Goal: Task Accomplishment & Management: Manage account settings

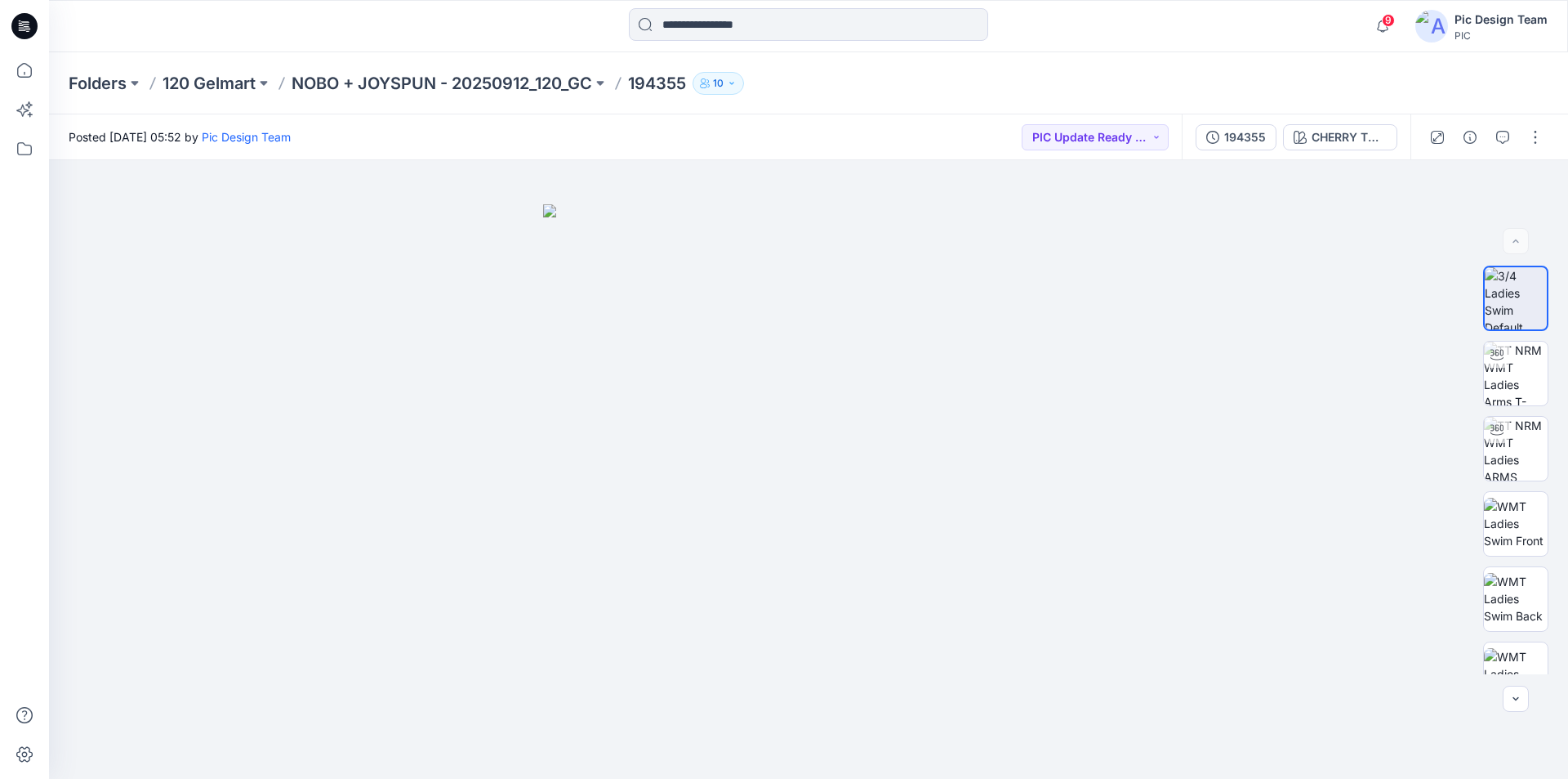
click at [31, 26] on icon at bounding box center [24, 26] width 26 height 26
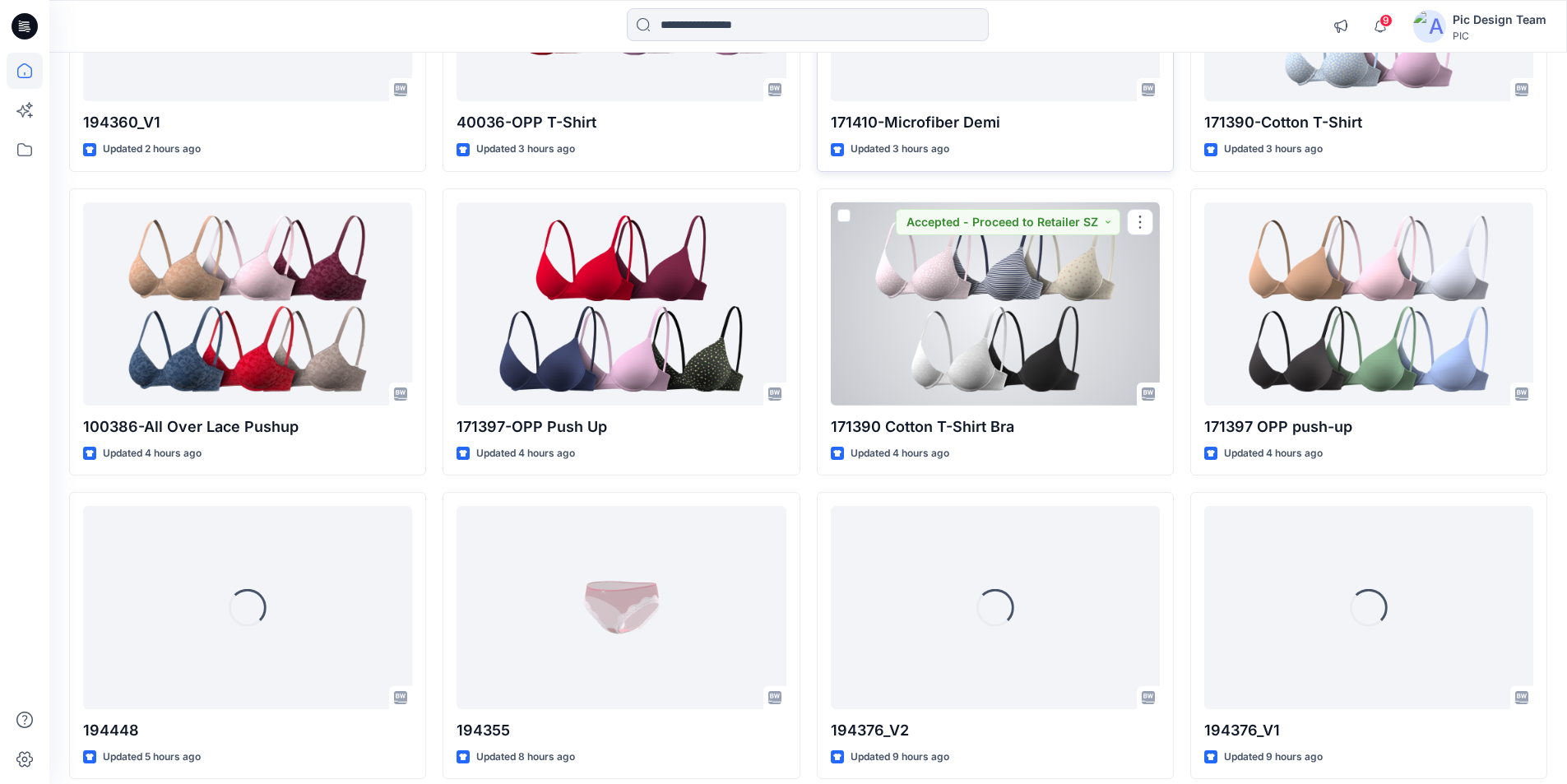
scroll to position [650, 0]
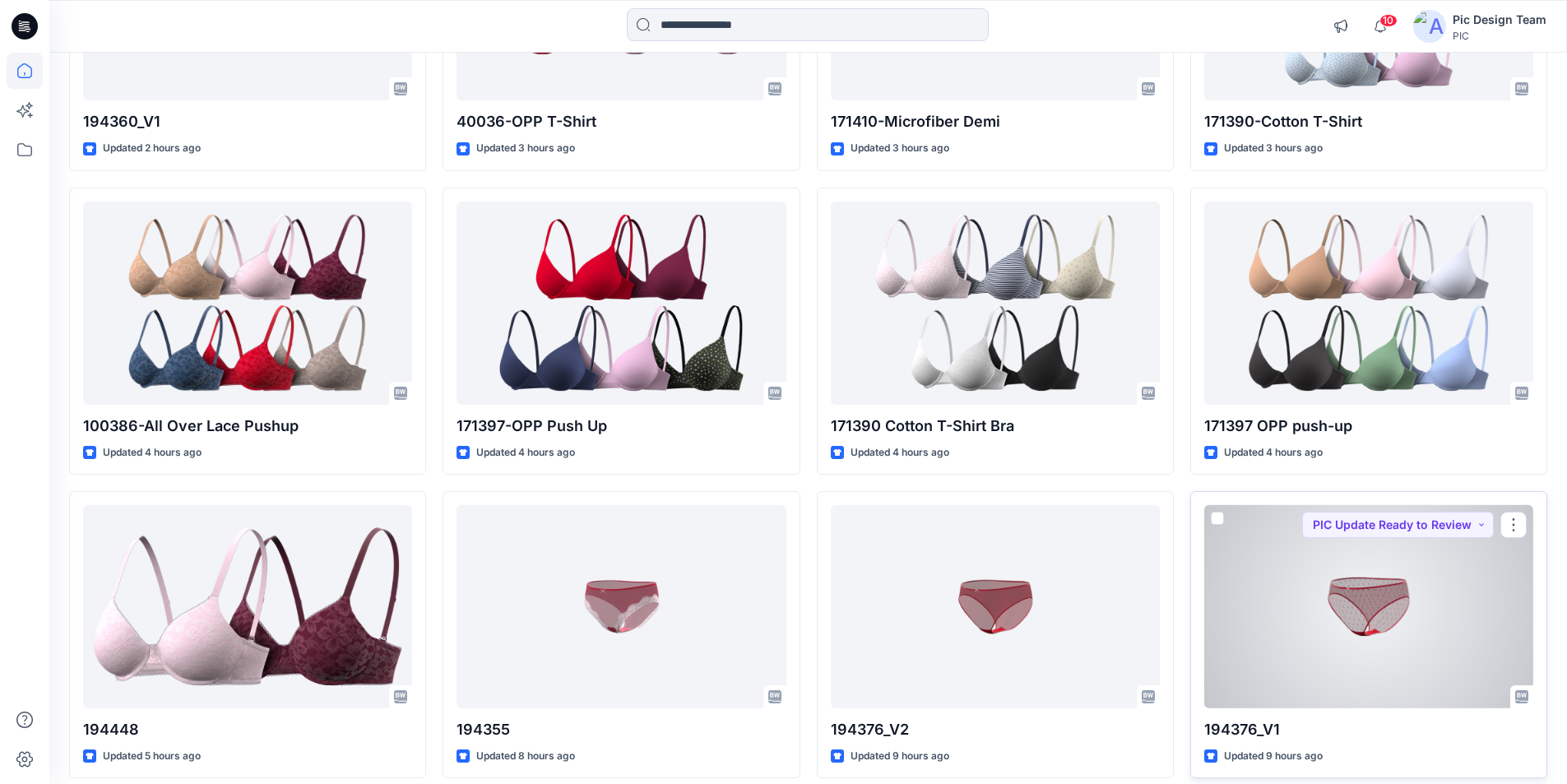
click at [1390, 516] on div at bounding box center [1368, 606] width 329 height 203
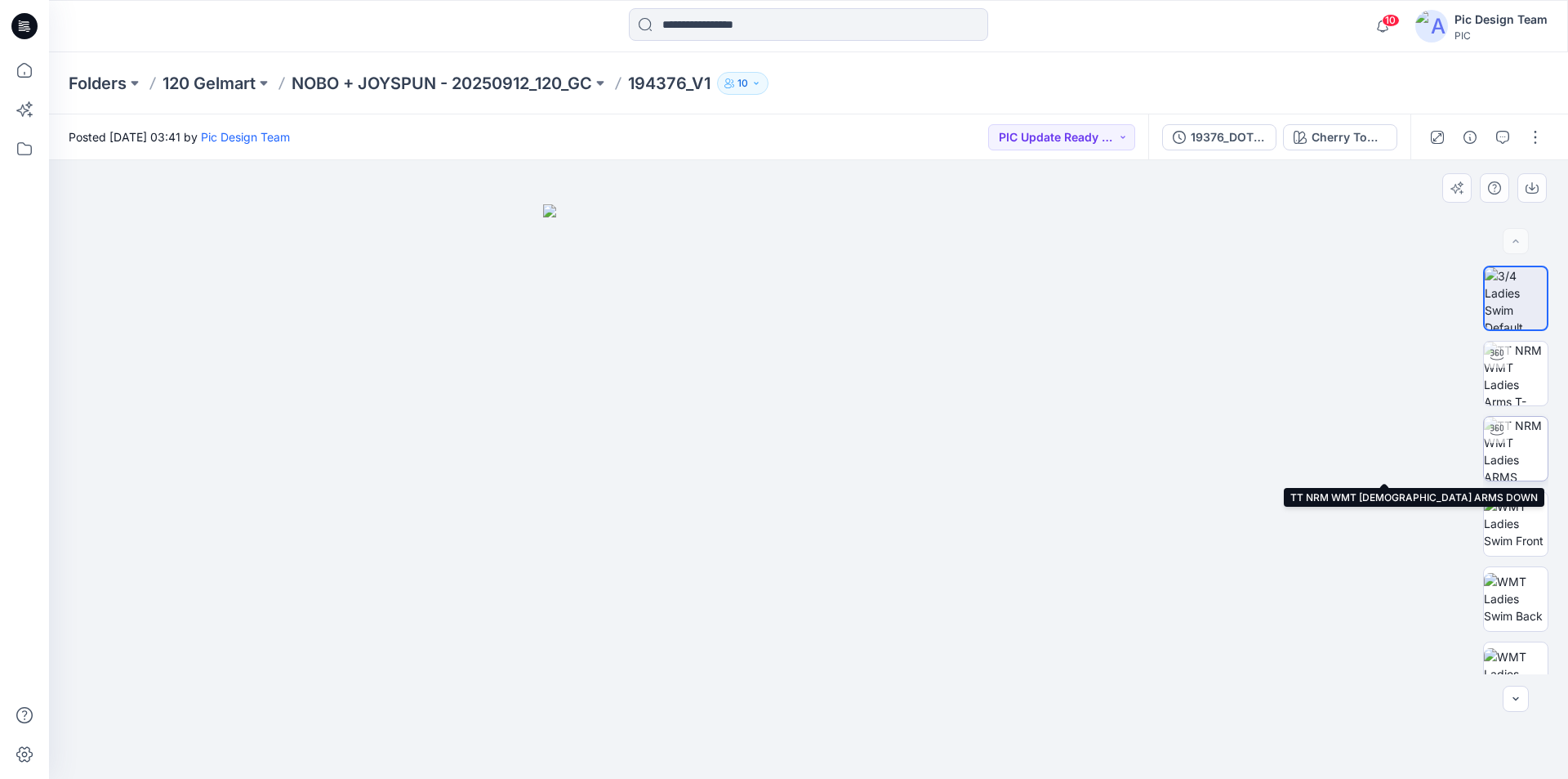
click at [1520, 450] on img at bounding box center [1516, 448] width 64 height 64
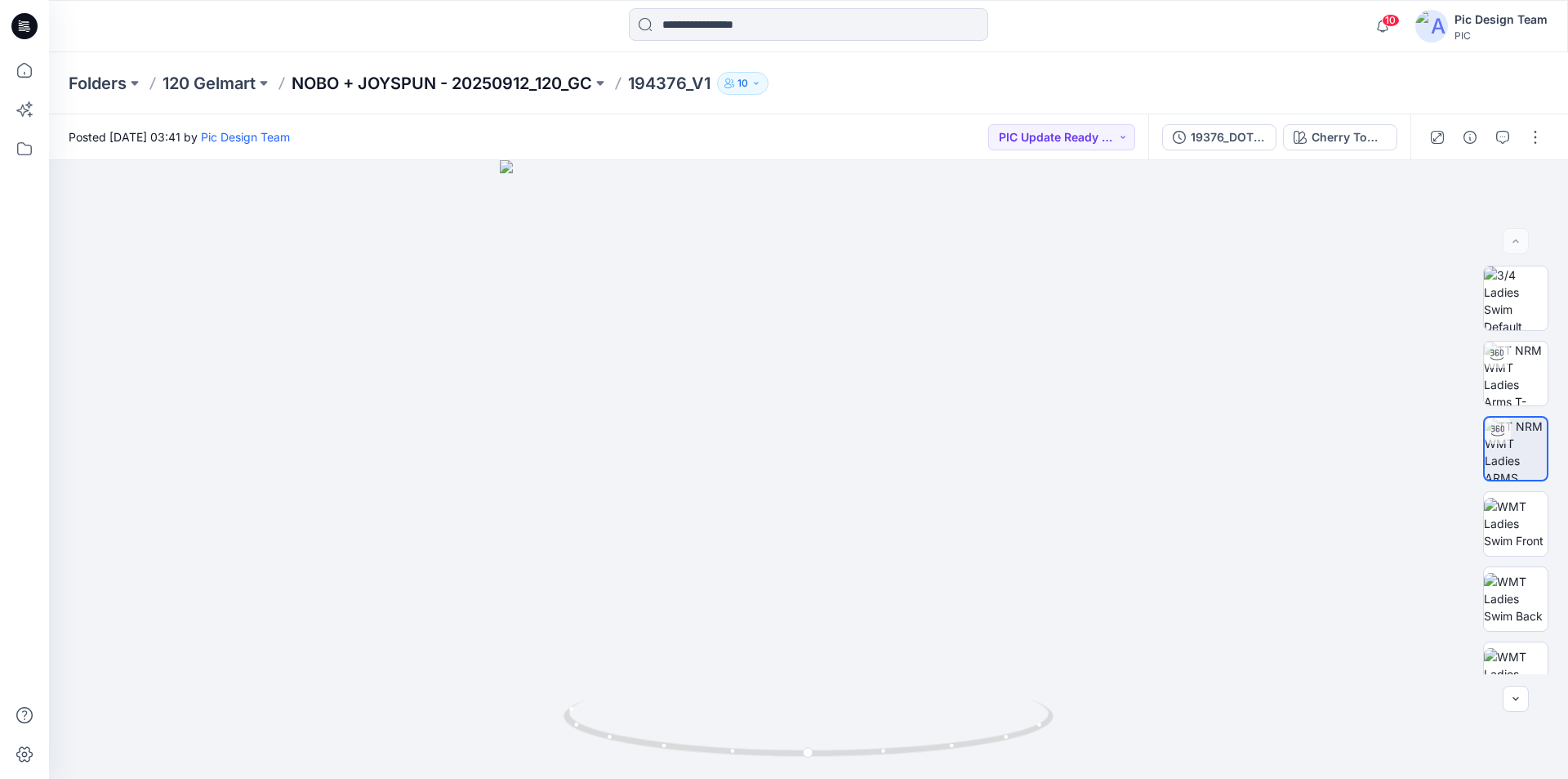
click at [424, 82] on p "NOBO + JOYSPUN - 20250912_120_GC" at bounding box center [441, 83] width 301 height 23
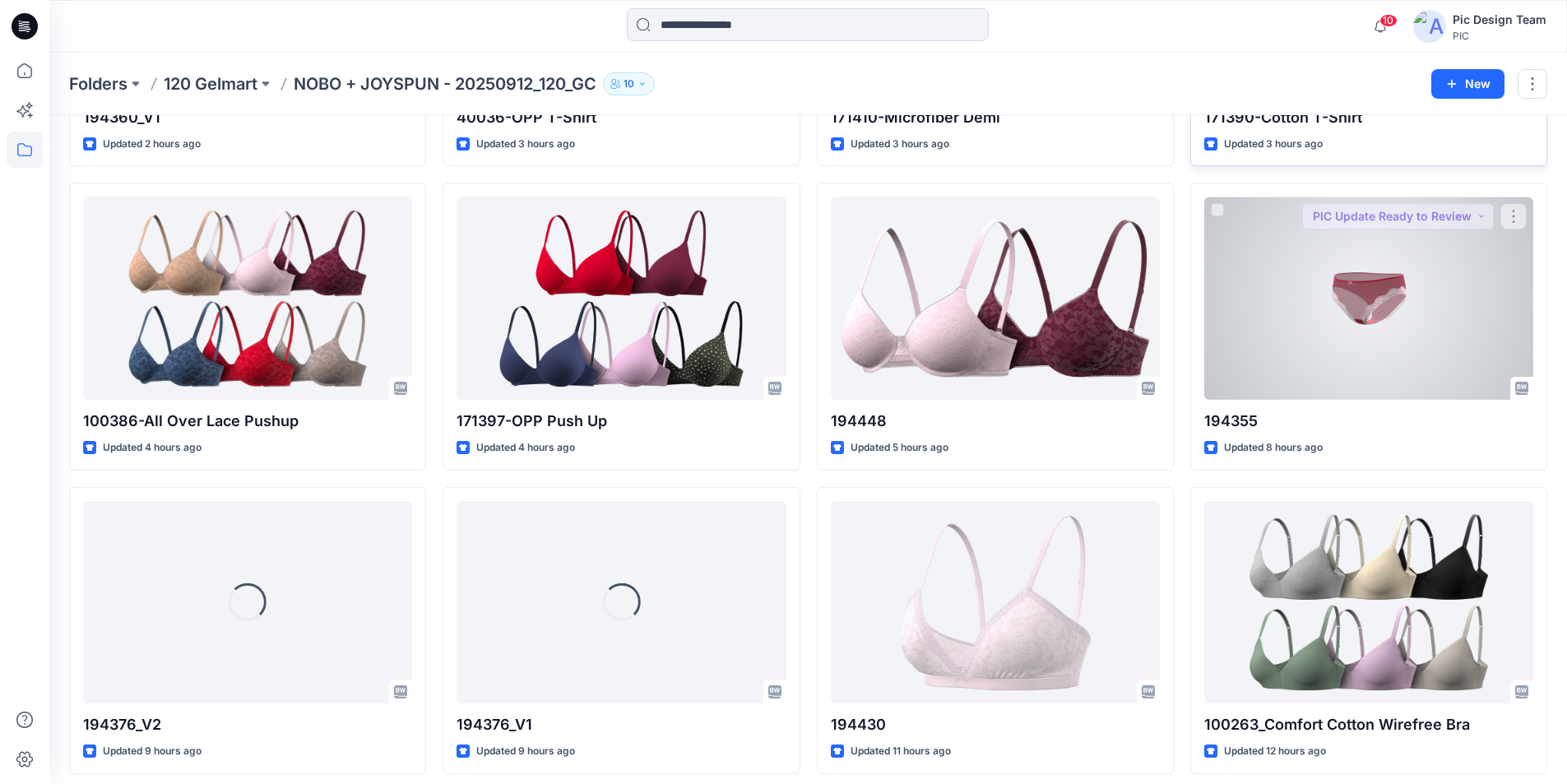
scroll to position [624, 0]
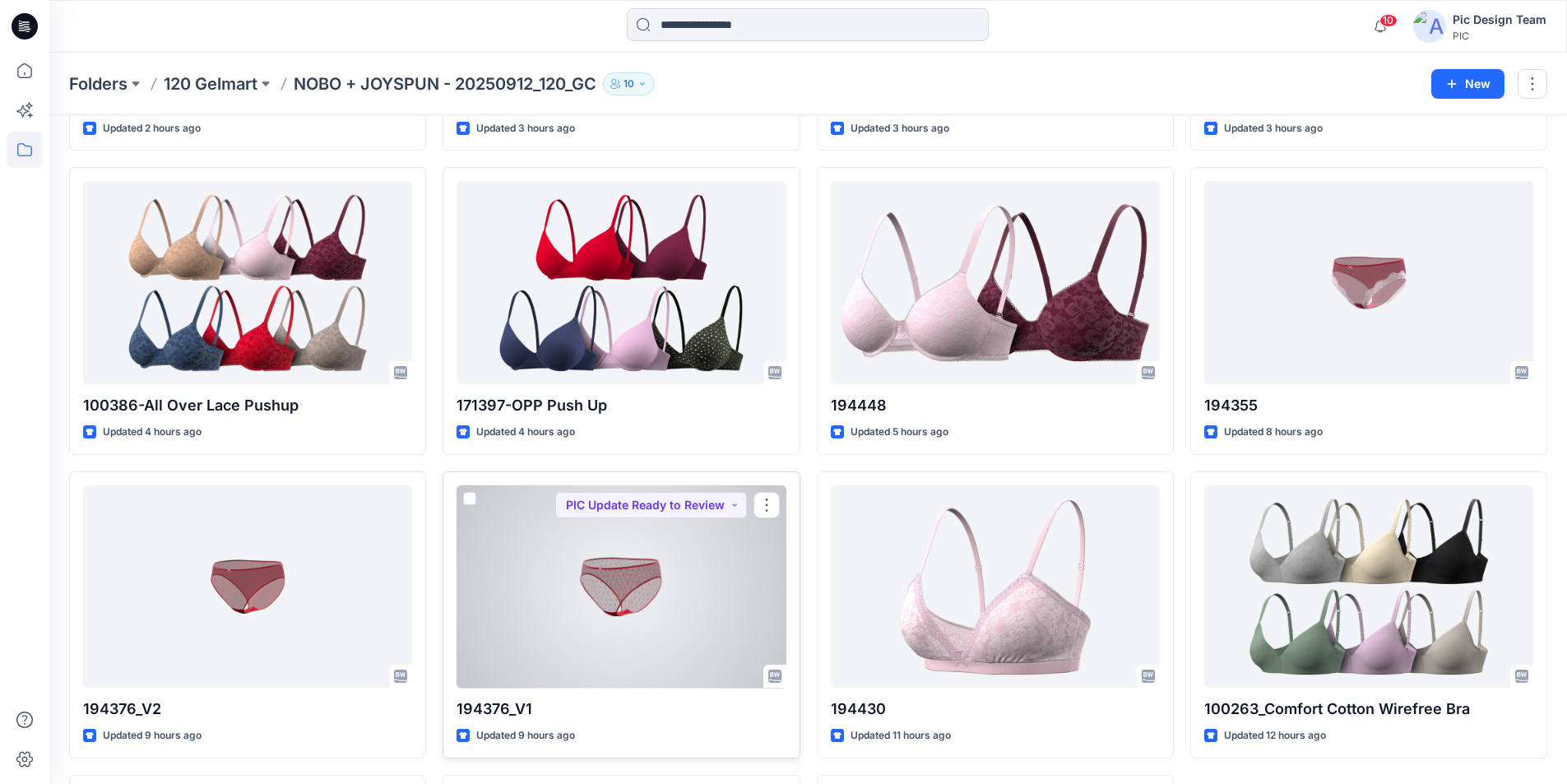
click at [628, 528] on div at bounding box center [620, 587] width 329 height 203
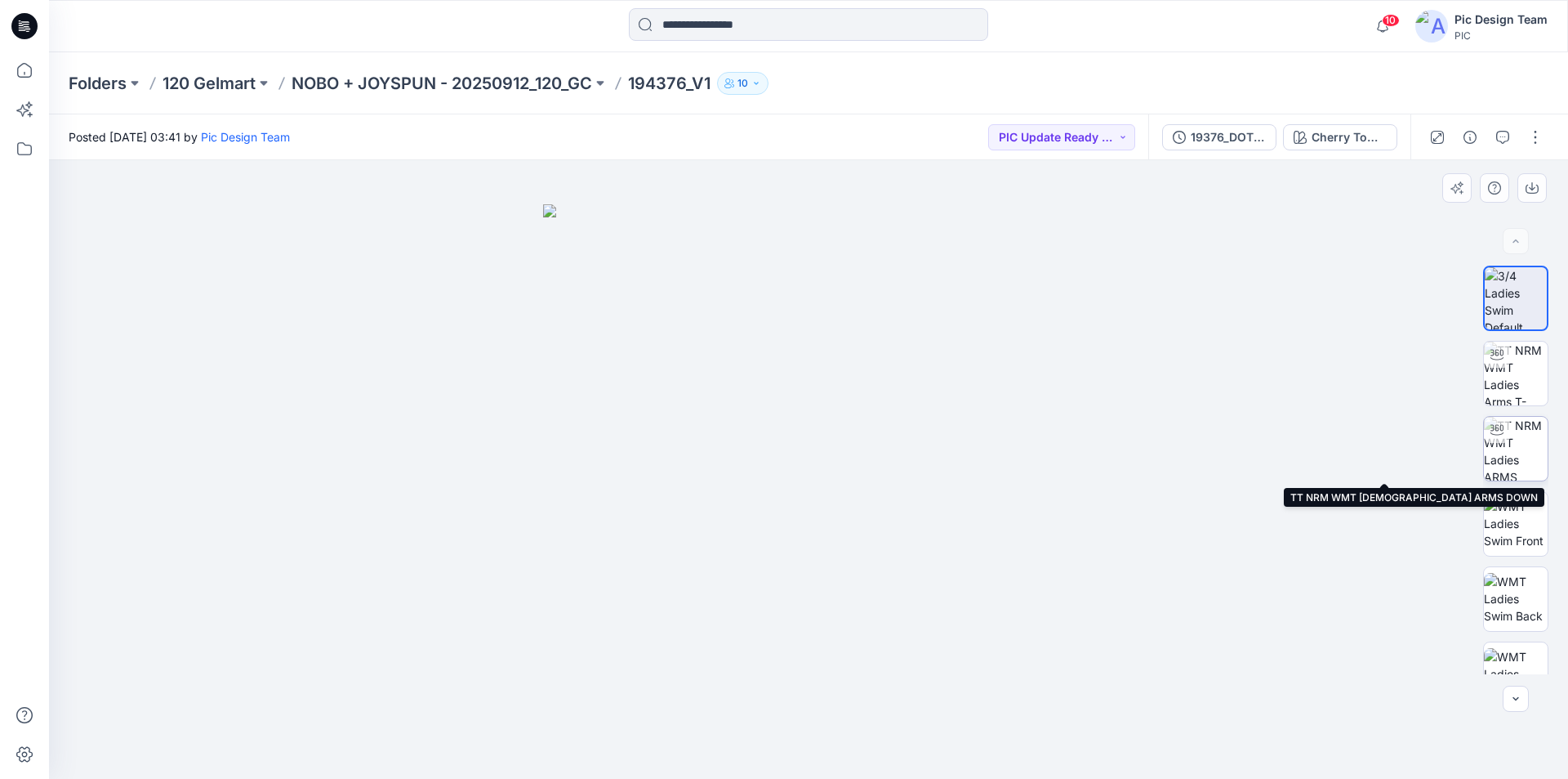
click at [1513, 456] on img at bounding box center [1516, 448] width 64 height 64
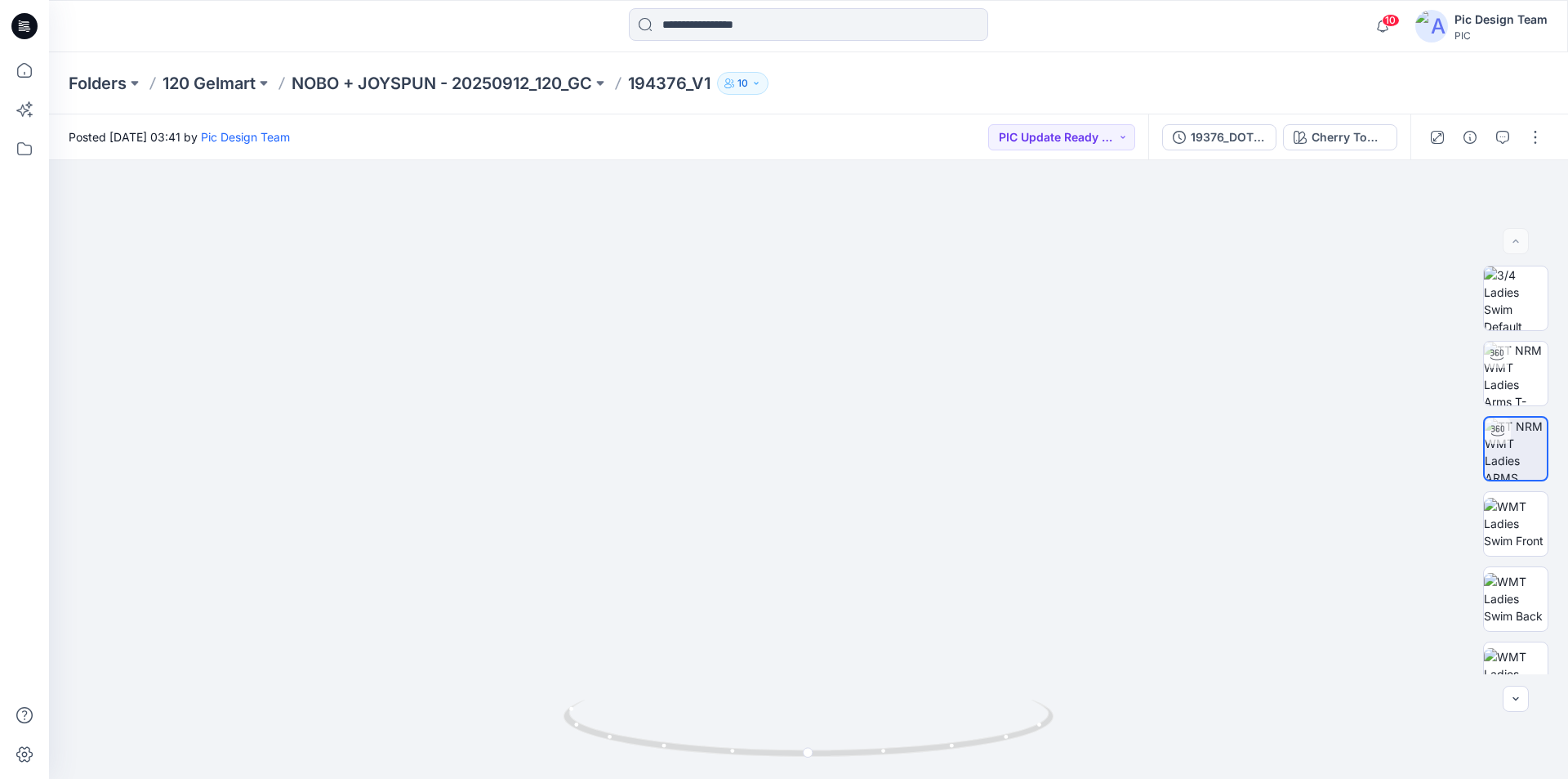
click at [18, 24] on icon at bounding box center [24, 26] width 26 height 26
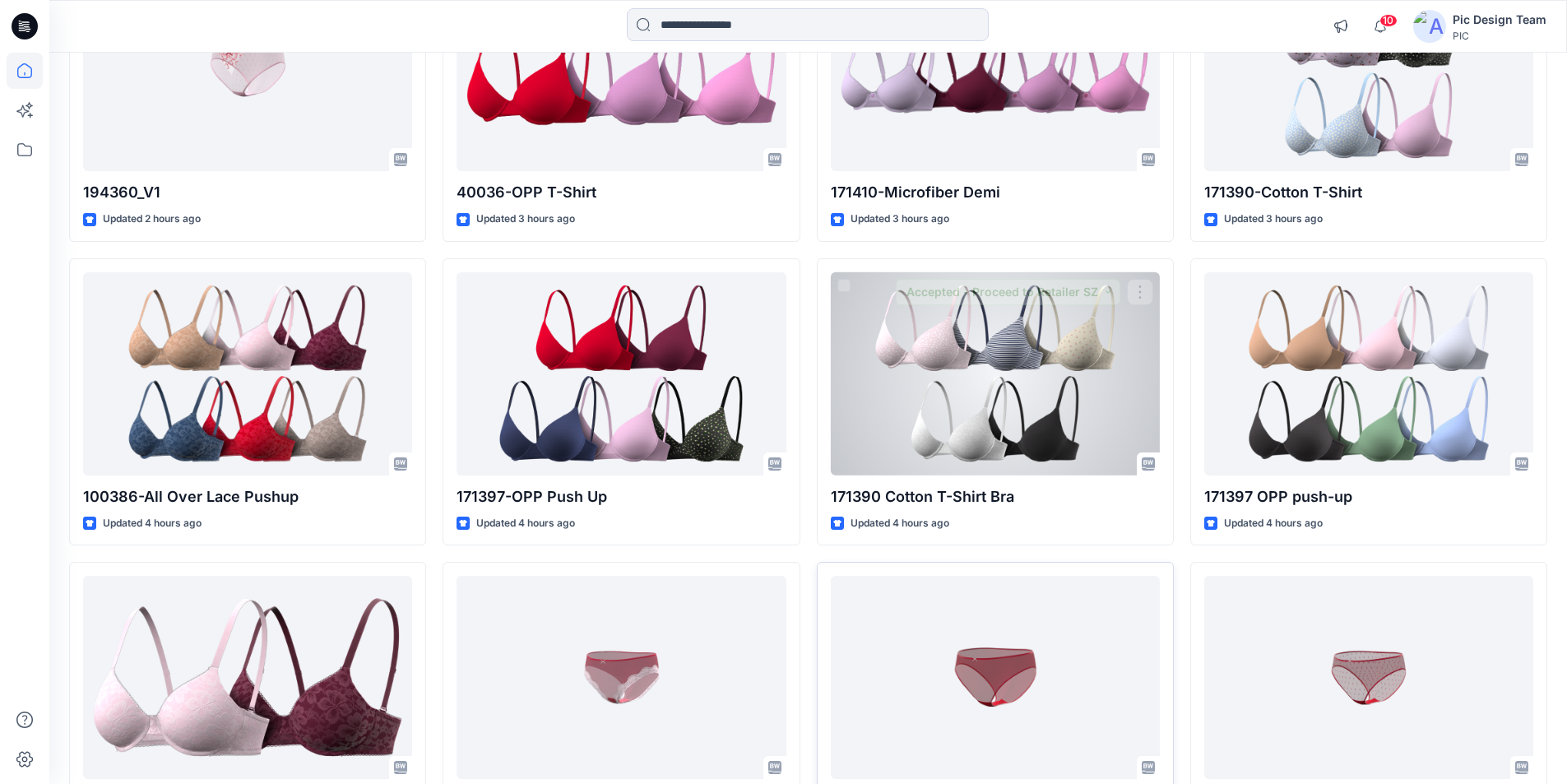
scroll to position [815, 0]
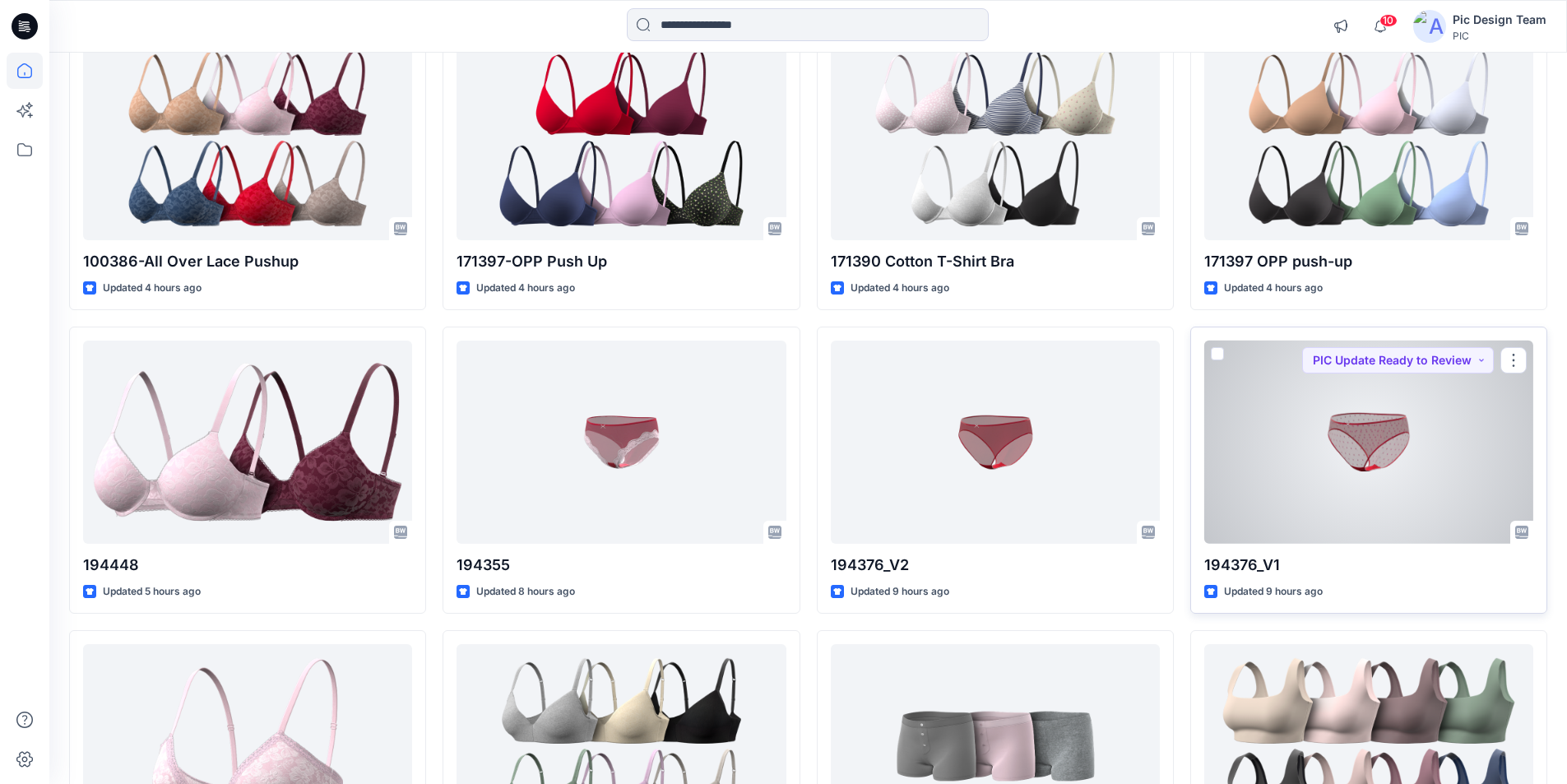
click at [1411, 371] on div at bounding box center [1368, 442] width 329 height 203
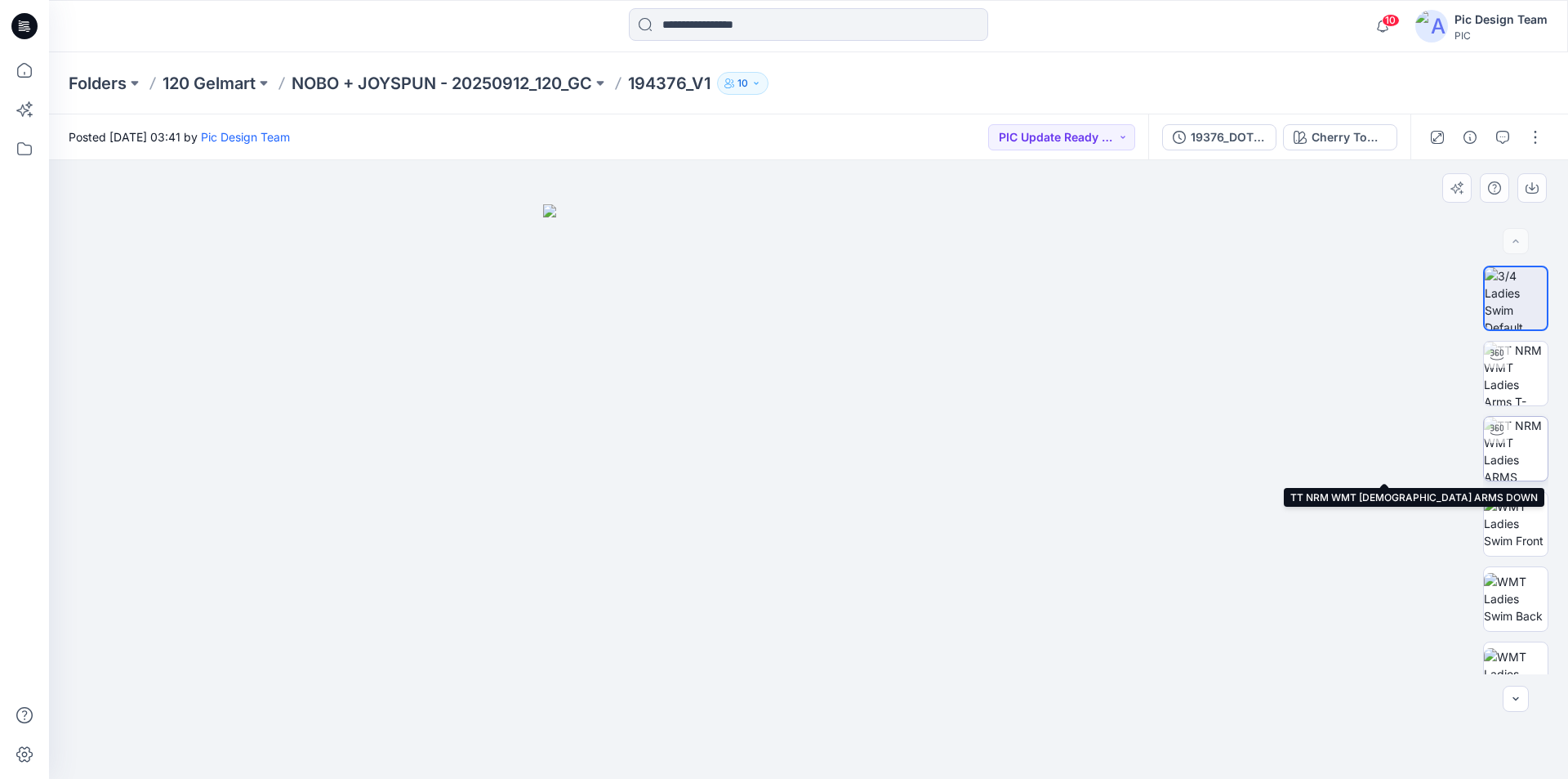
click at [1522, 445] on img at bounding box center [1516, 448] width 64 height 64
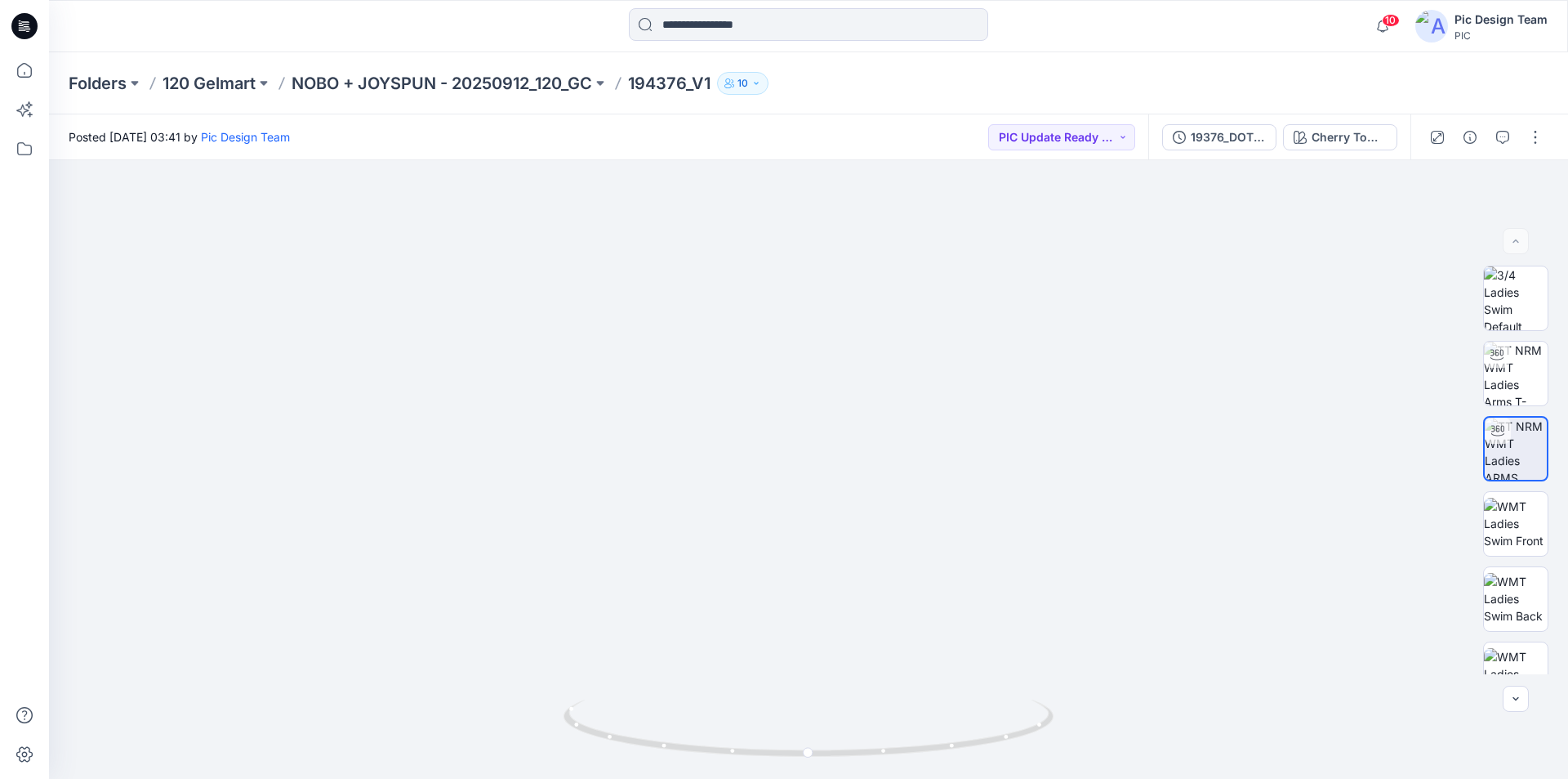
click at [16, 29] on icon at bounding box center [24, 26] width 26 height 26
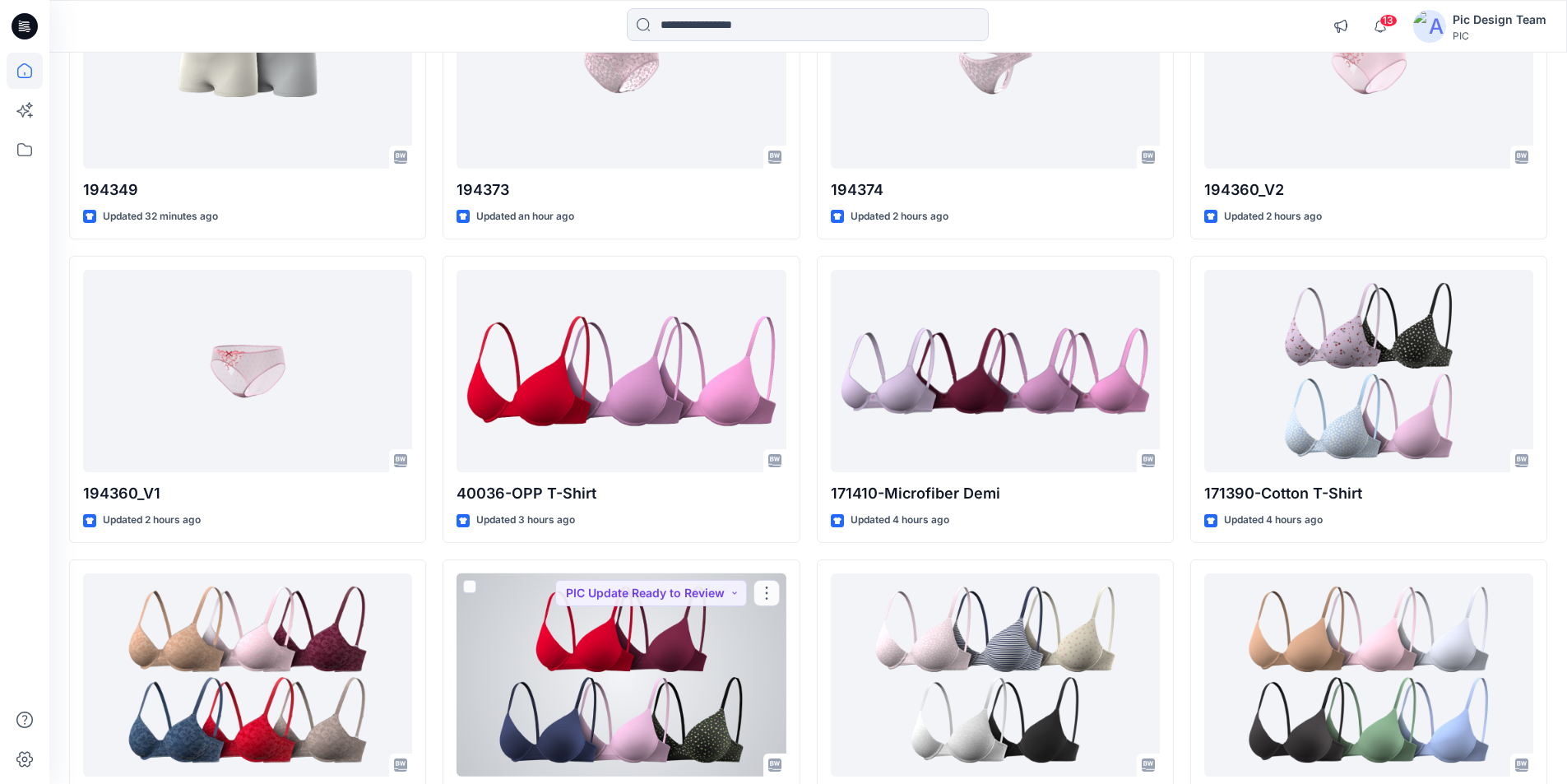
scroll to position [278, 0]
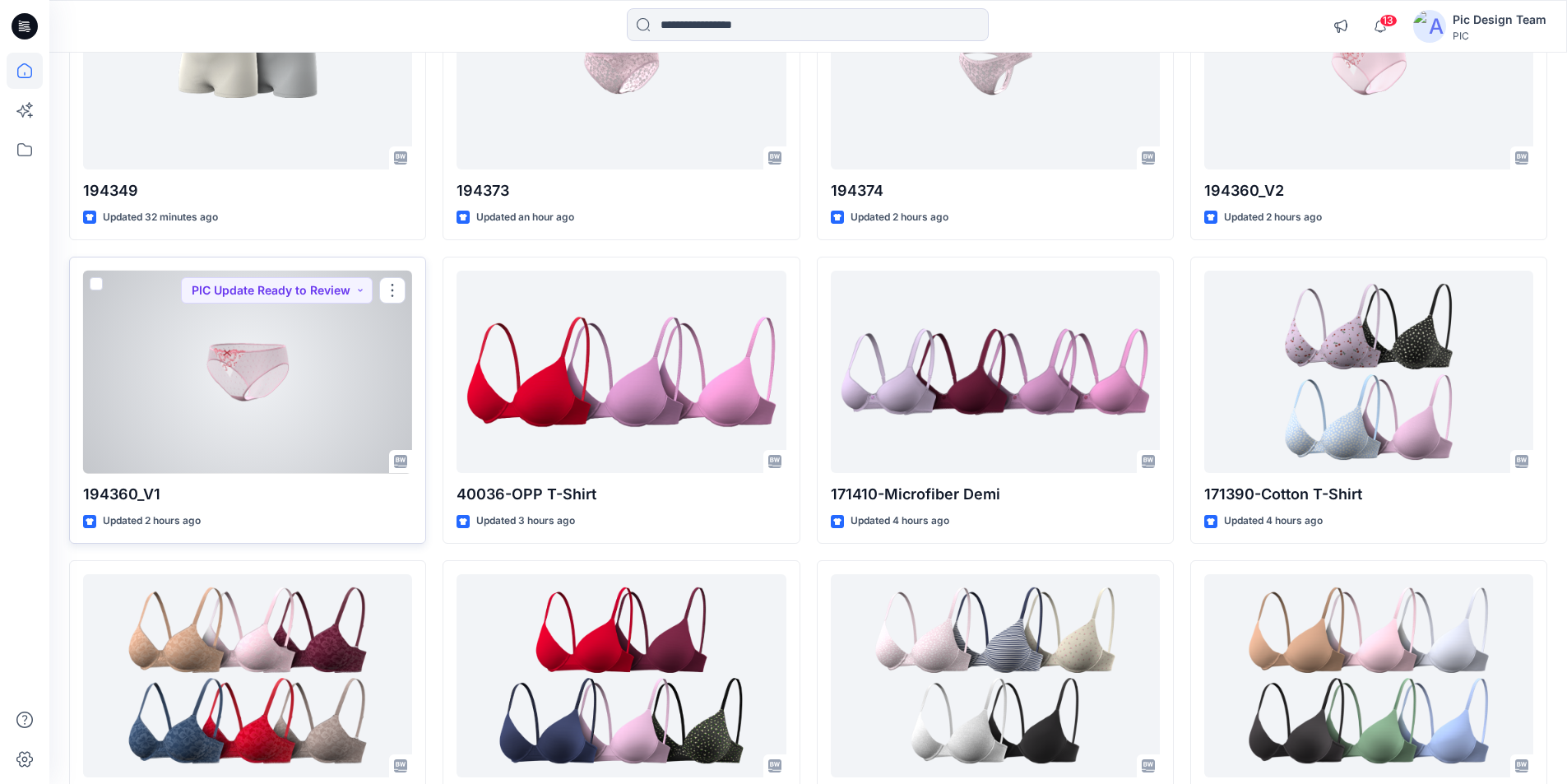
click at [279, 362] on div at bounding box center [247, 371] width 329 height 203
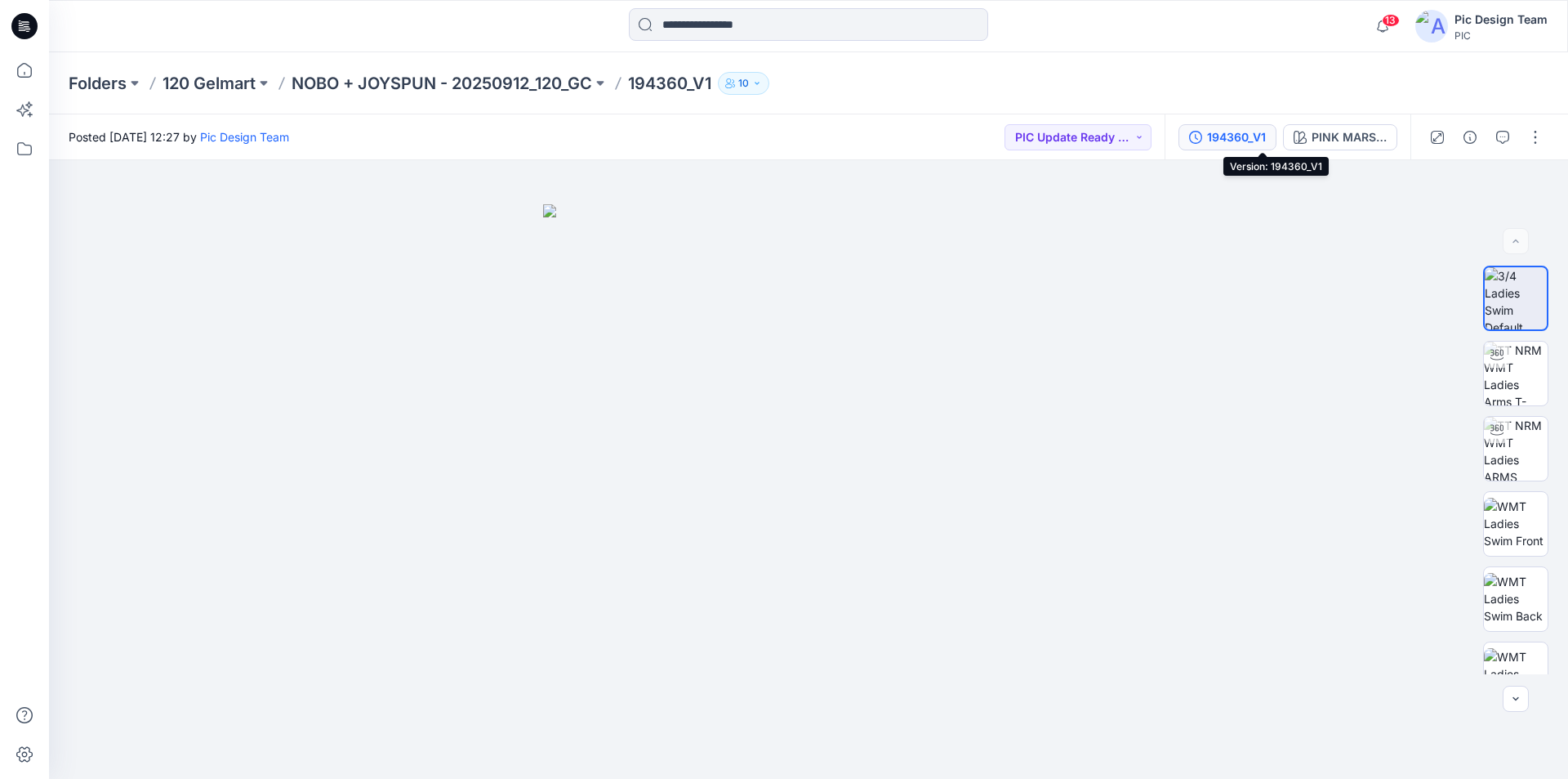
click at [1263, 137] on div "194360_V1" at bounding box center [1237, 136] width 59 height 18
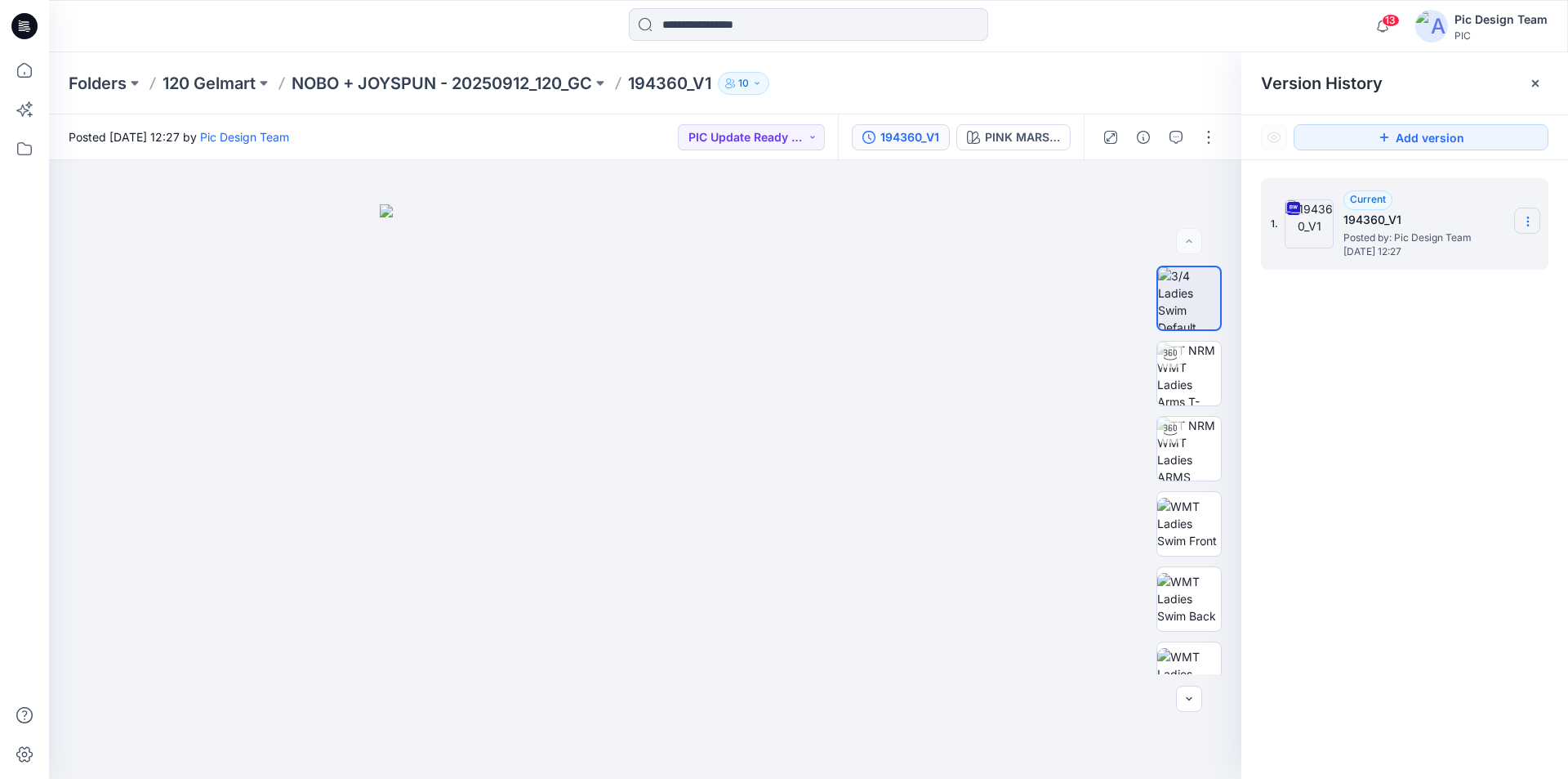
click at [1526, 222] on icon at bounding box center [1528, 221] width 13 height 13
click at [1448, 249] on span "Download Source BW File" at bounding box center [1445, 253] width 137 height 20
click at [1202, 443] on img at bounding box center [1189, 448] width 64 height 64
click at [29, 17] on icon at bounding box center [24, 26] width 26 height 26
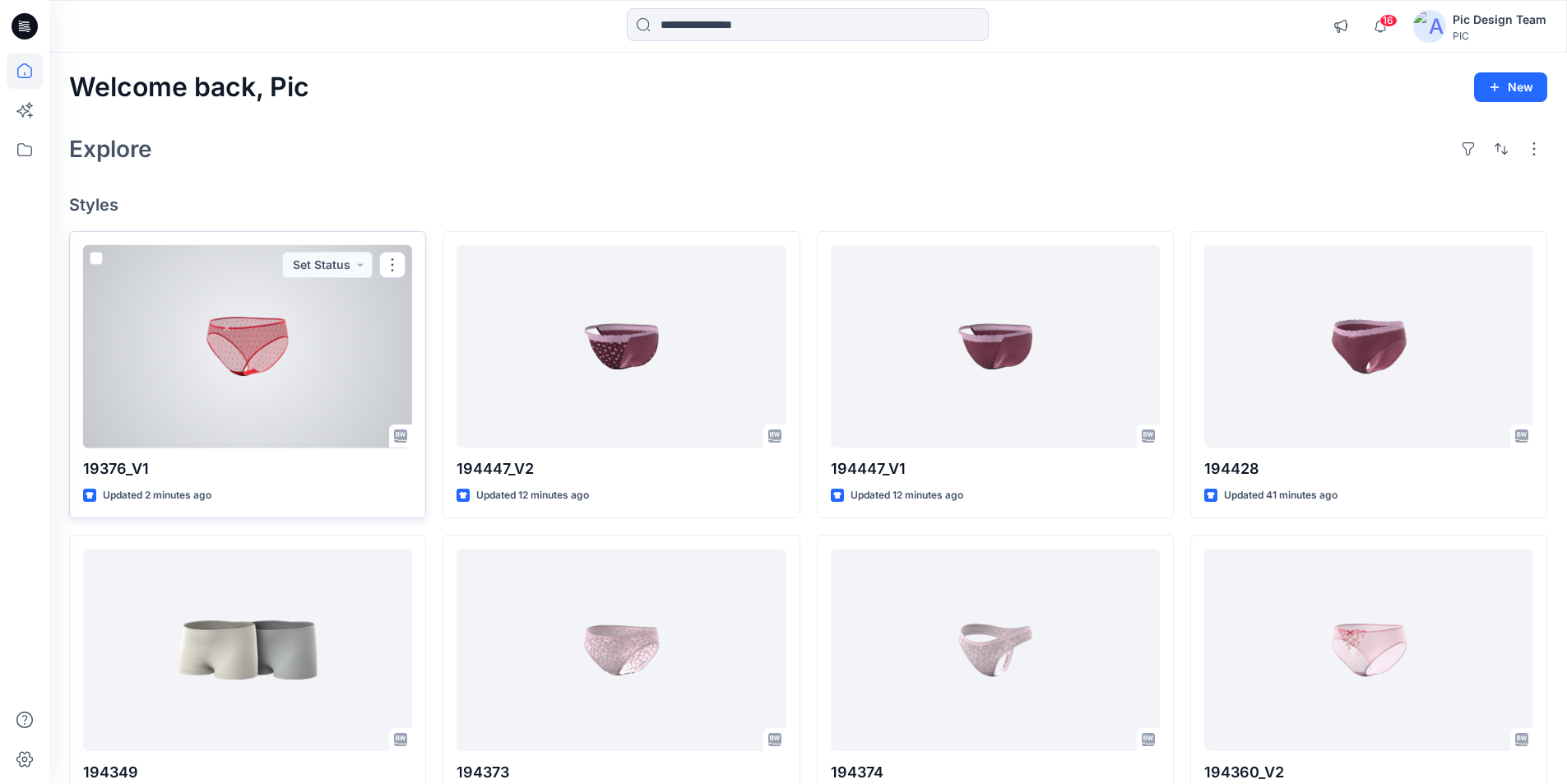
click at [282, 318] on div at bounding box center [247, 347] width 329 height 203
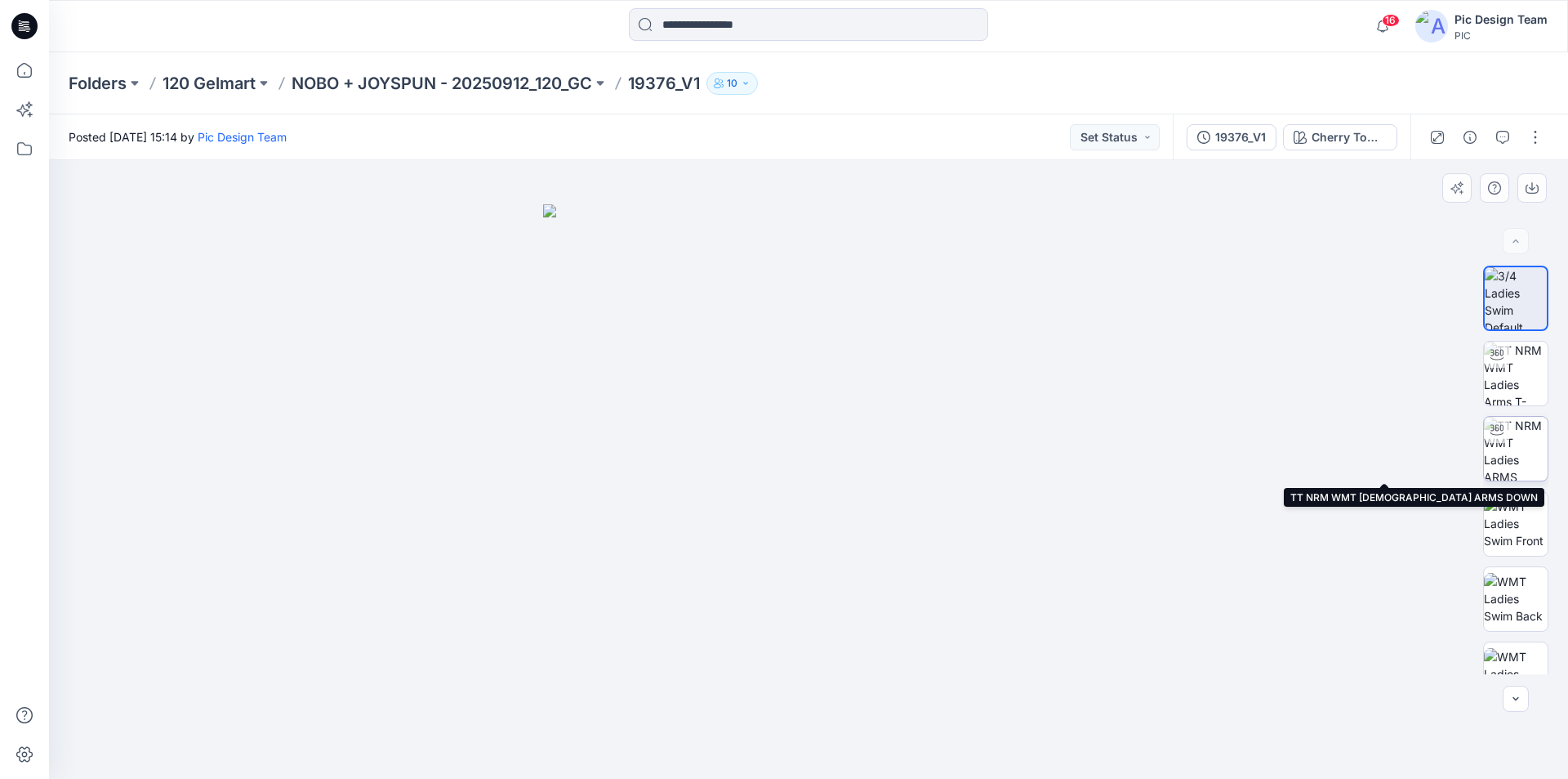
click at [1513, 447] on img at bounding box center [1516, 448] width 64 height 64
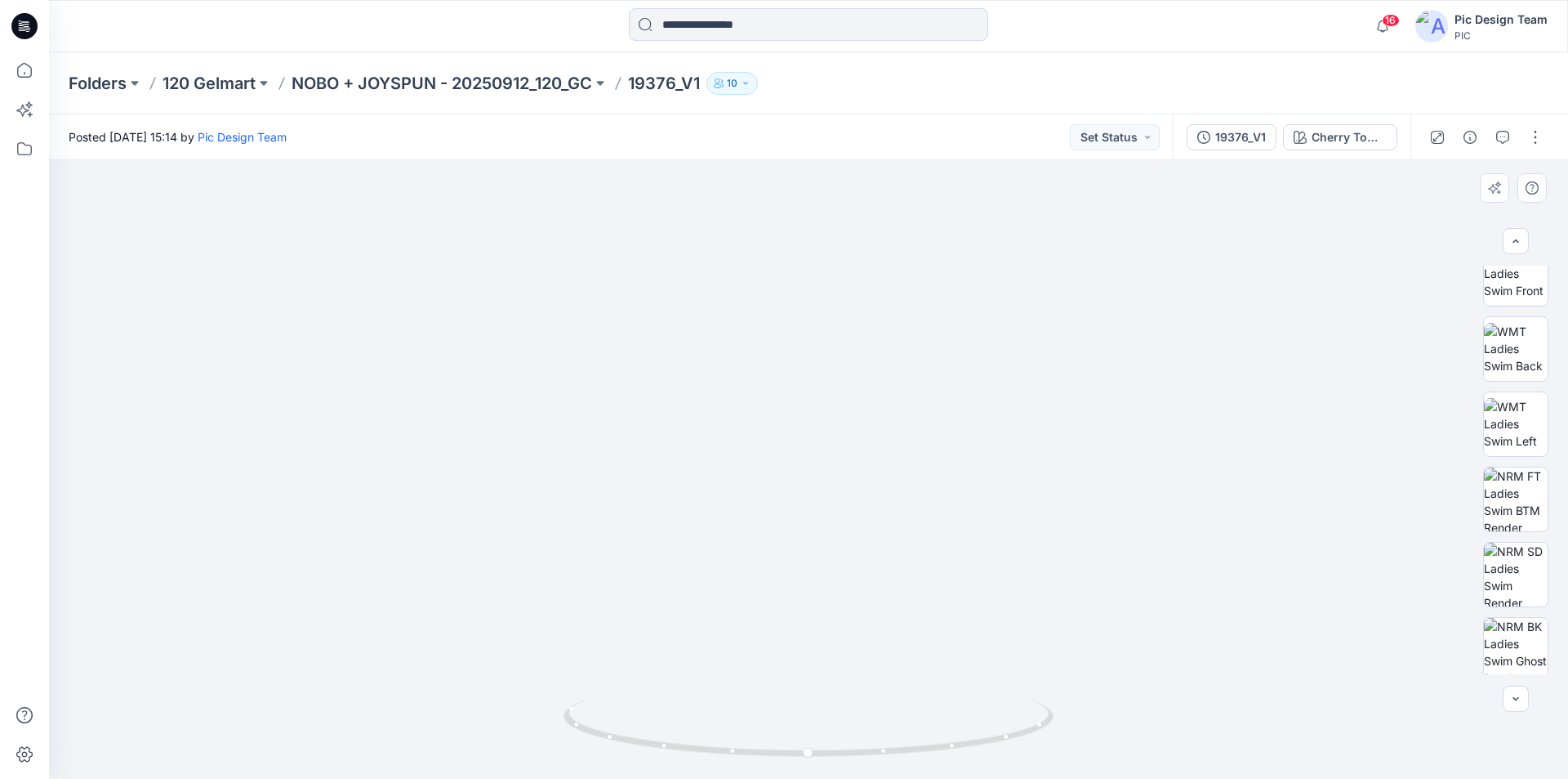
scroll to position [258, 0]
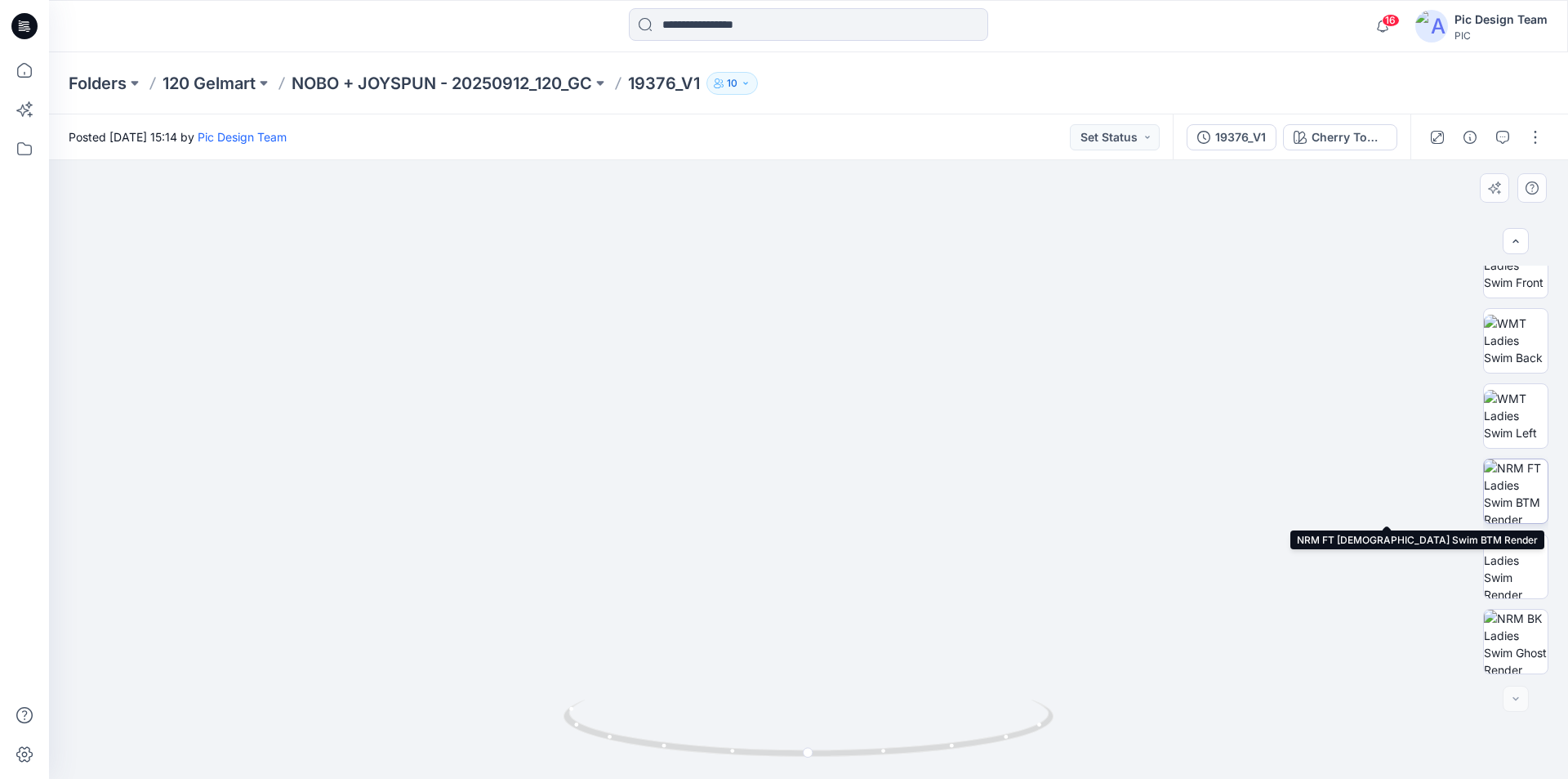
click at [1508, 483] on img at bounding box center [1516, 491] width 64 height 64
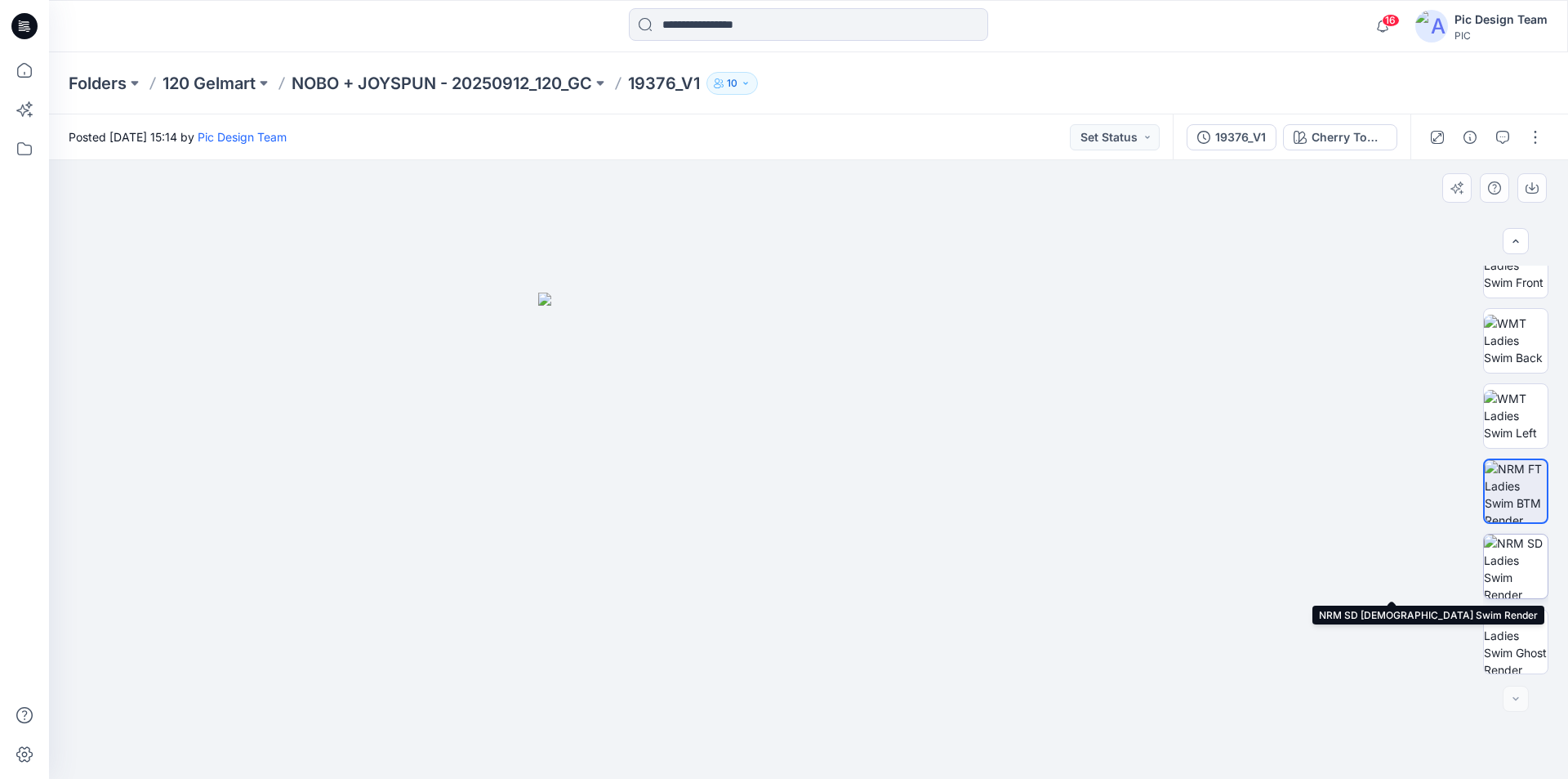
click at [1527, 547] on img at bounding box center [1516, 566] width 64 height 64
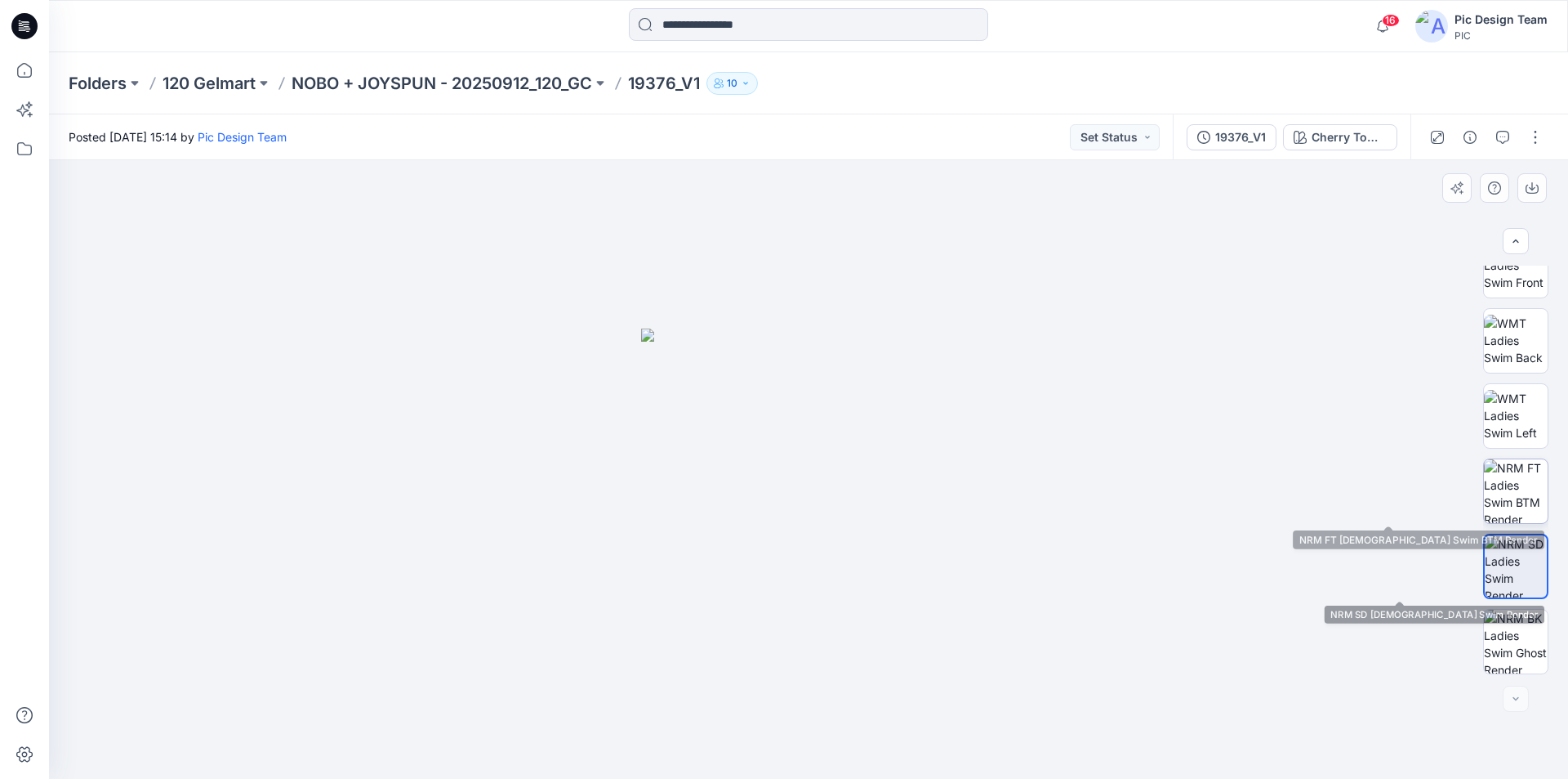
click at [1513, 473] on img at bounding box center [1516, 491] width 64 height 64
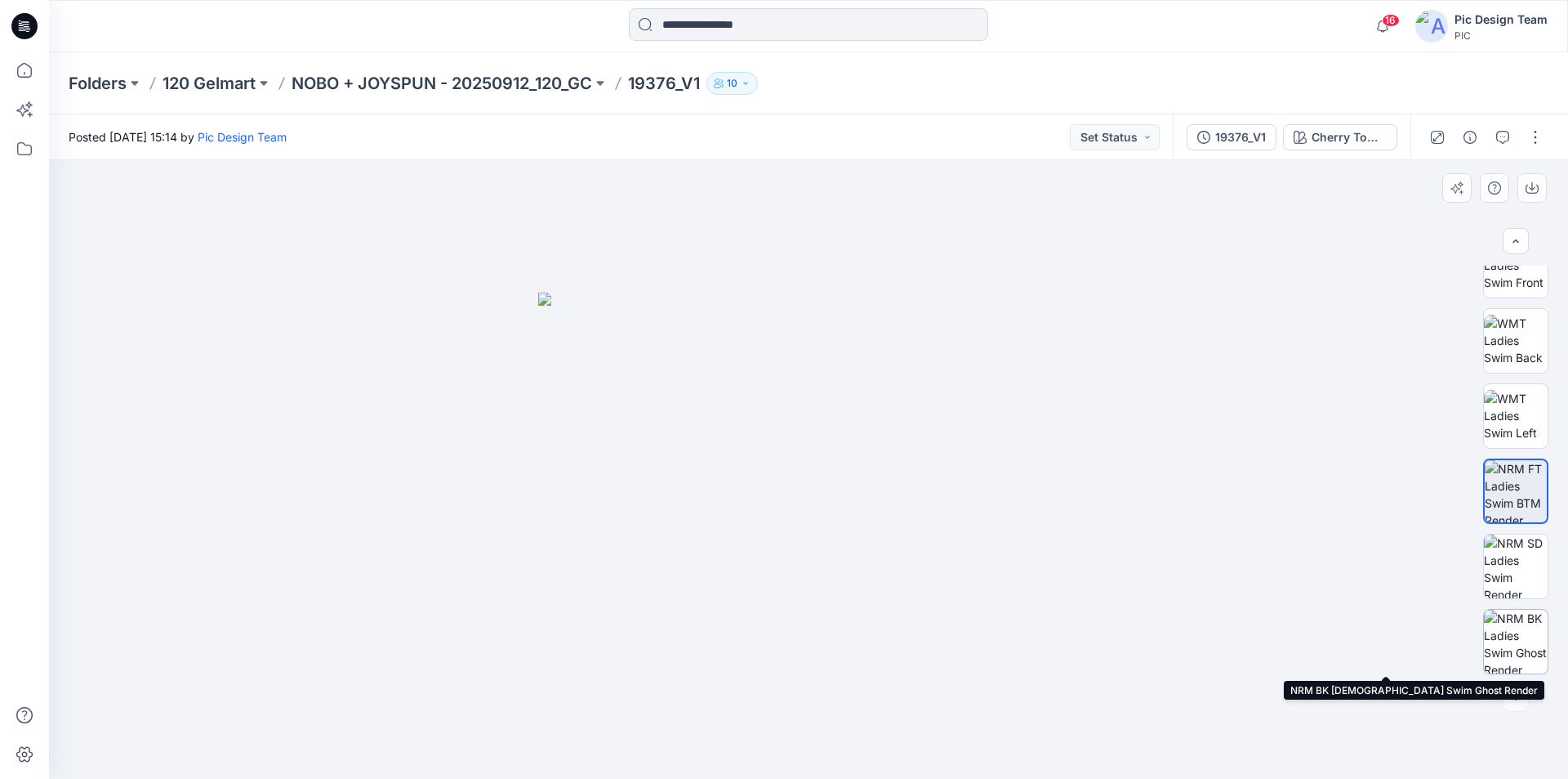
click at [1518, 654] on img at bounding box center [1516, 641] width 64 height 64
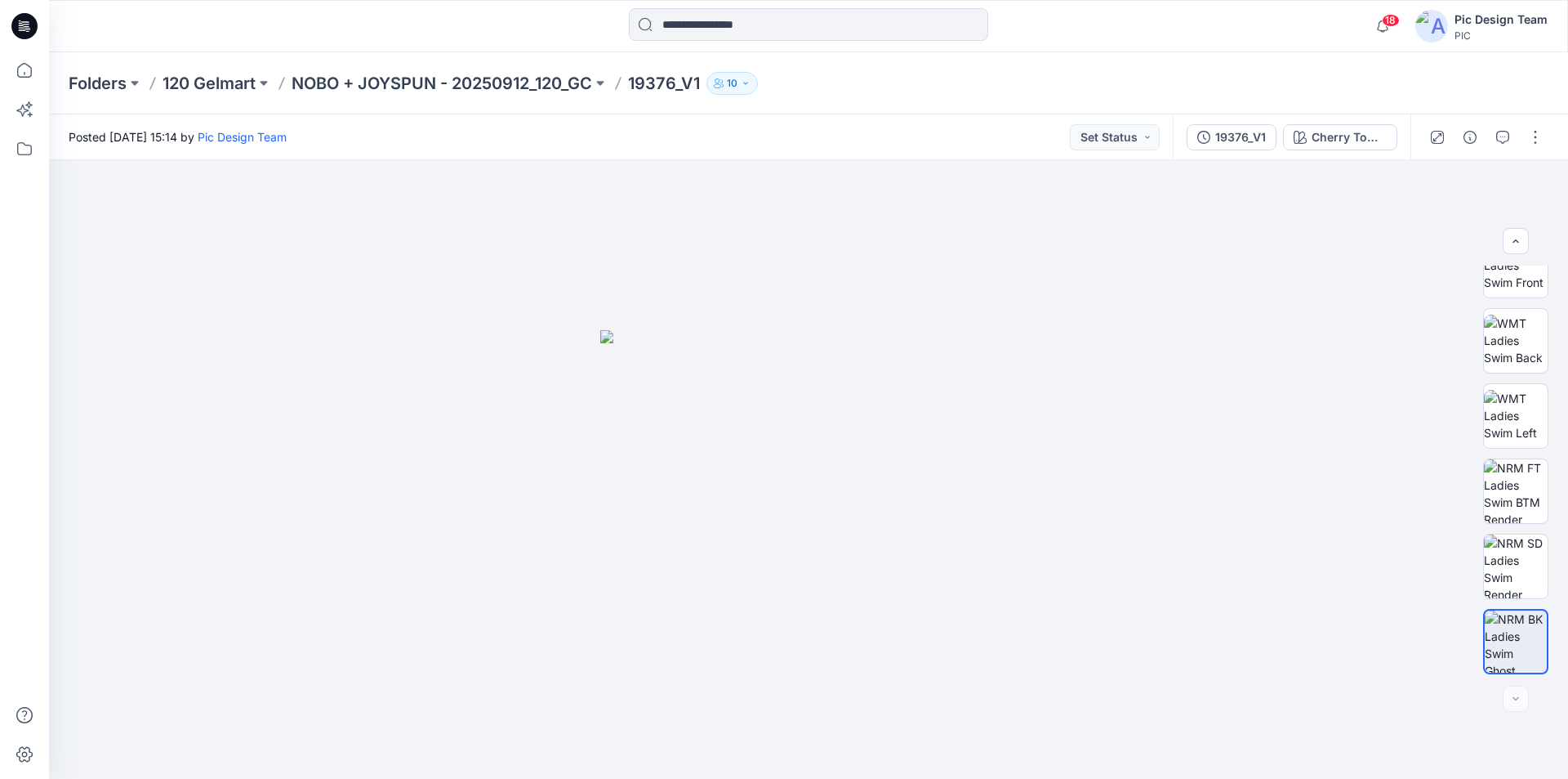
click at [20, 27] on icon at bounding box center [24, 26] width 26 height 26
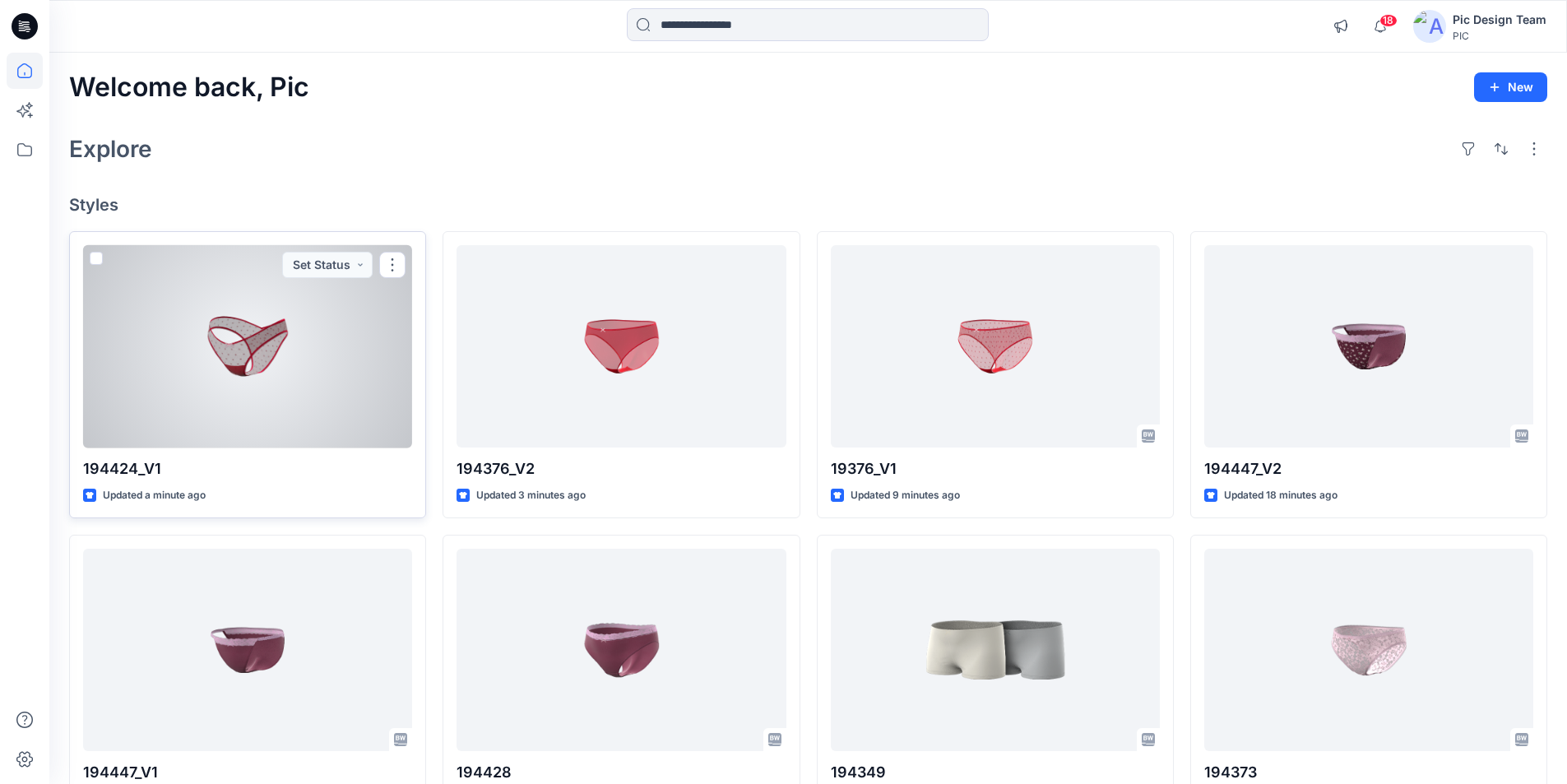
click at [307, 335] on div at bounding box center [247, 347] width 329 height 203
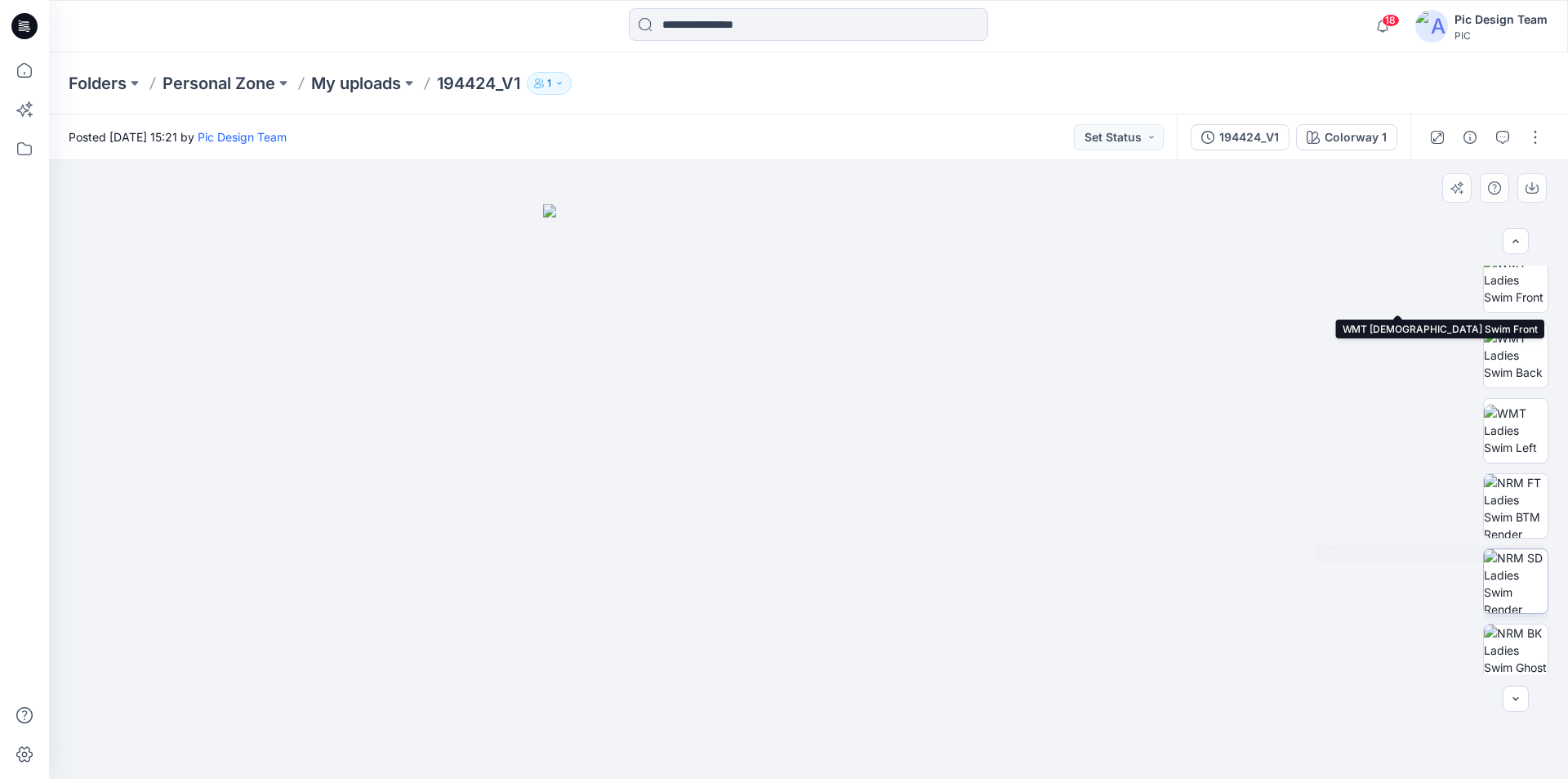
scroll to position [258, 0]
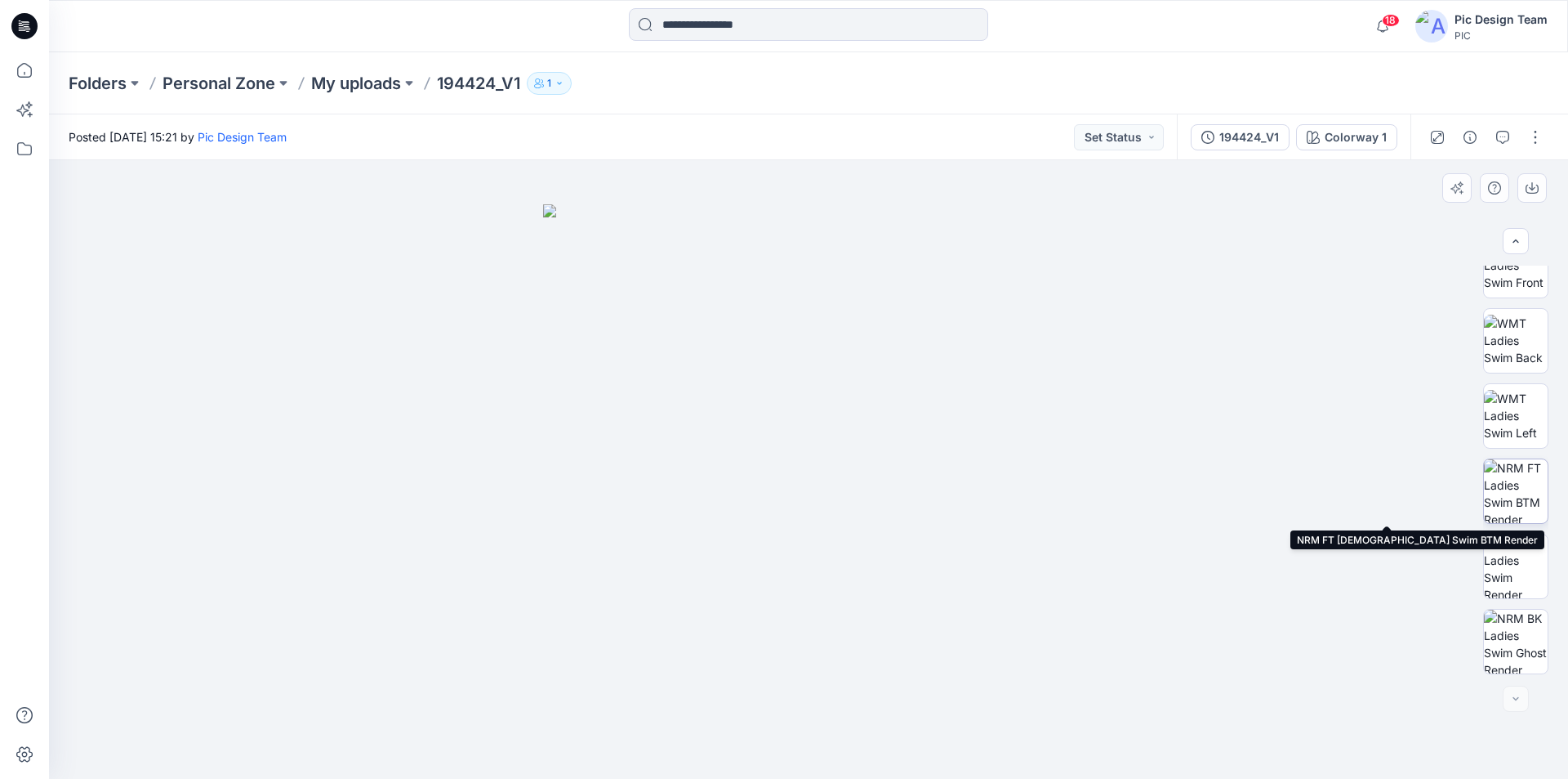
click at [1505, 506] on img at bounding box center [1516, 491] width 64 height 64
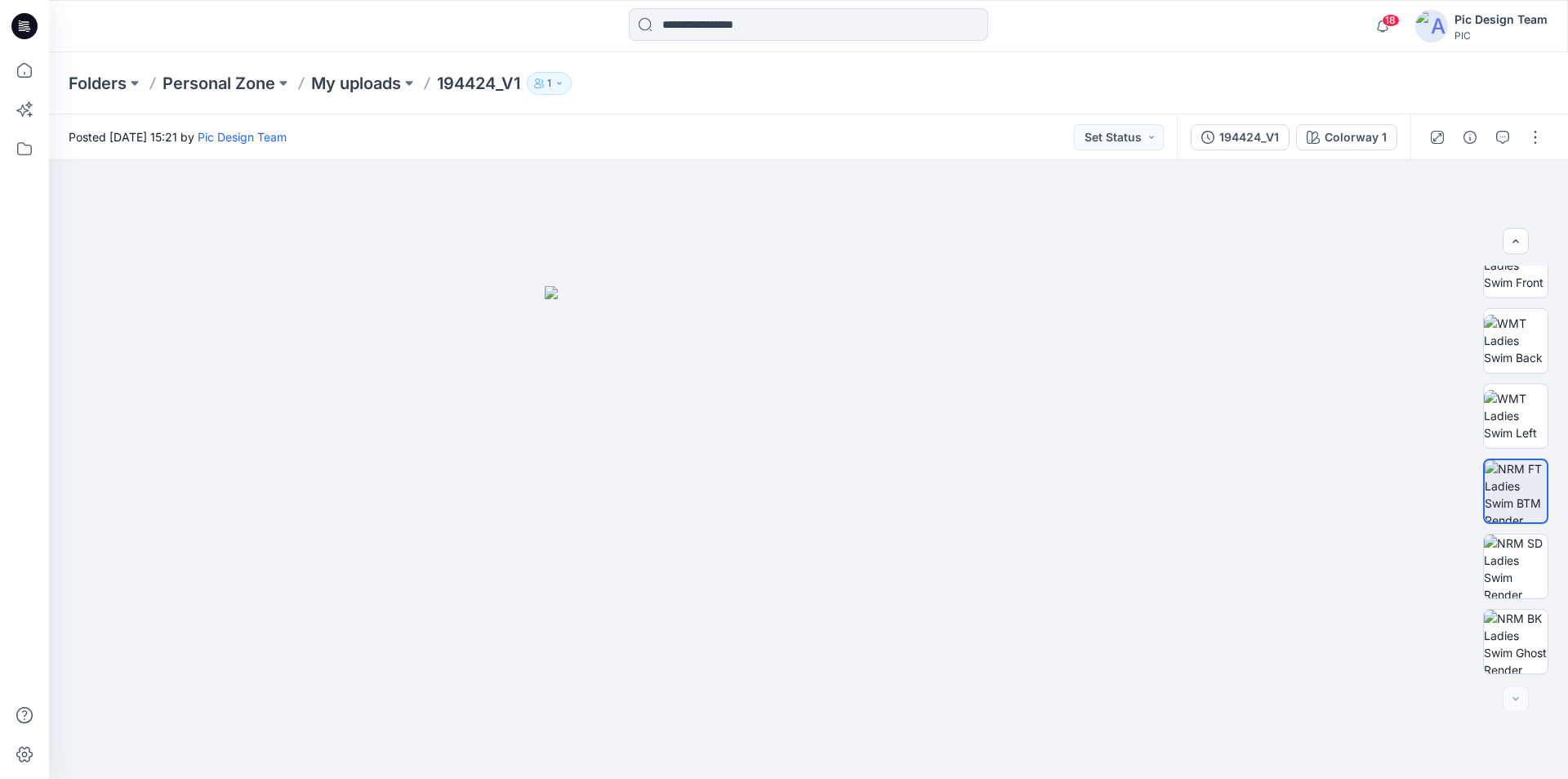
click at [26, 23] on icon at bounding box center [24, 26] width 26 height 26
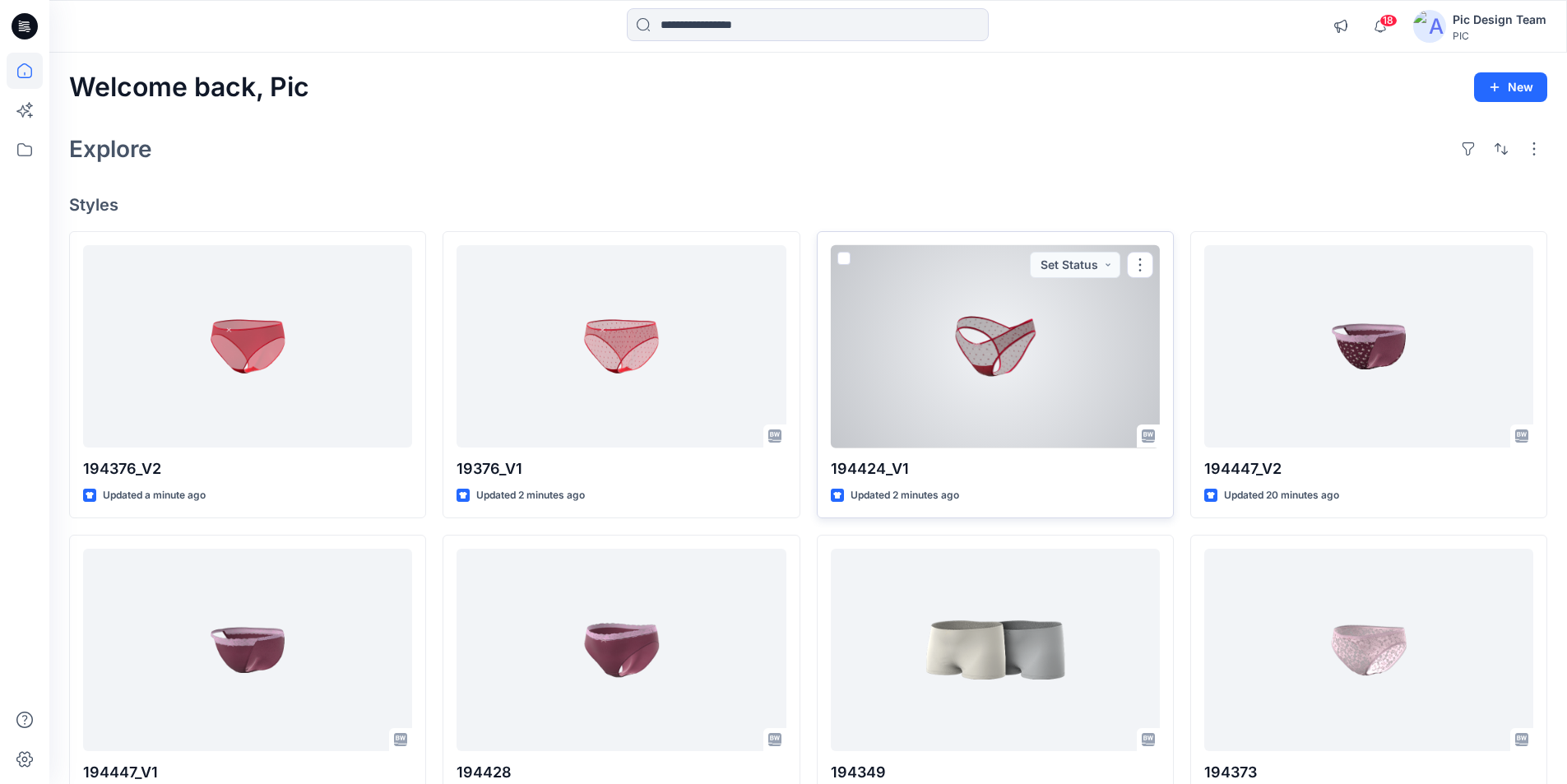
click at [959, 347] on div at bounding box center [995, 347] width 329 height 203
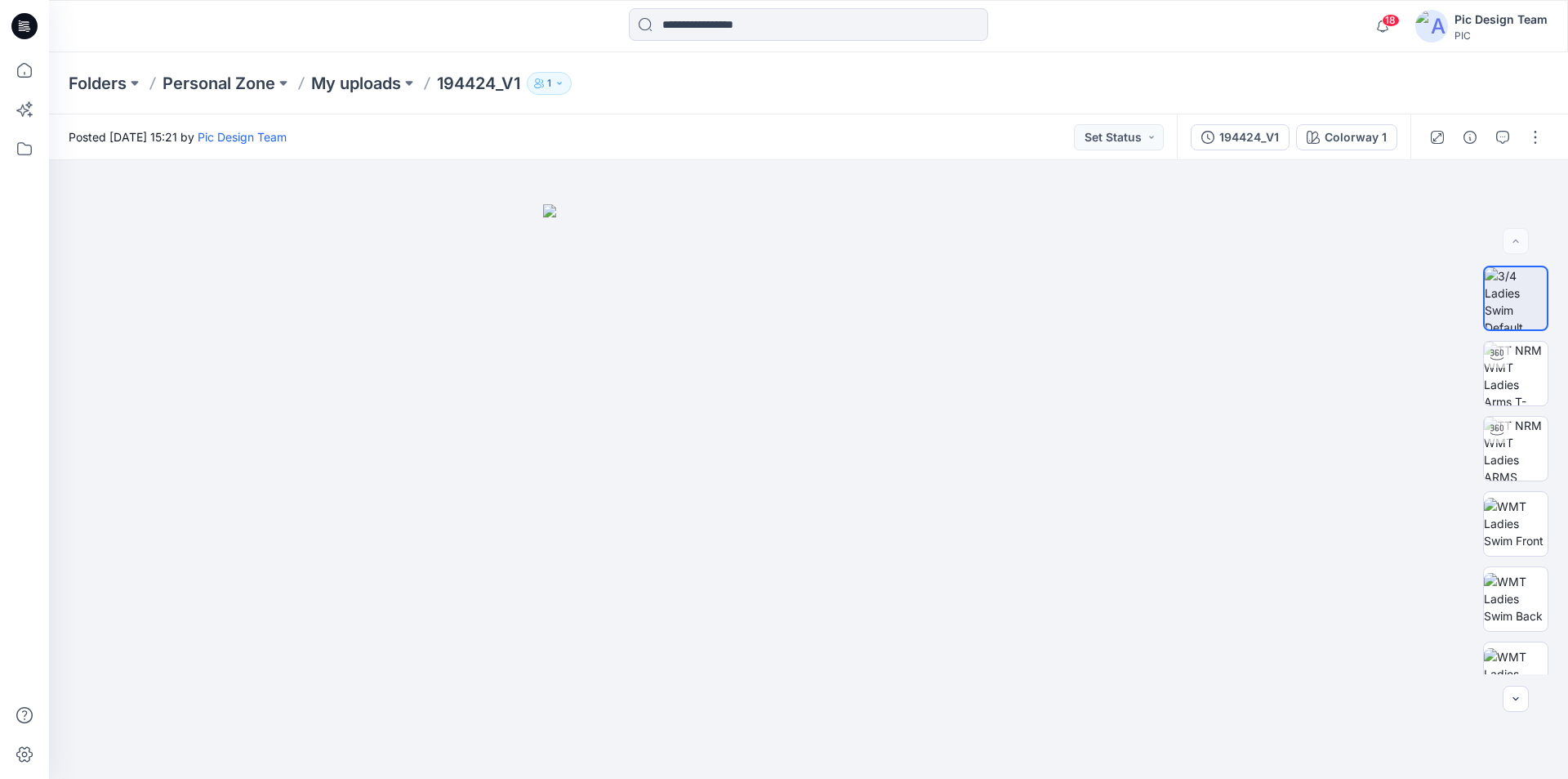
click at [28, 26] on icon at bounding box center [24, 26] width 26 height 26
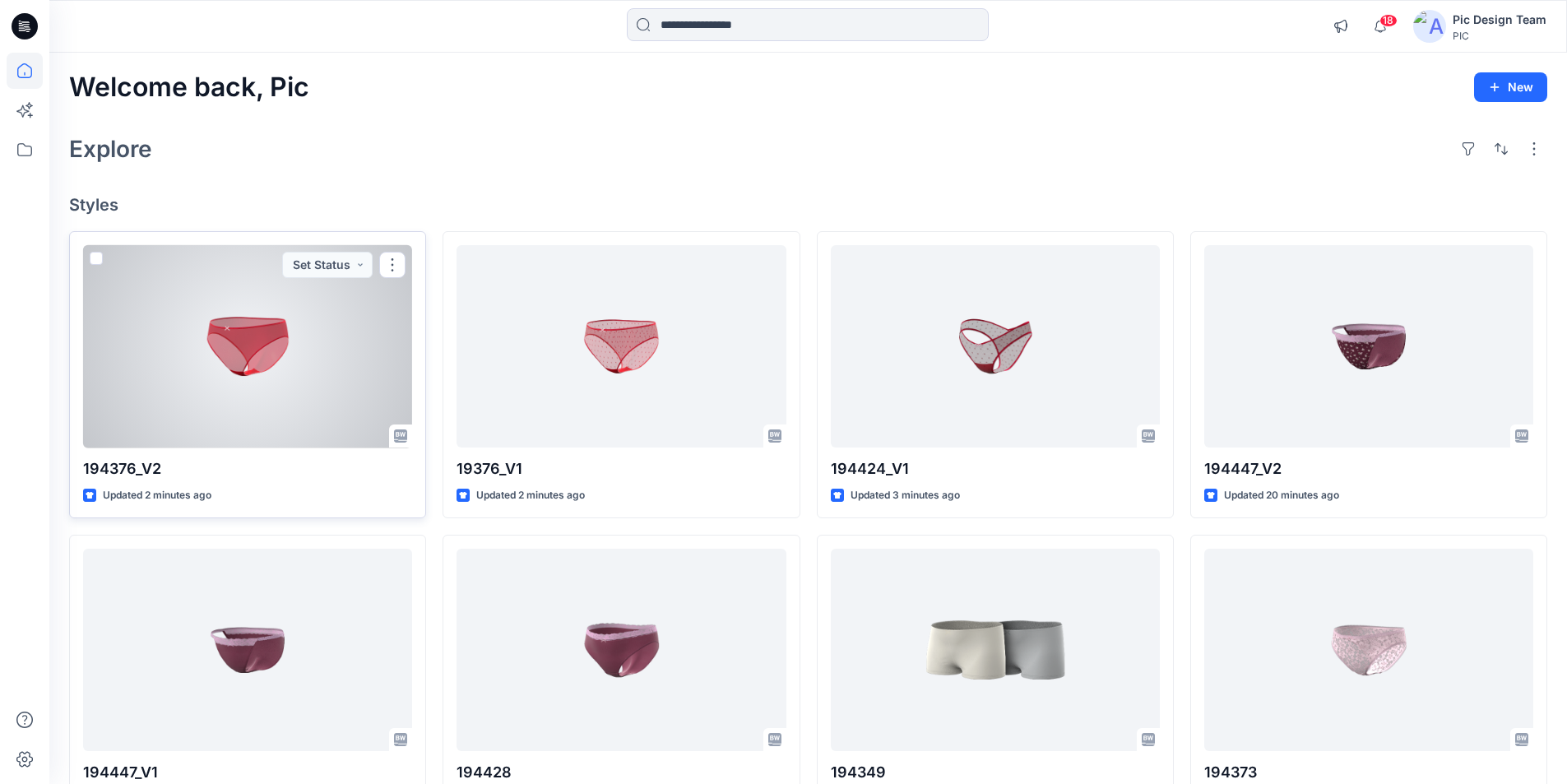
click at [286, 336] on div at bounding box center [247, 347] width 329 height 203
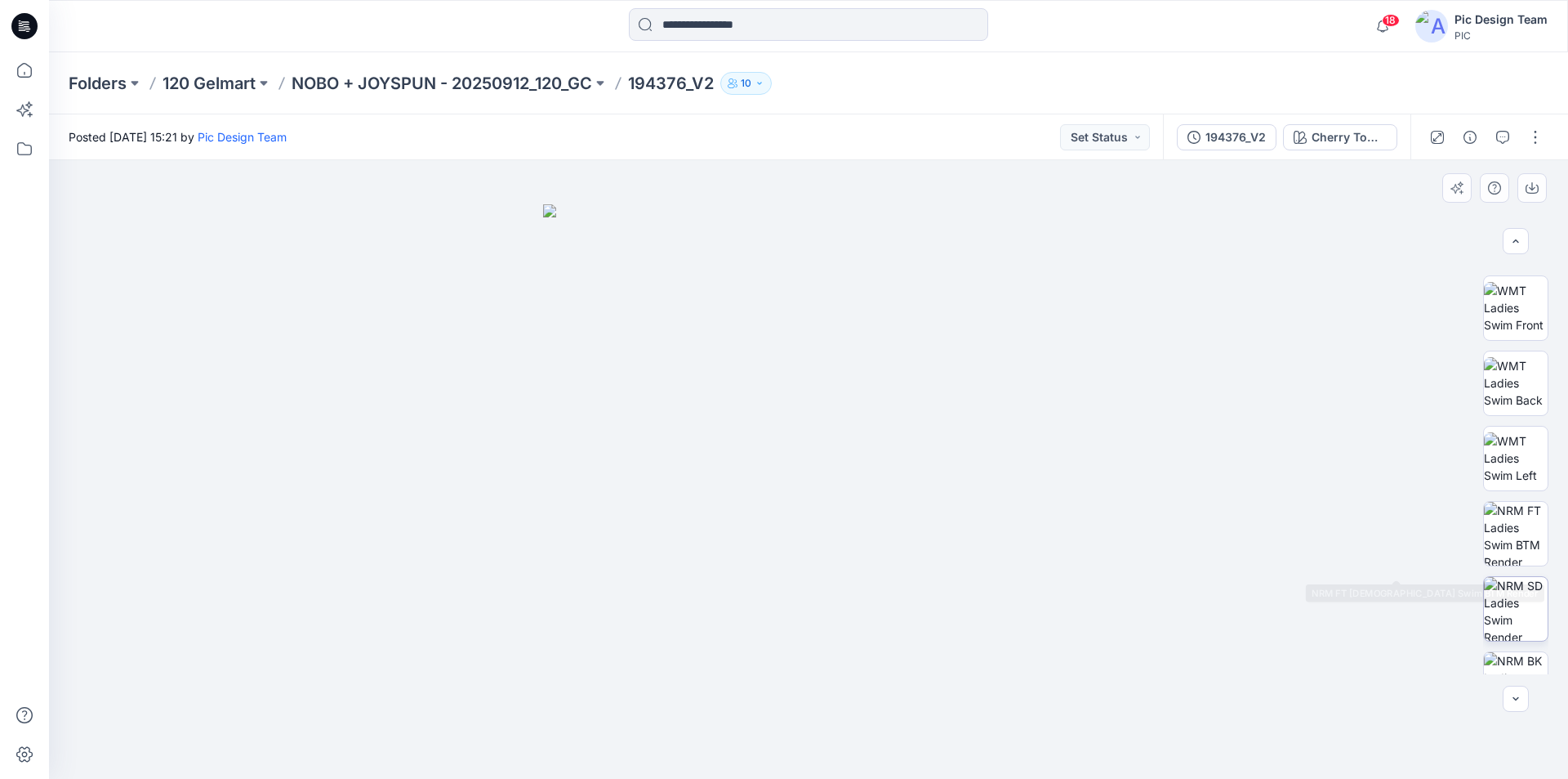
scroll to position [258, 0]
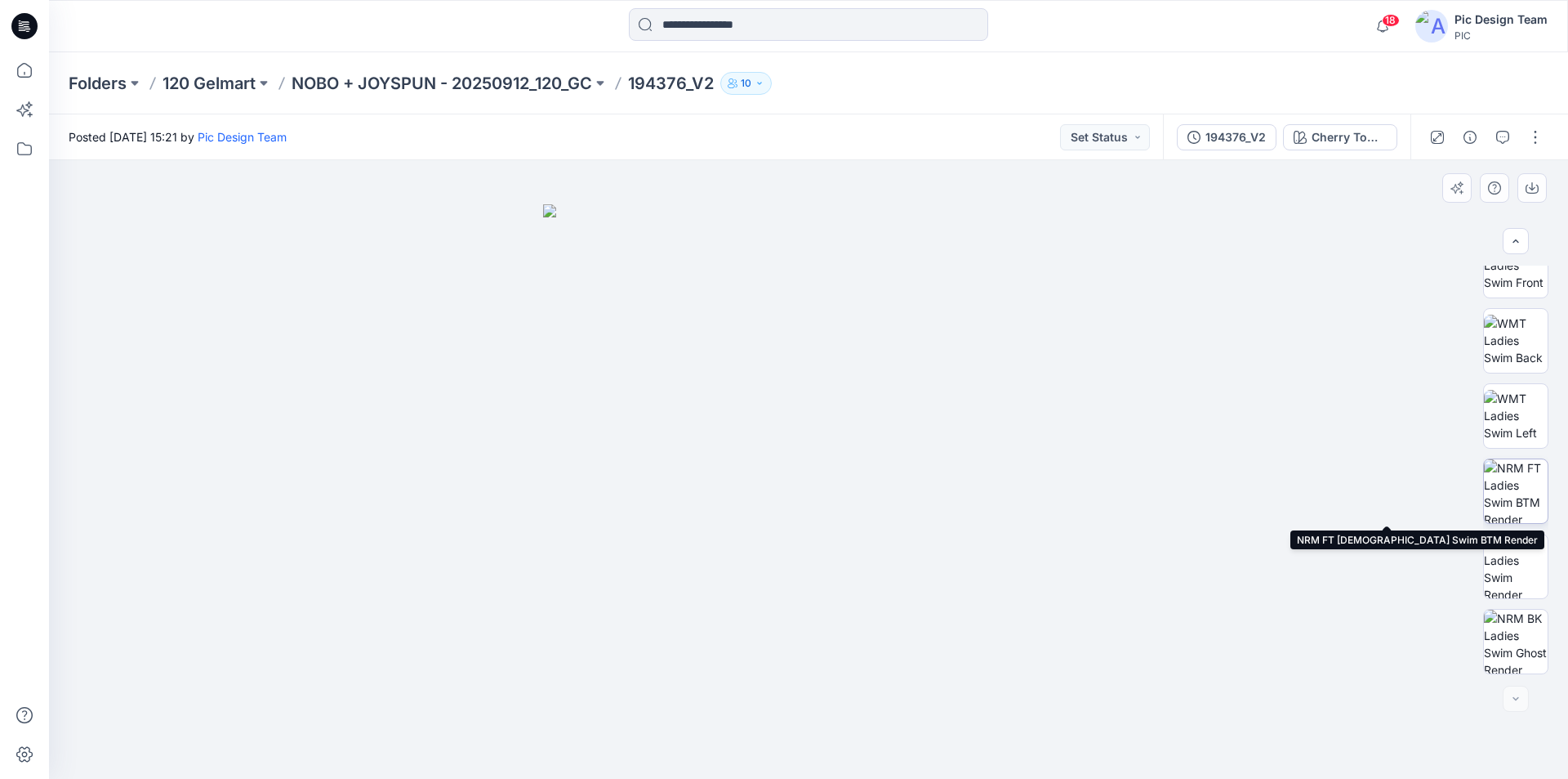
click at [1511, 491] on img at bounding box center [1516, 491] width 64 height 64
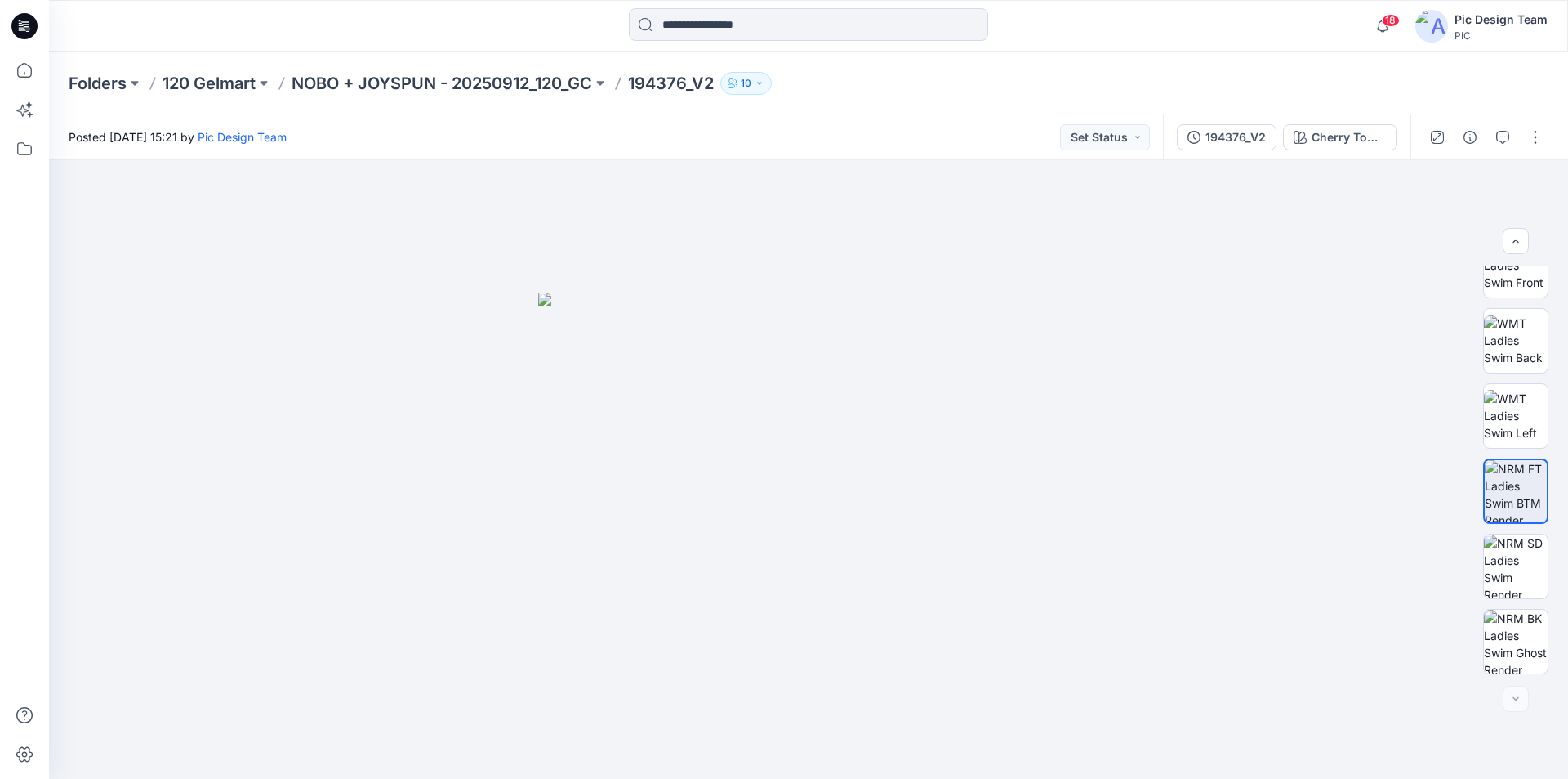
click at [22, 30] on icon at bounding box center [22, 30] width 8 height 1
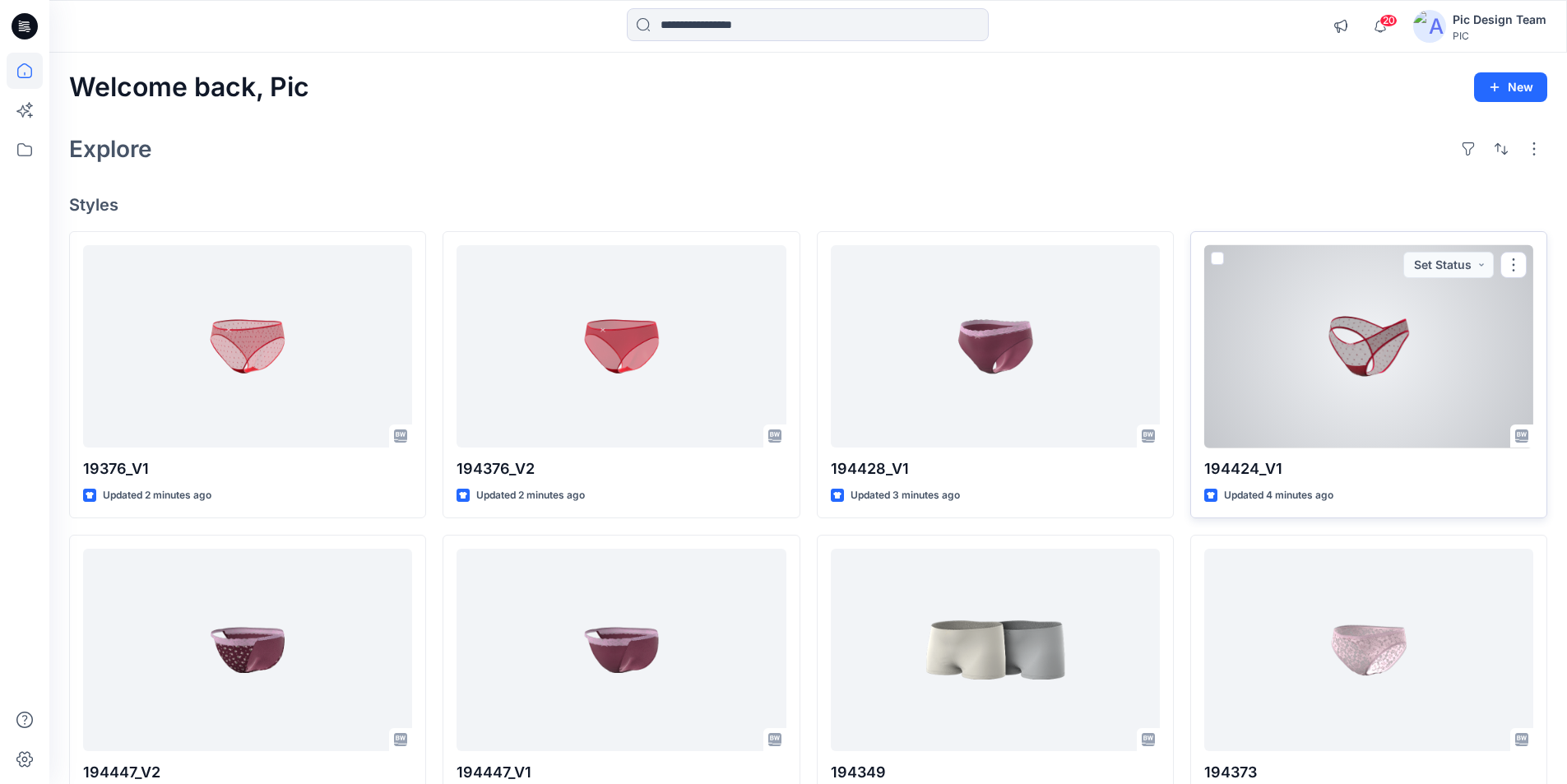
click at [1312, 304] on div at bounding box center [1368, 347] width 329 height 203
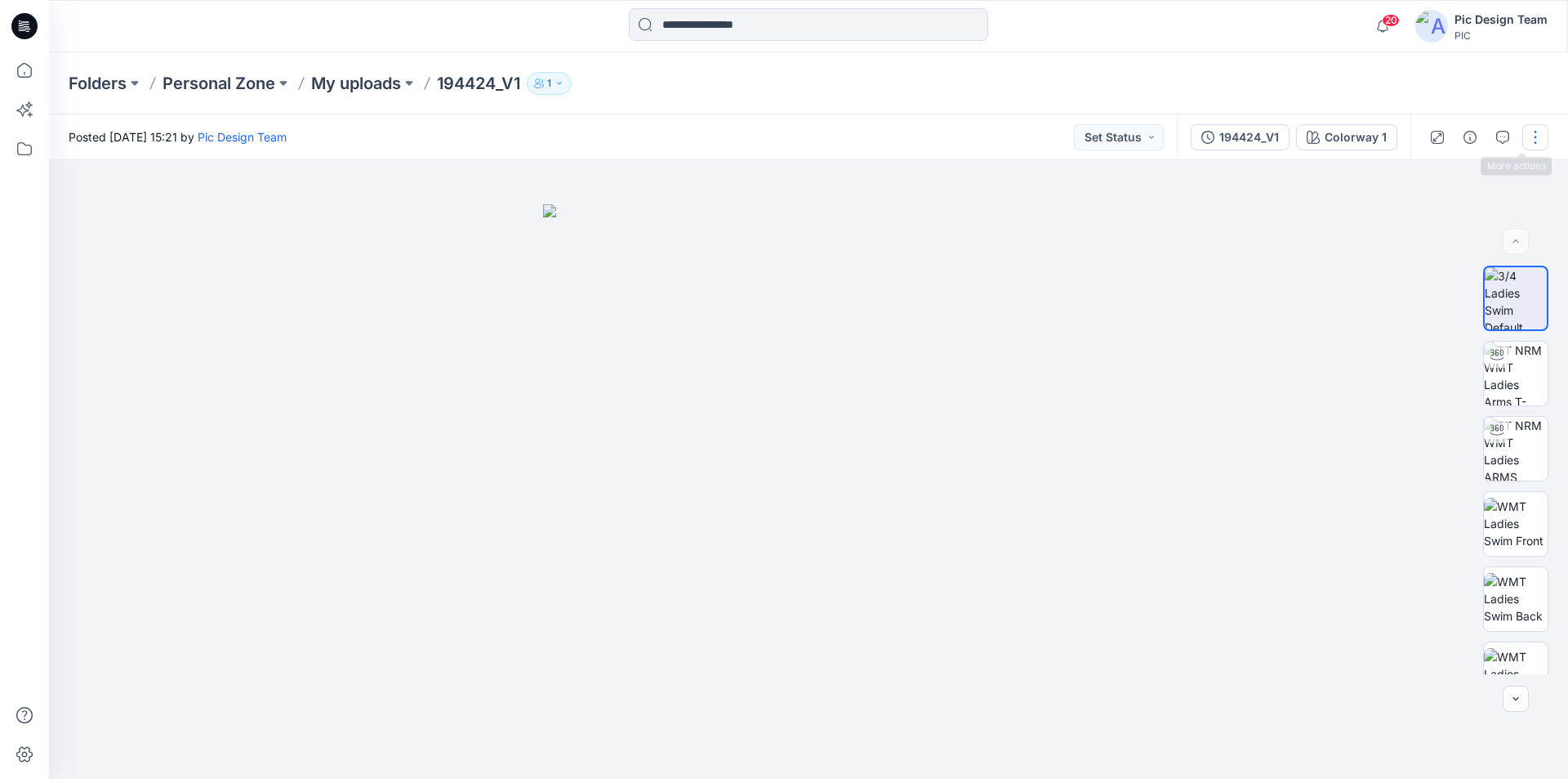
click at [1542, 136] on button "button" at bounding box center [1536, 137] width 26 height 26
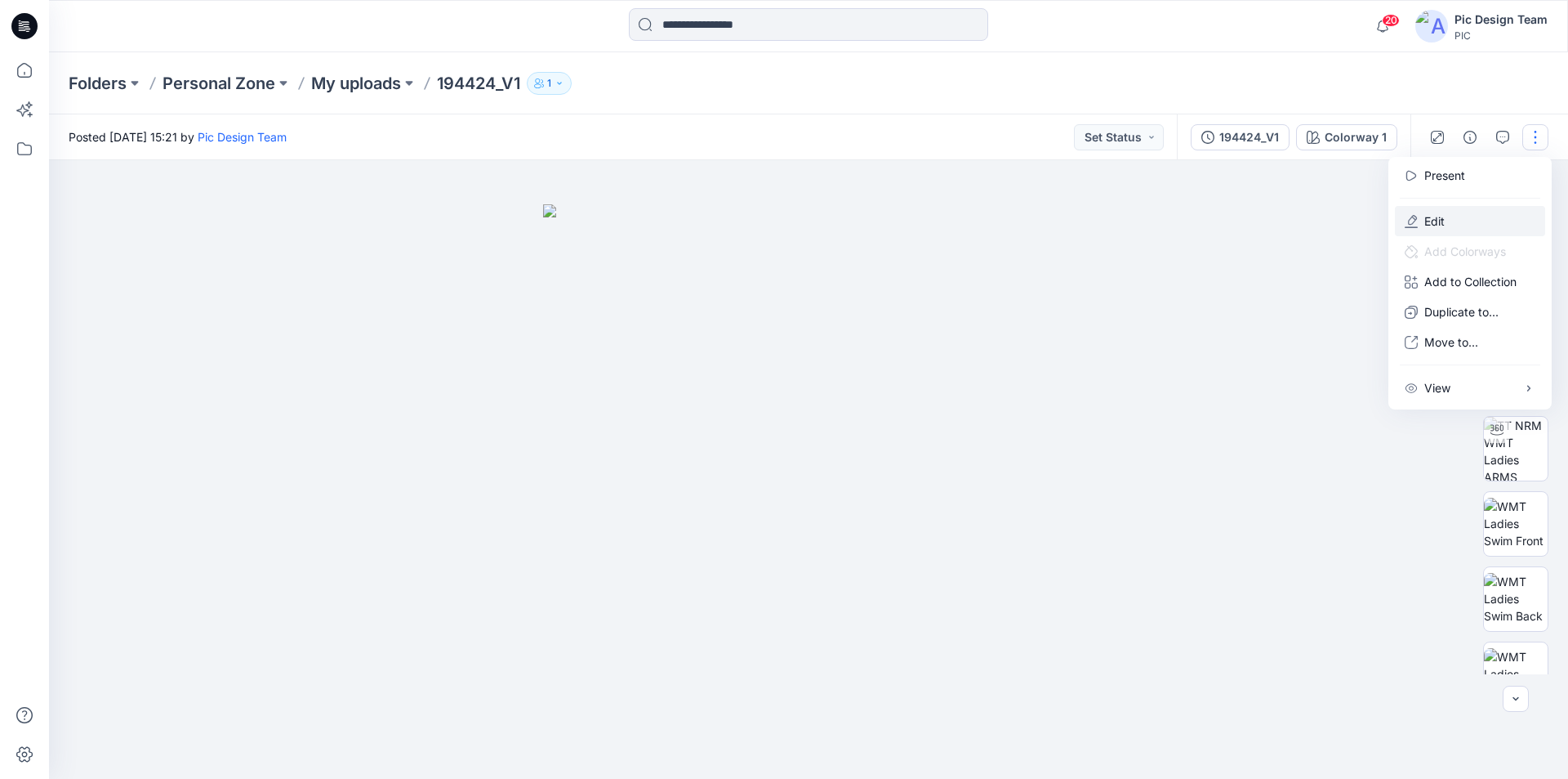
click at [1425, 212] on p "Edit" at bounding box center [1435, 221] width 20 height 17
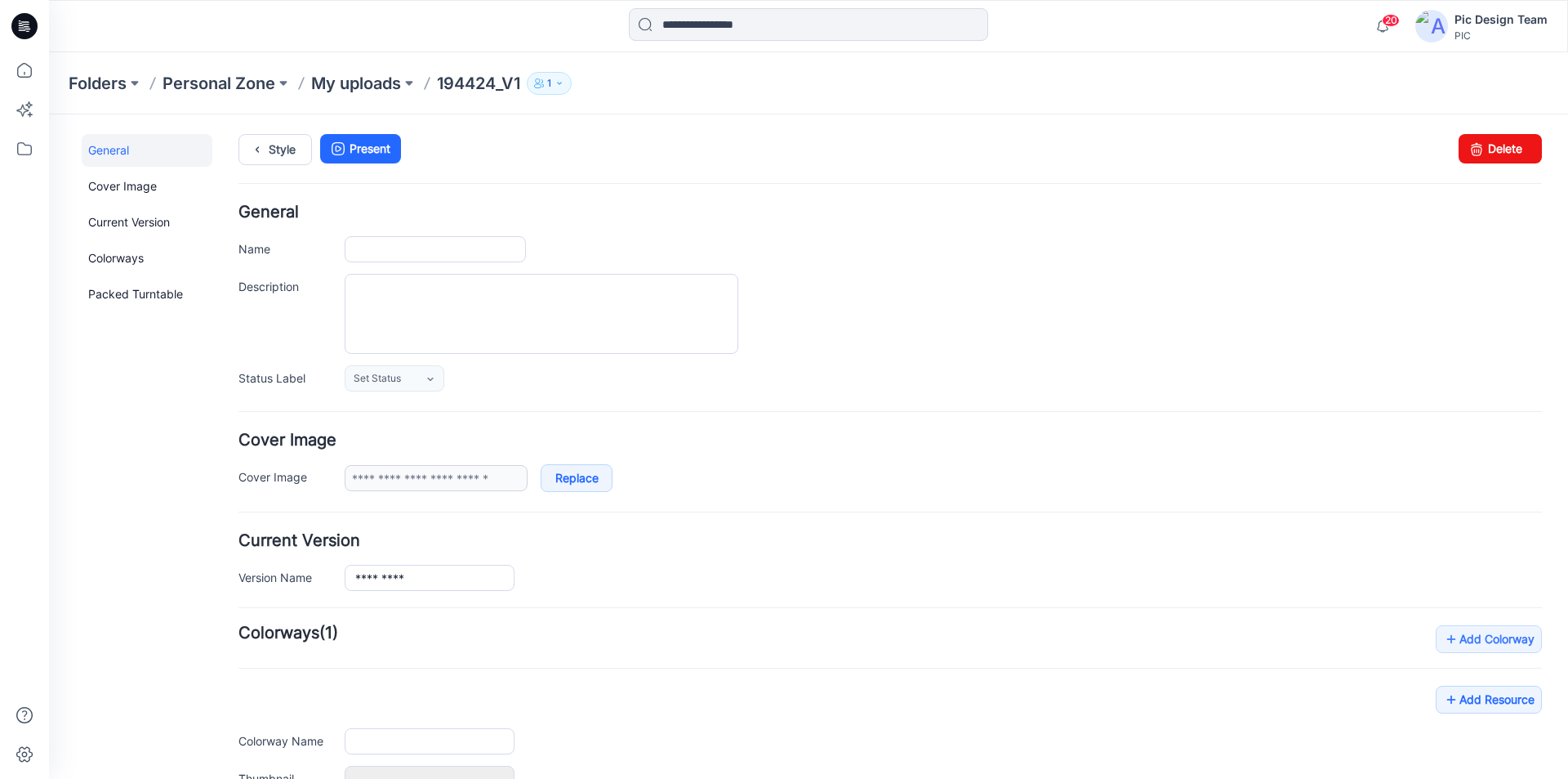
type input "*********"
type input "**********"
click at [28, 27] on icon at bounding box center [27, 26] width 7 height 1
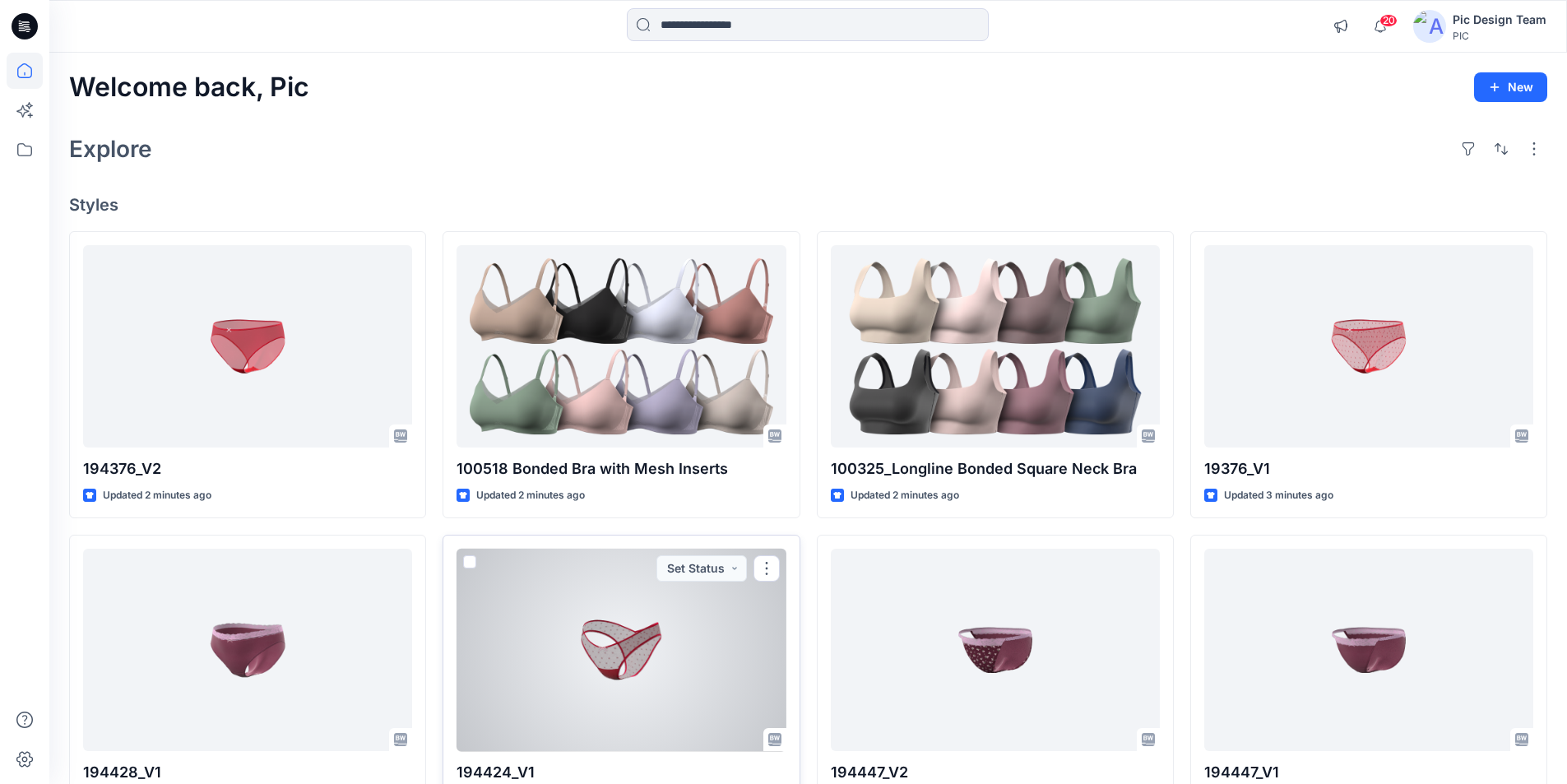
click at [652, 624] on div at bounding box center [620, 649] width 329 height 203
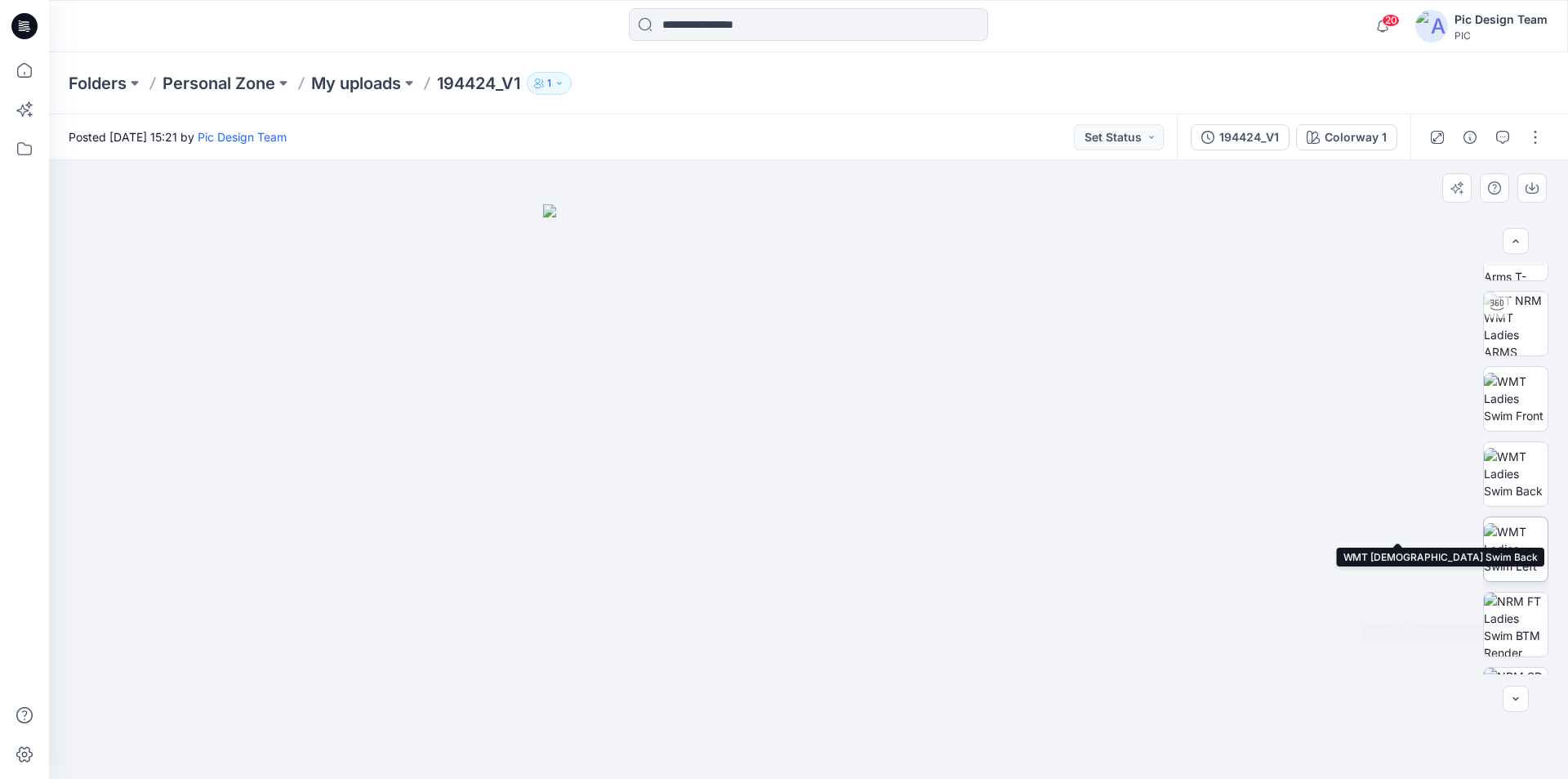
scroll to position [258, 0]
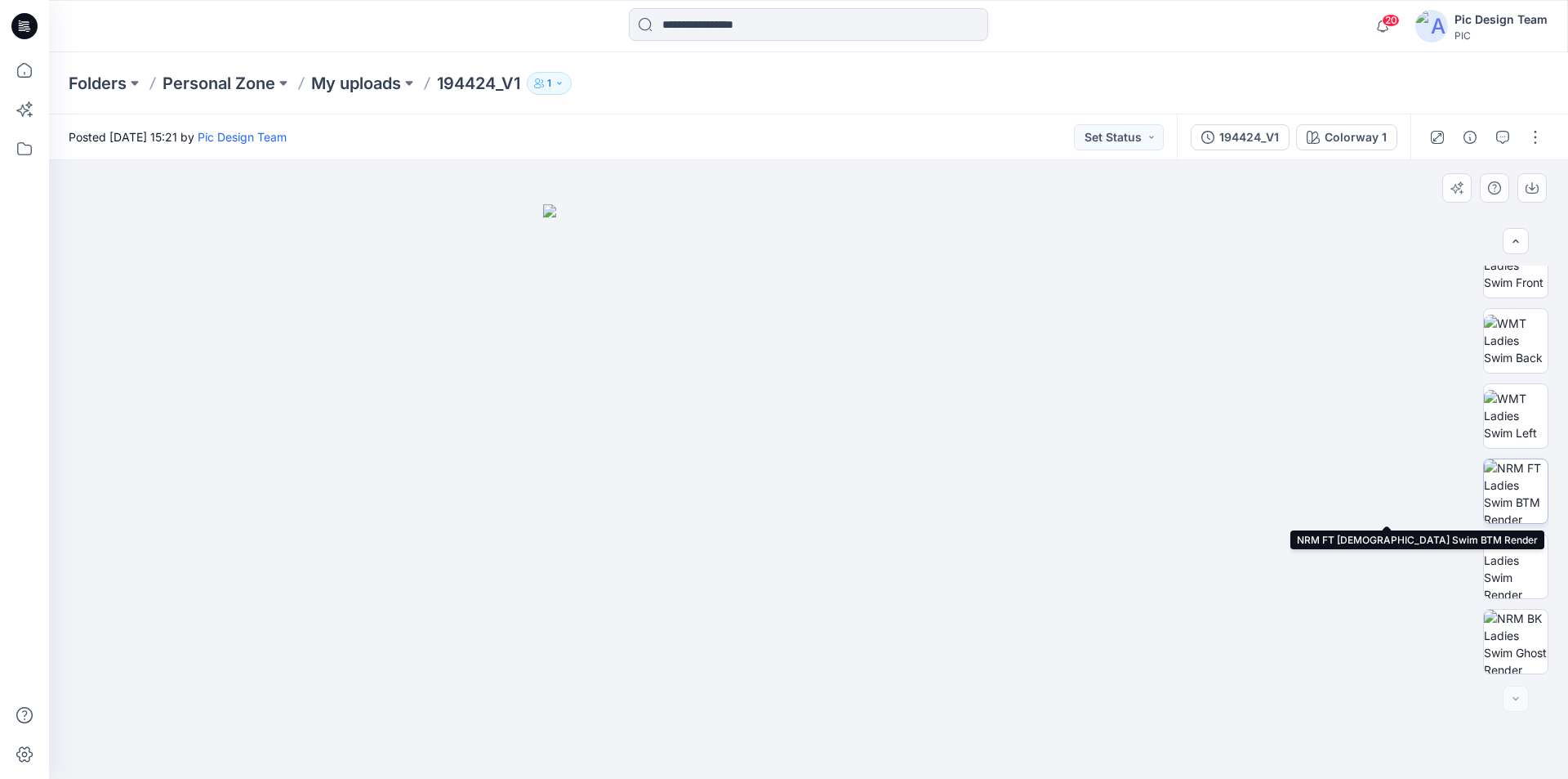
click at [1508, 484] on img at bounding box center [1516, 491] width 64 height 64
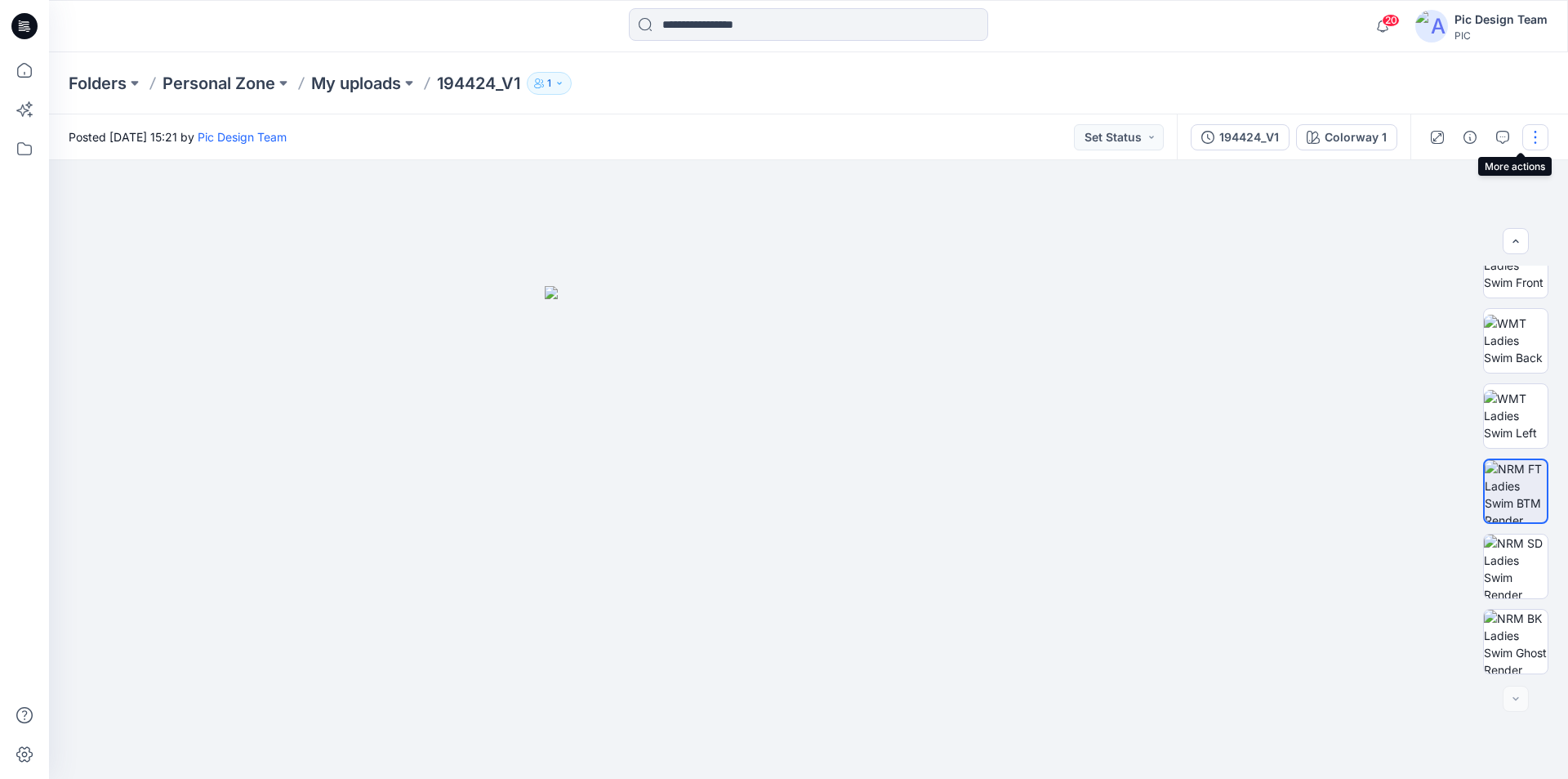
click at [1541, 137] on button "button" at bounding box center [1536, 137] width 26 height 26
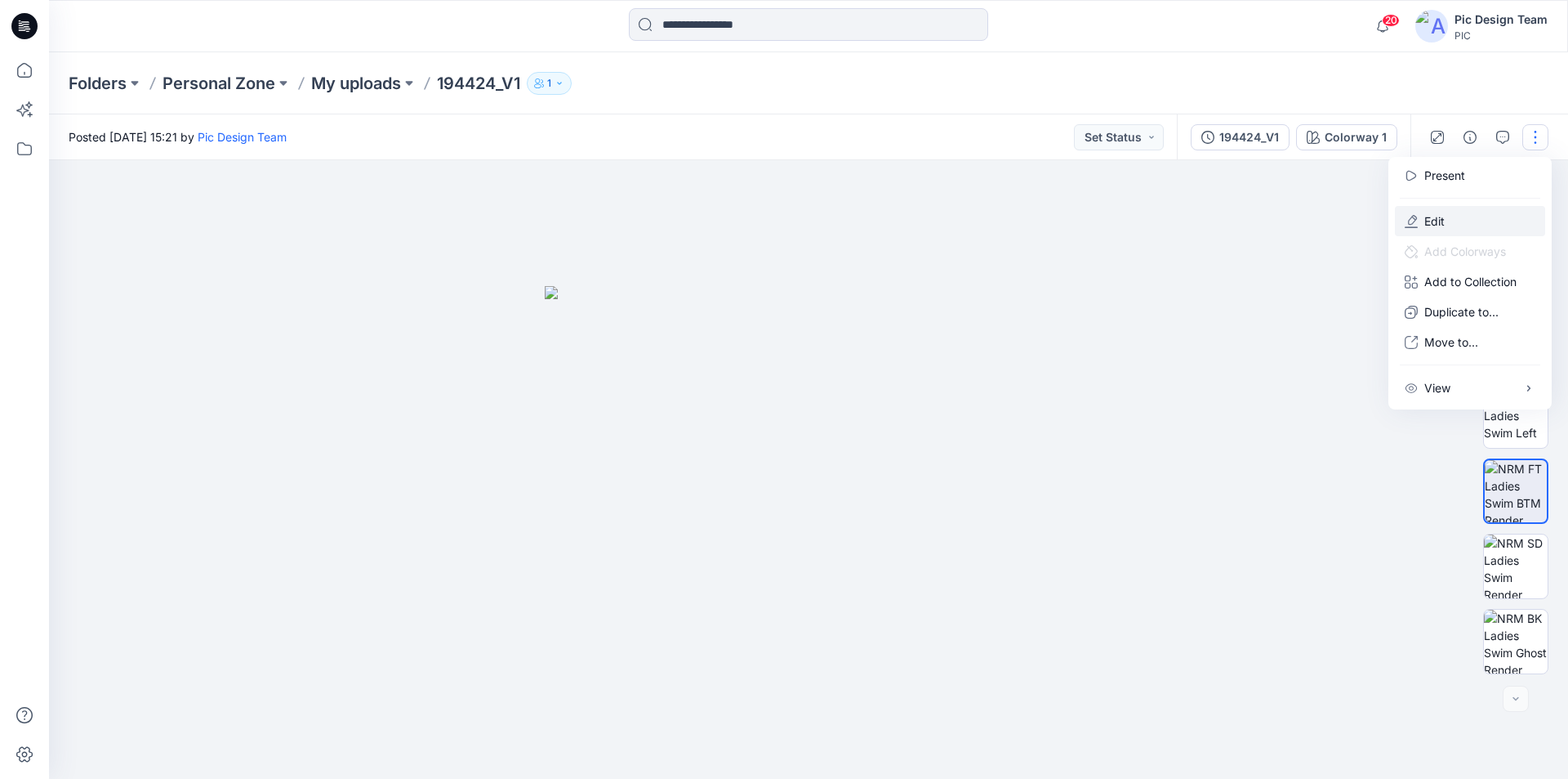
click at [1488, 212] on button "Edit" at bounding box center [1470, 221] width 150 height 30
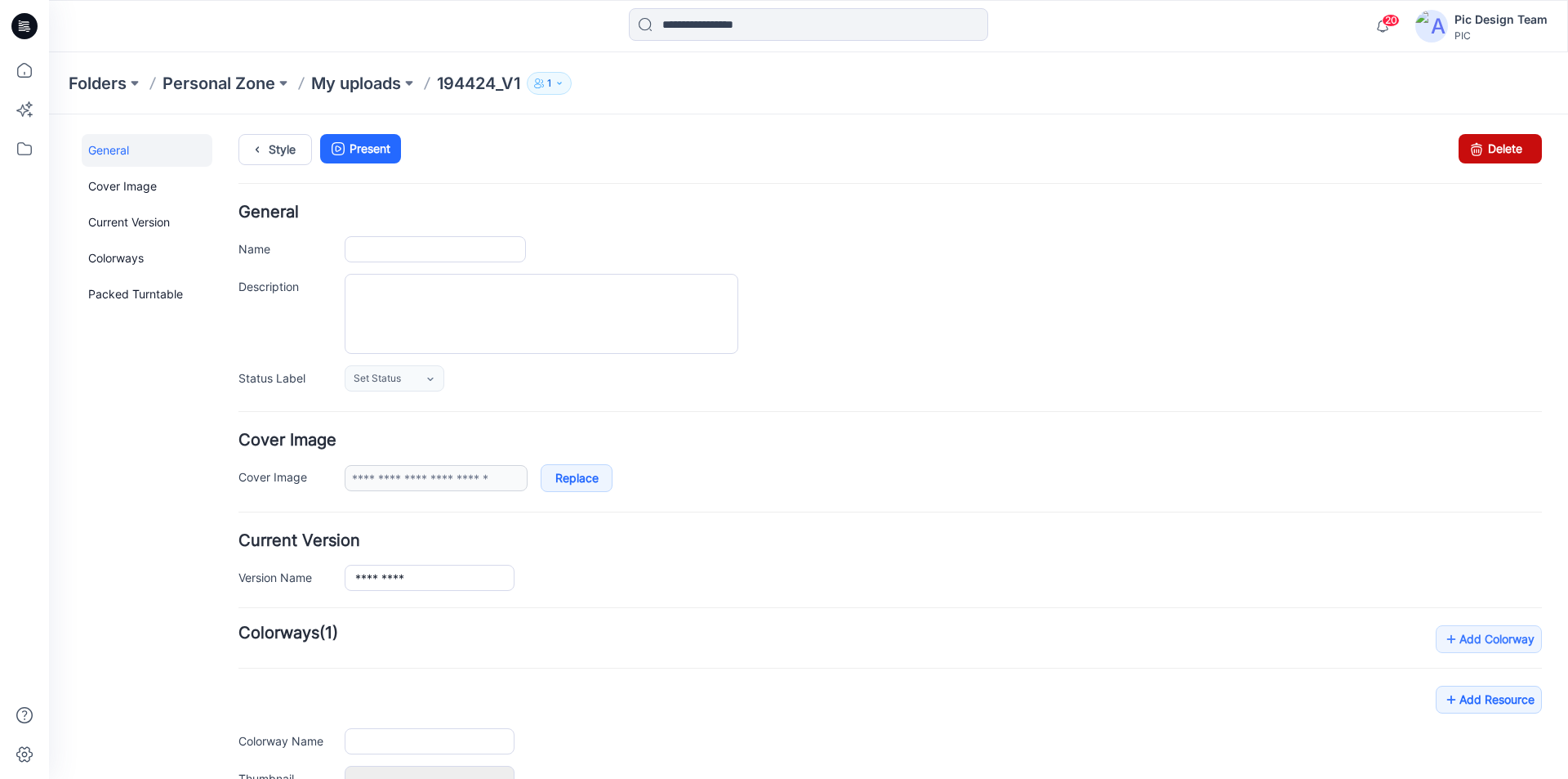
type input "*********"
type input "**********"
drag, startPoint x: 1496, startPoint y: 141, endPoint x: 906, endPoint y: 202, distance: 593.1
click at [1496, 141] on link "Delete" at bounding box center [1501, 148] width 84 height 30
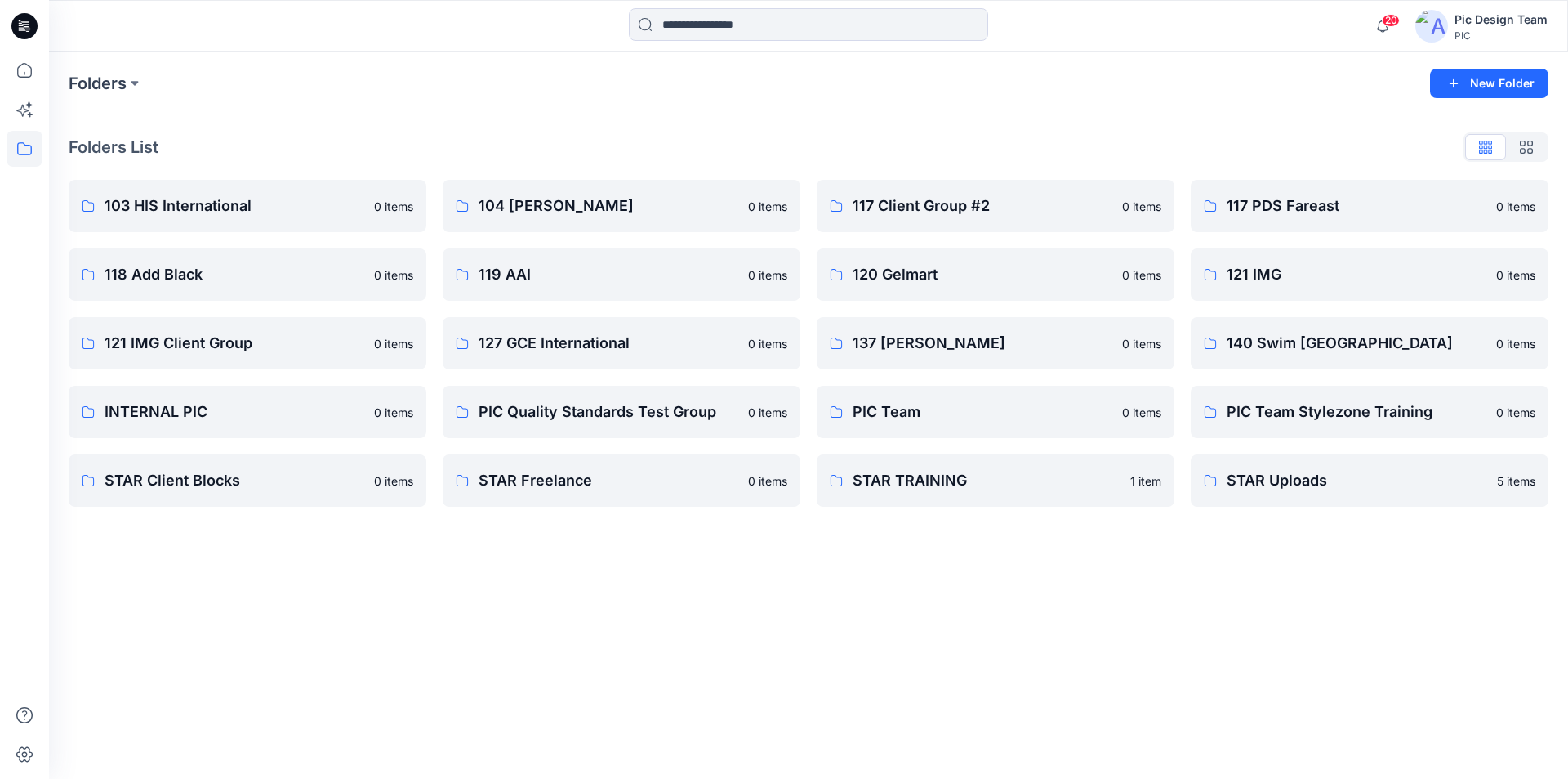
click at [31, 21] on icon at bounding box center [24, 26] width 26 height 26
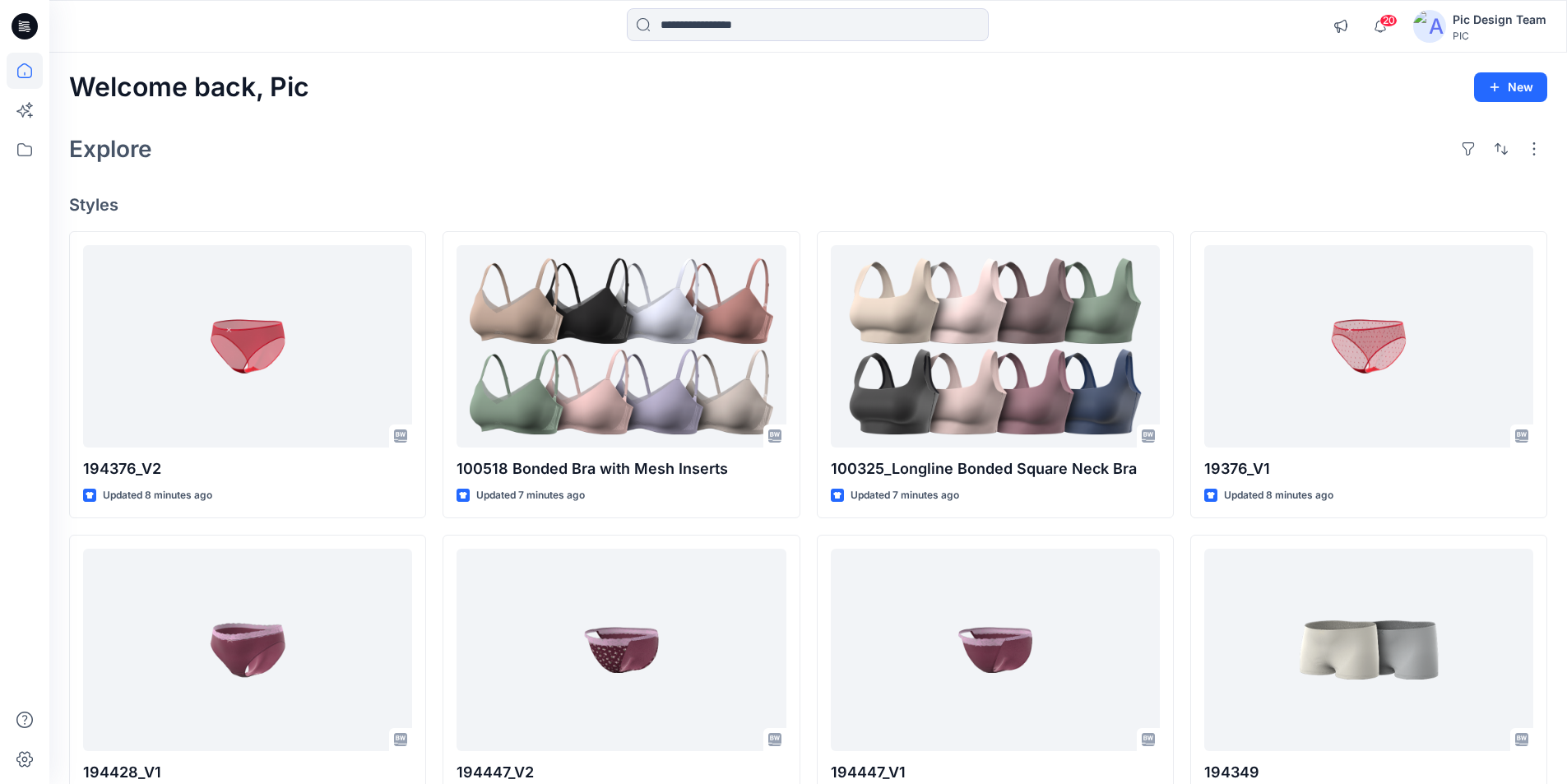
click at [32, 27] on icon at bounding box center [24, 26] width 27 height 27
click at [25, 25] on icon at bounding box center [26, 24] width 8 height 1
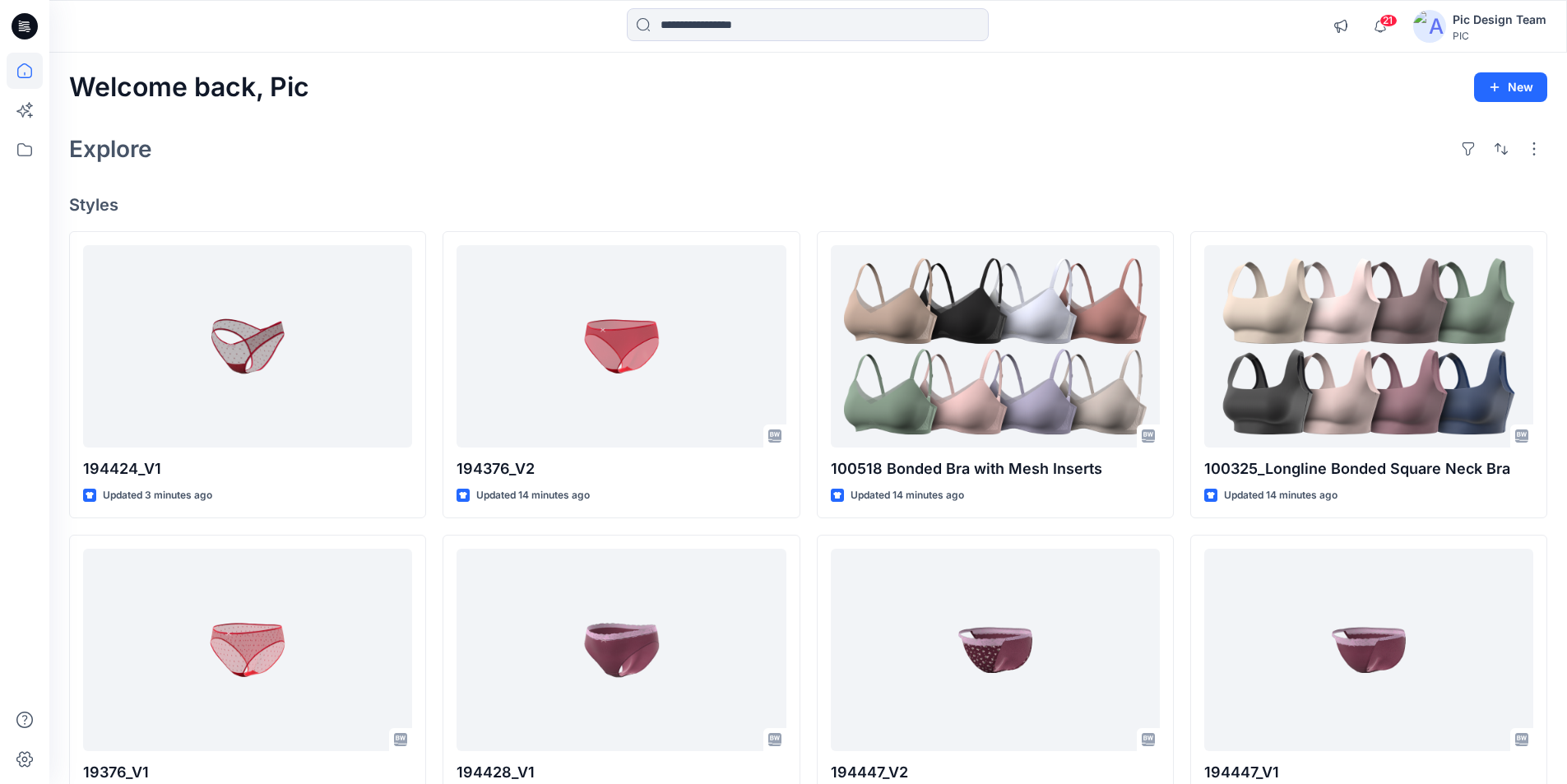
click at [26, 27] on icon at bounding box center [27, 27] width 7 height 1
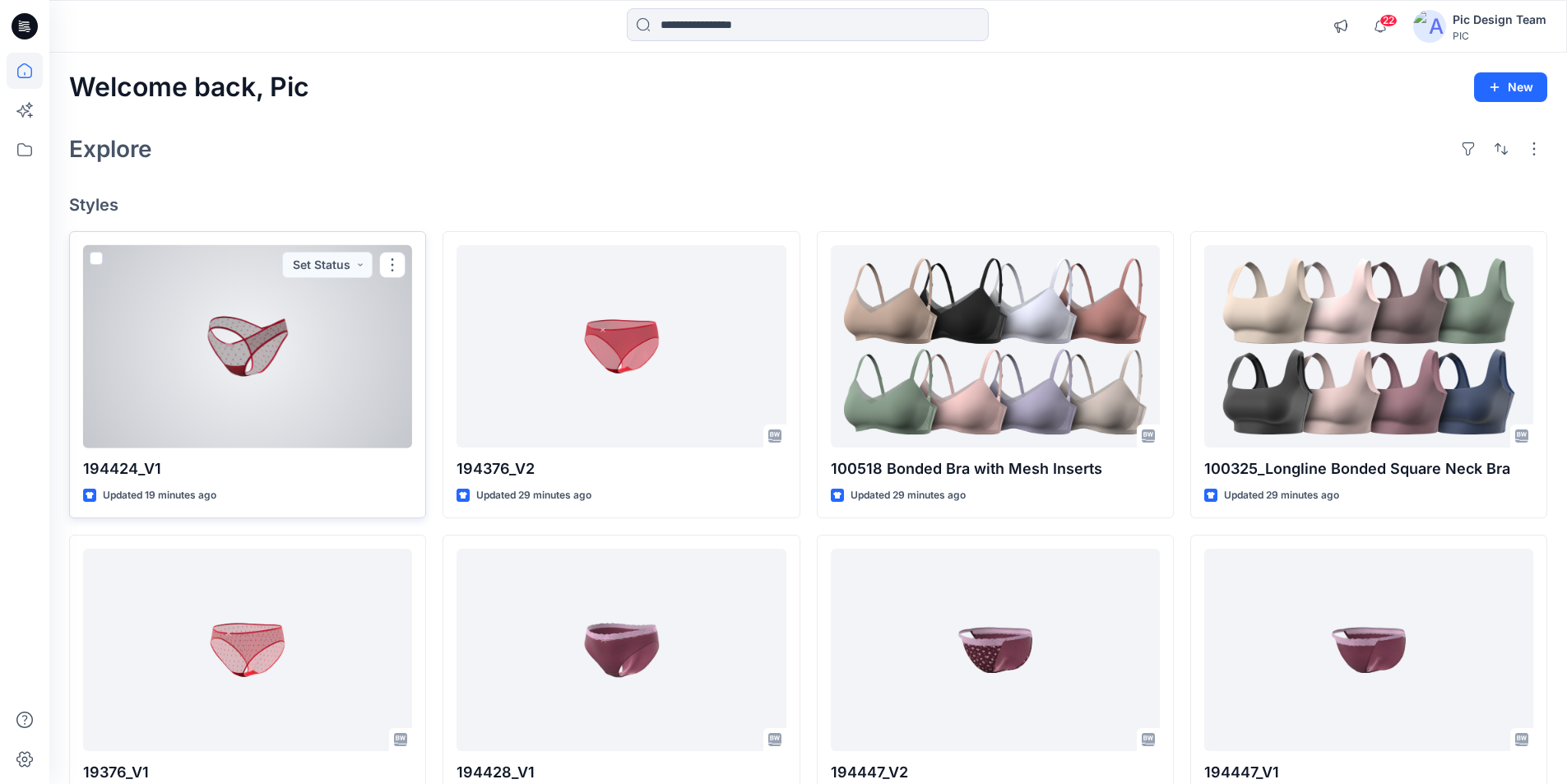
click at [316, 308] on div at bounding box center [247, 347] width 329 height 203
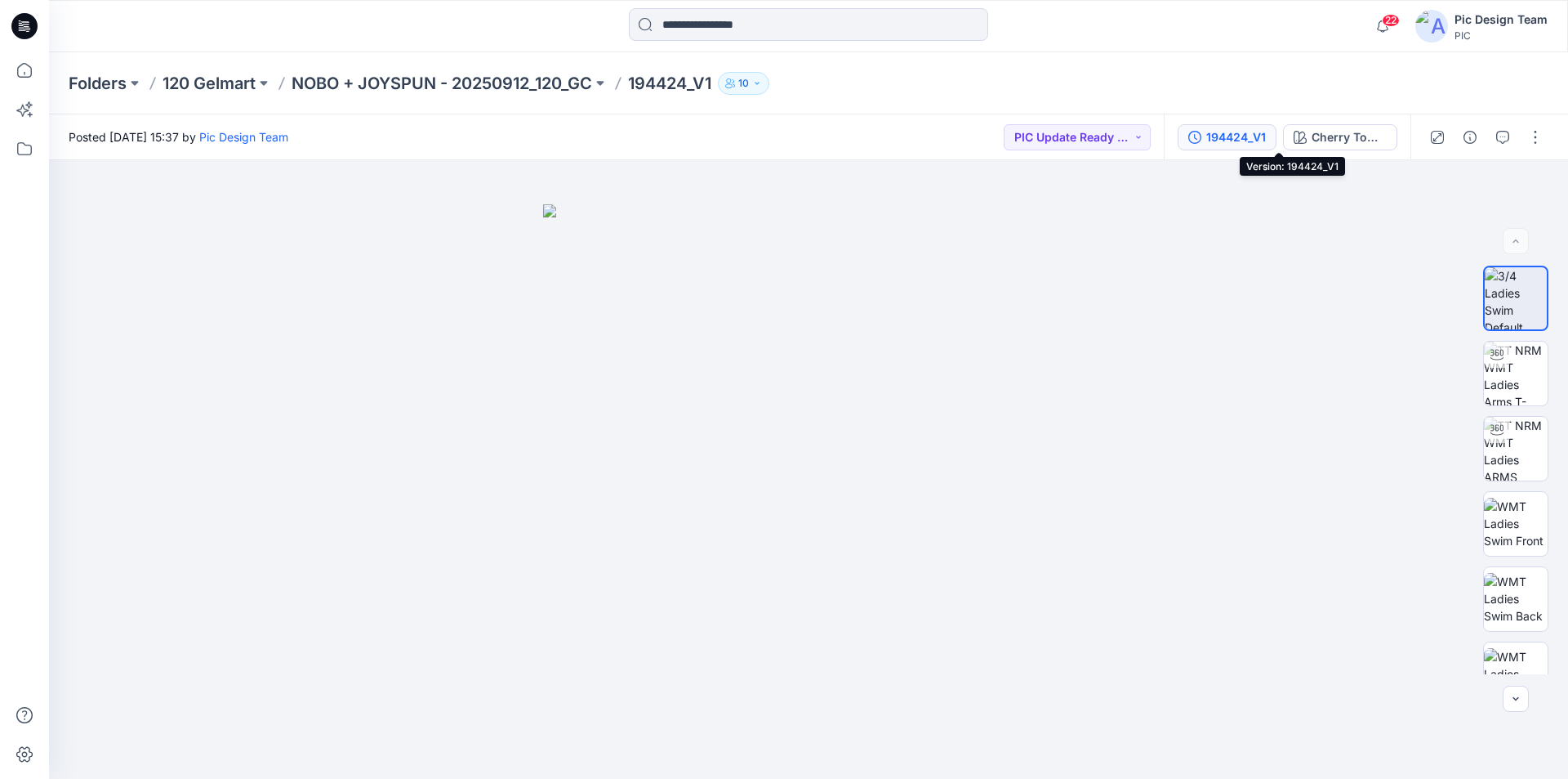
click at [1266, 138] on div "194424_V1" at bounding box center [1237, 136] width 60 height 18
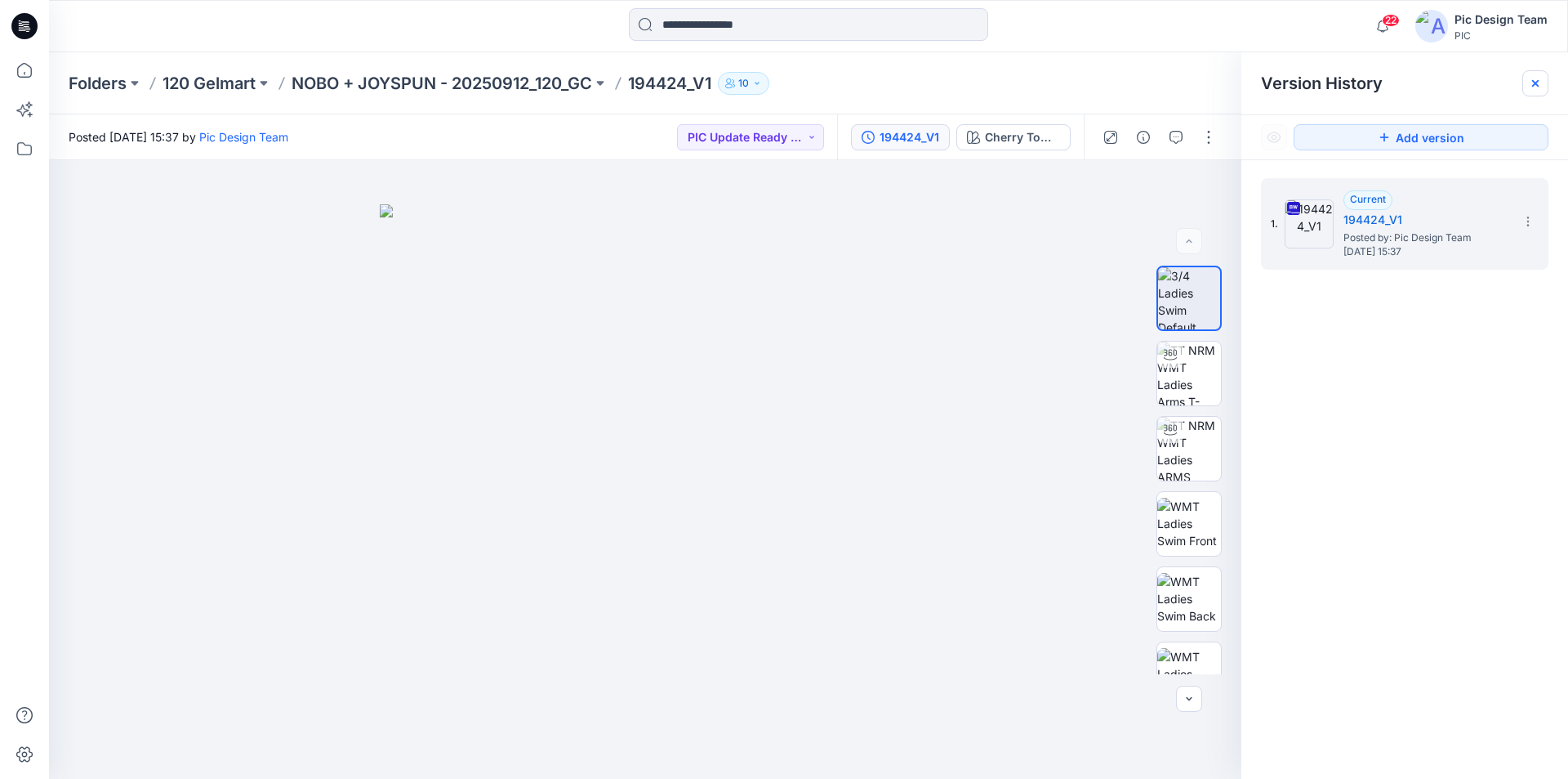
click at [1537, 84] on icon at bounding box center [1535, 83] width 13 height 13
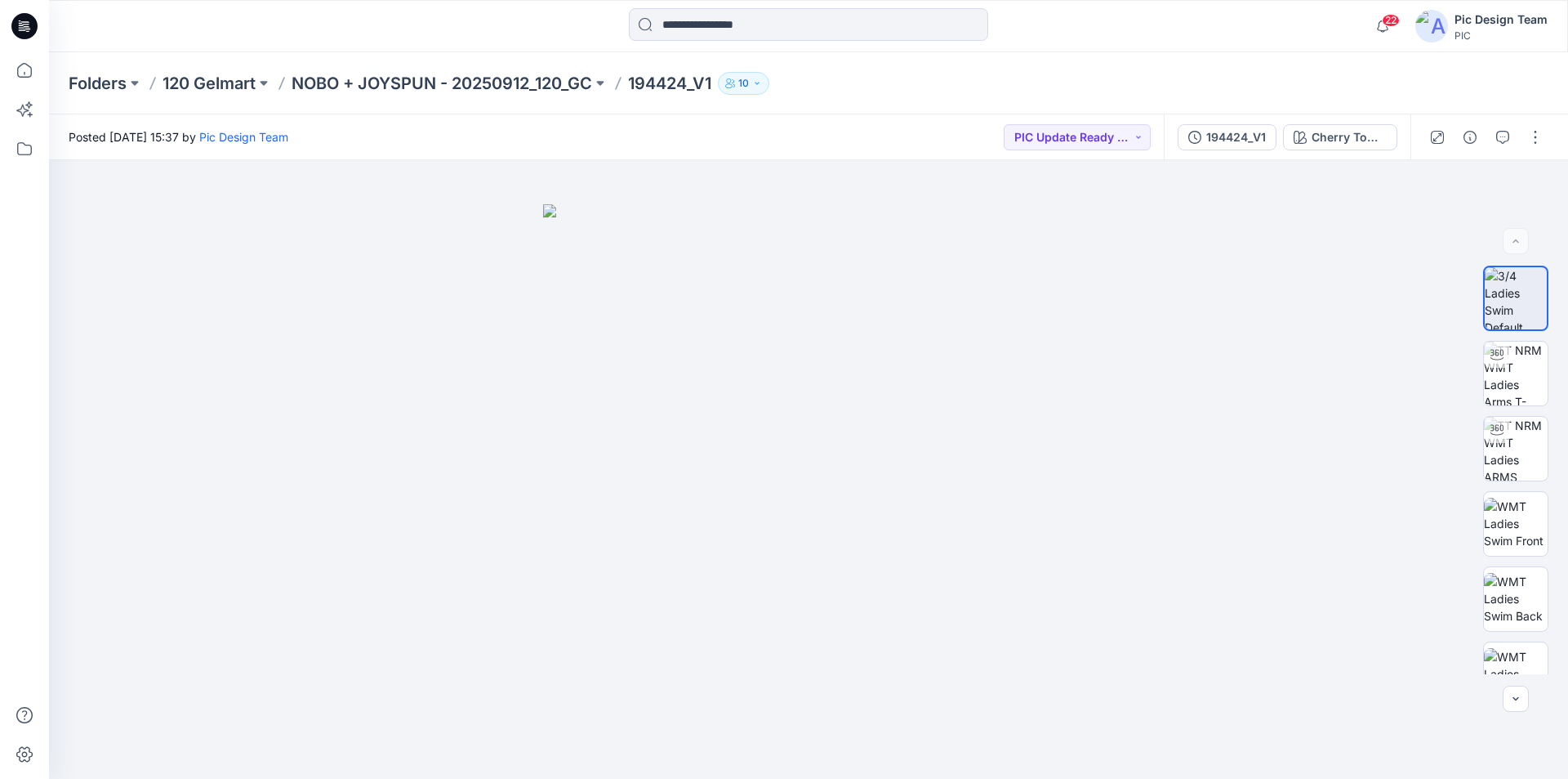
click at [27, 23] on icon at bounding box center [24, 26] width 26 height 26
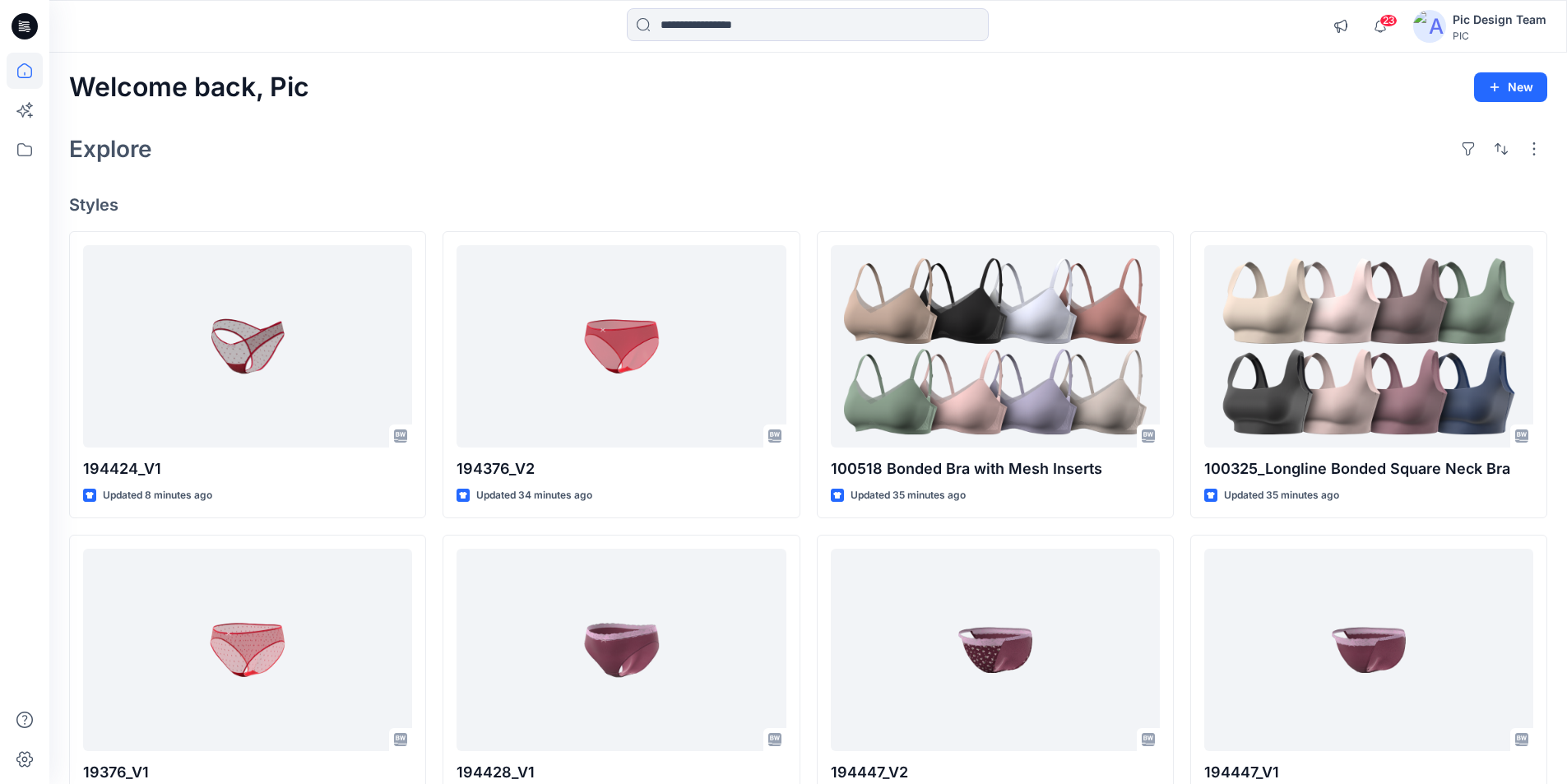
click at [23, 27] on icon at bounding box center [24, 26] width 27 height 27
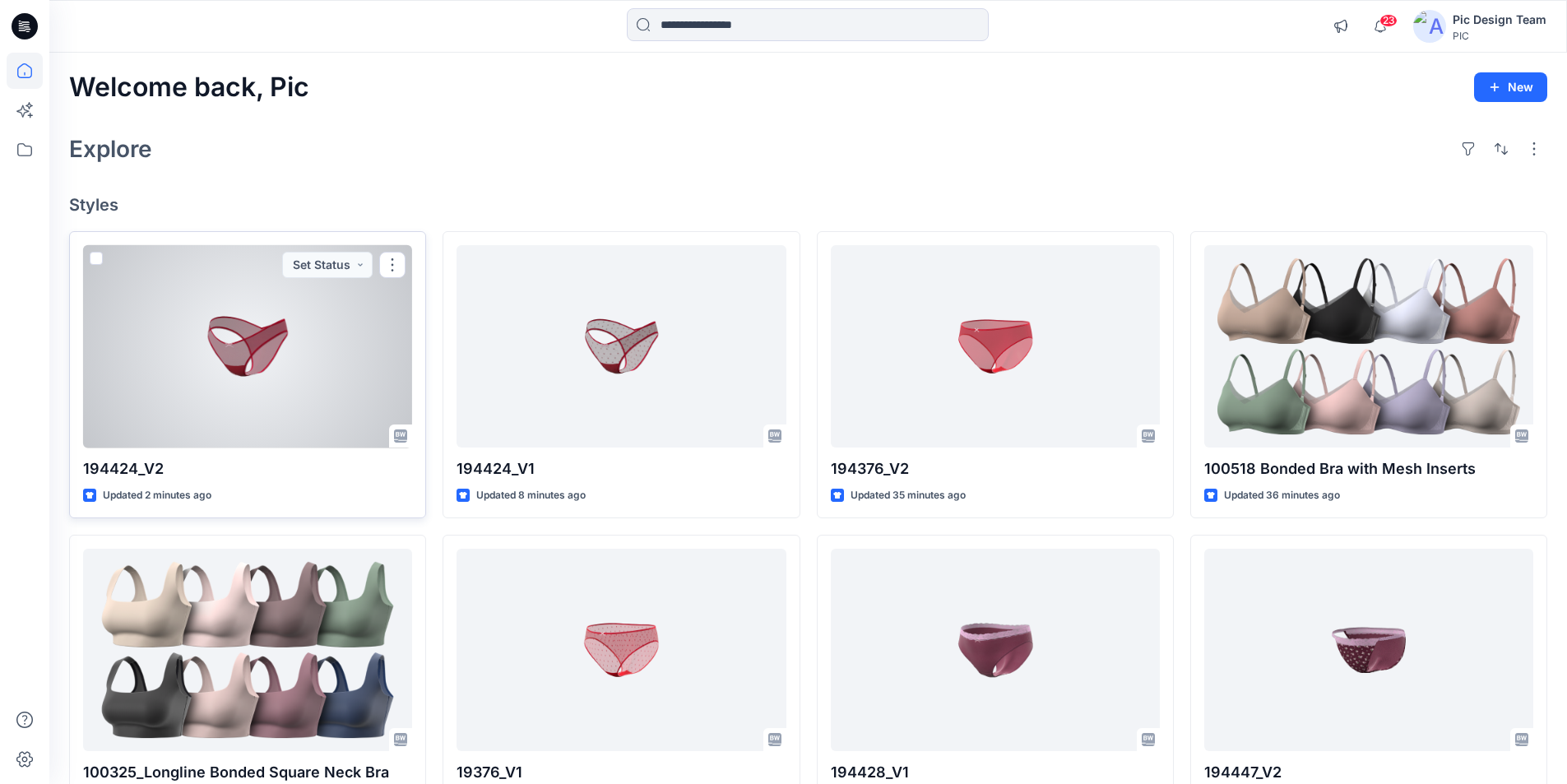
click at [291, 314] on div at bounding box center [247, 347] width 329 height 203
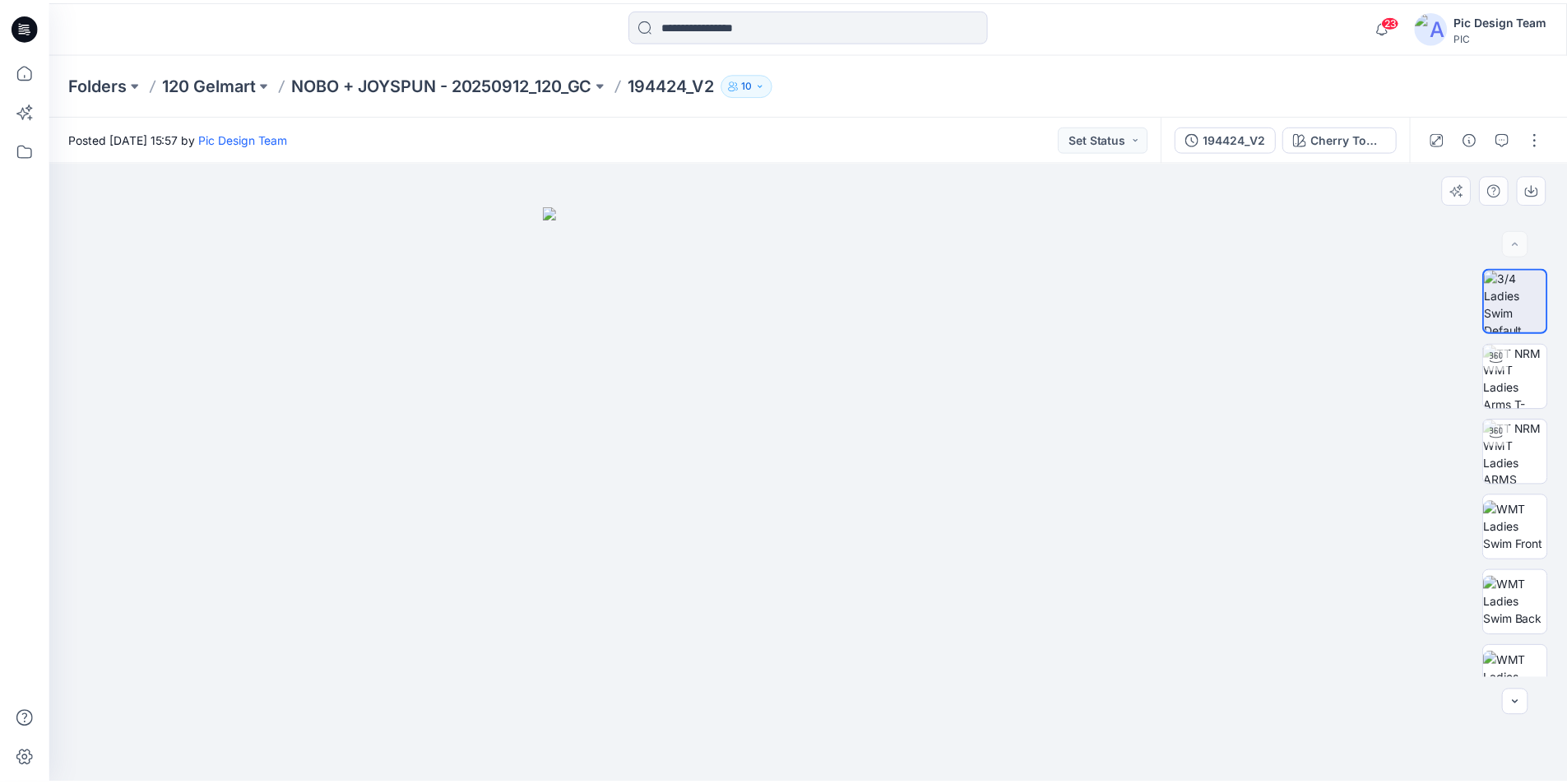
scroll to position [260, 0]
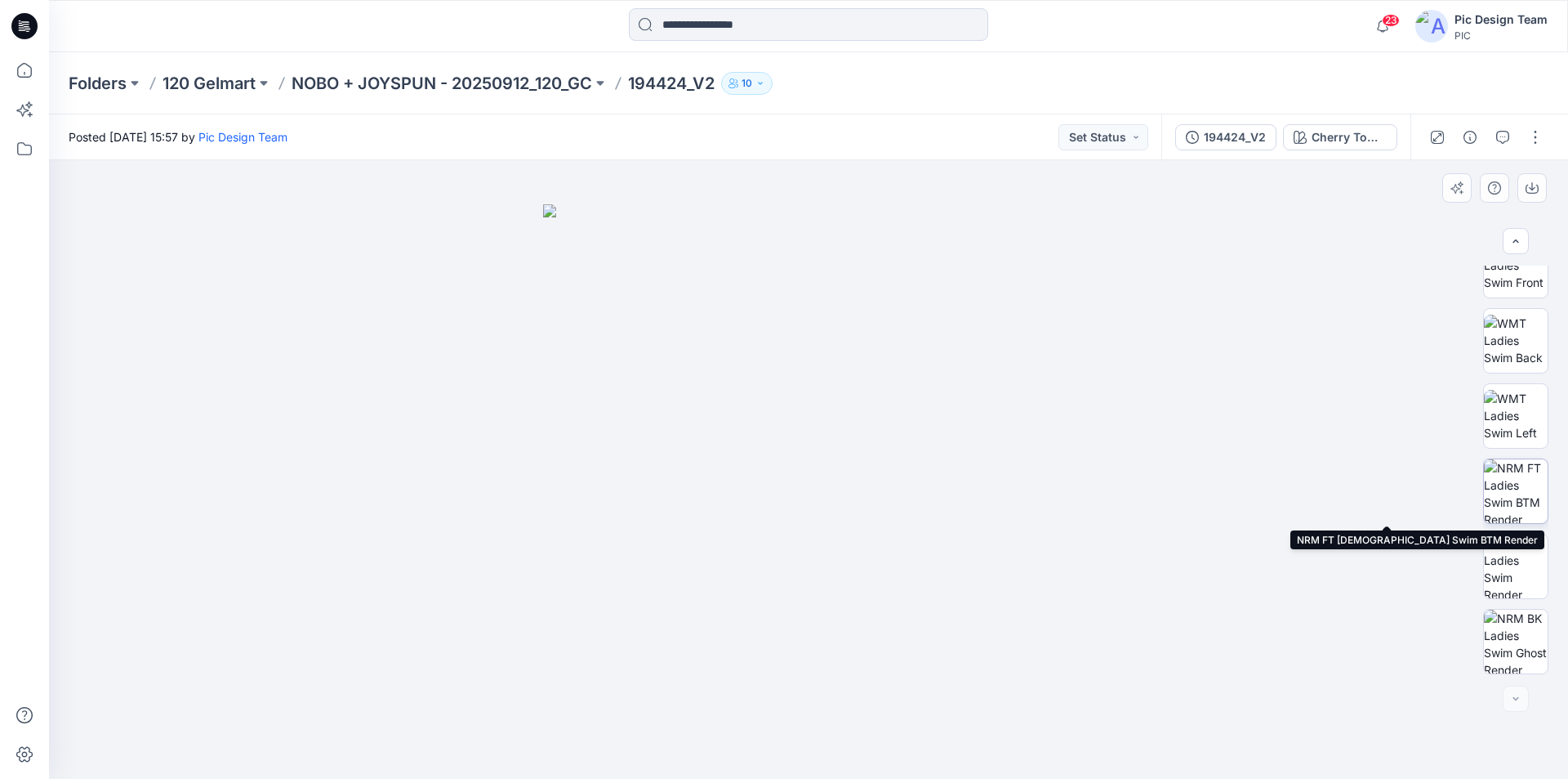
click at [1529, 491] on img at bounding box center [1516, 491] width 64 height 64
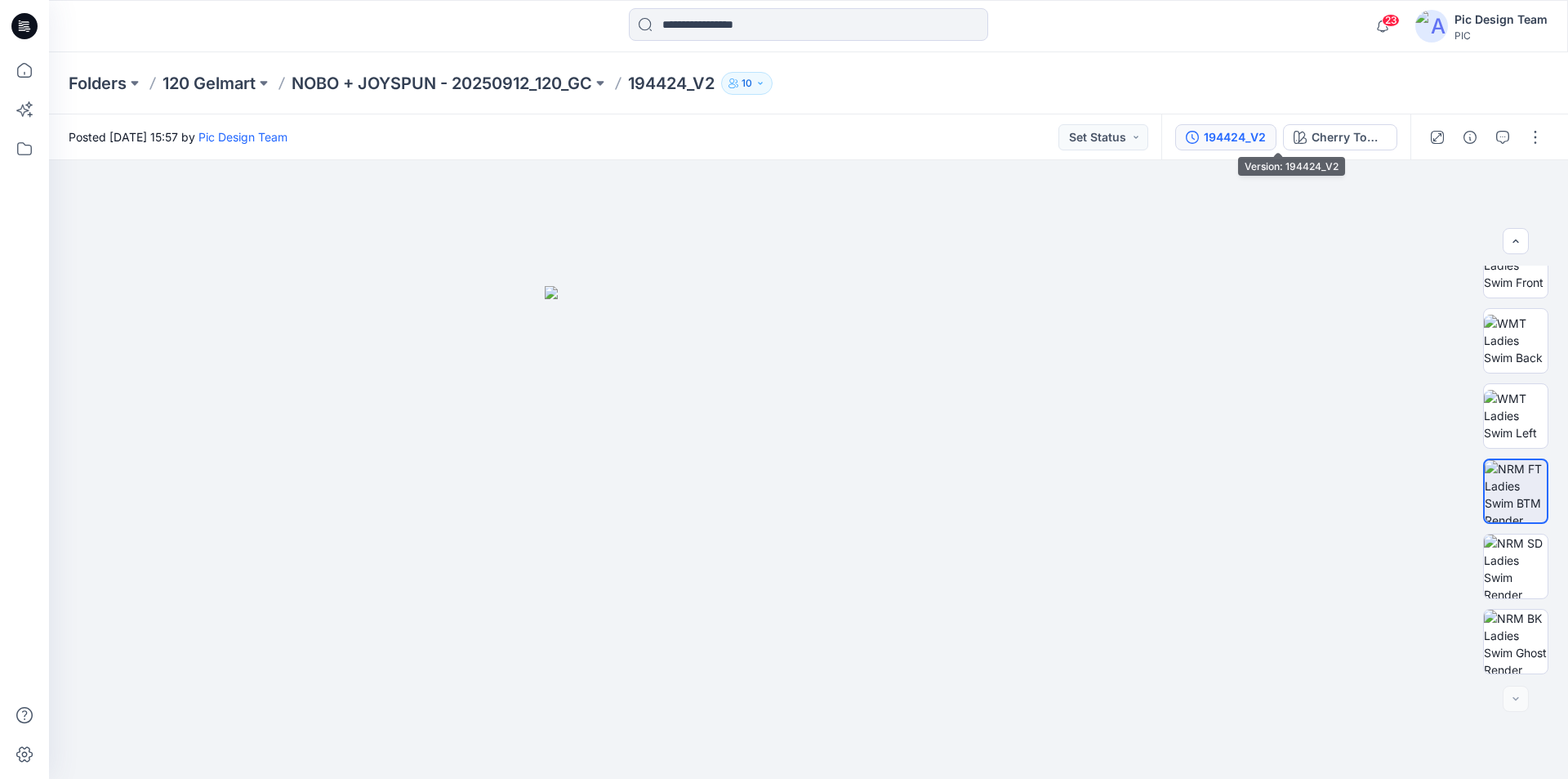
click at [1266, 140] on div "194424_V2" at bounding box center [1235, 136] width 62 height 18
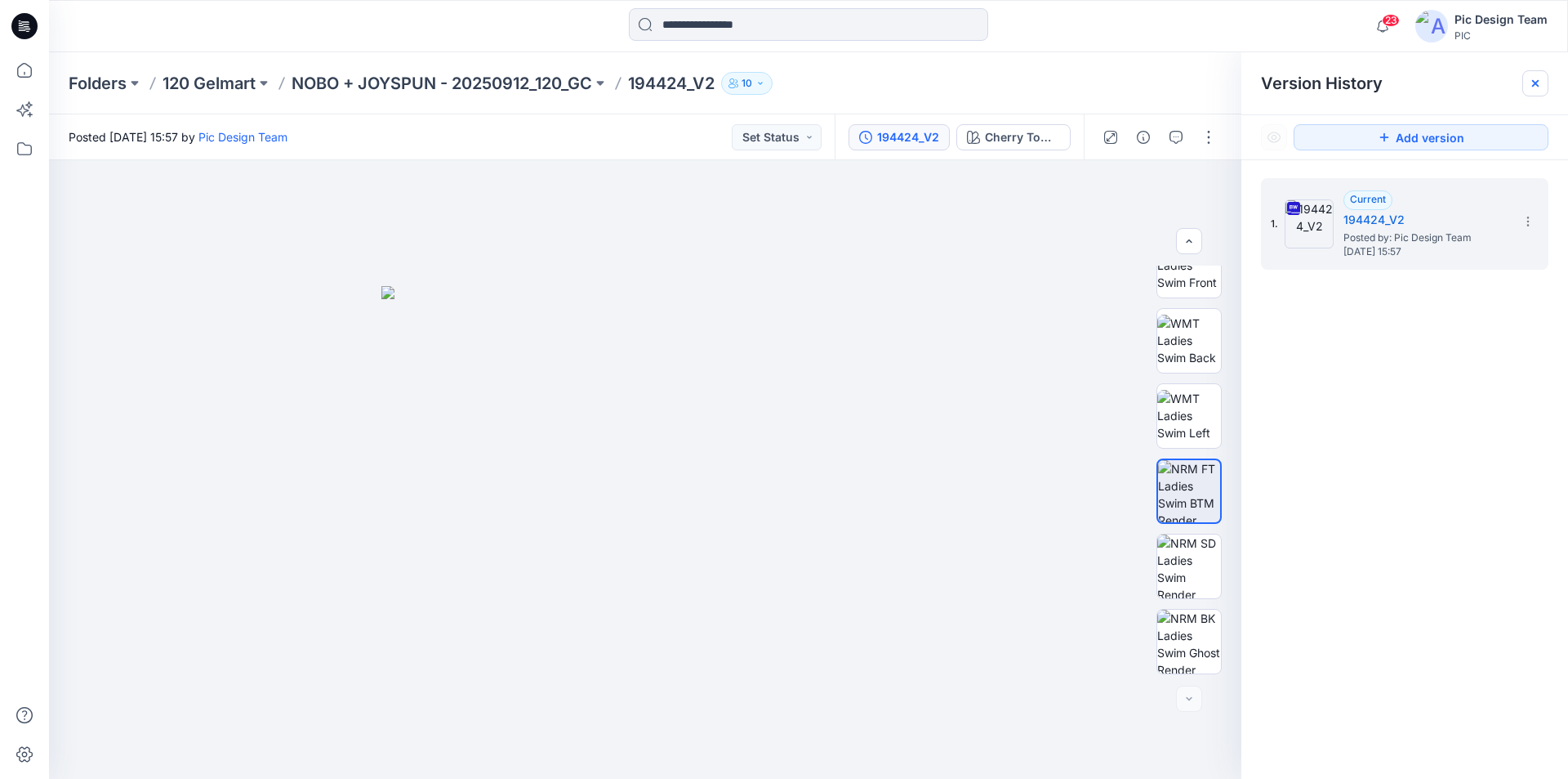
click at [1533, 83] on icon at bounding box center [1535, 83] width 13 height 13
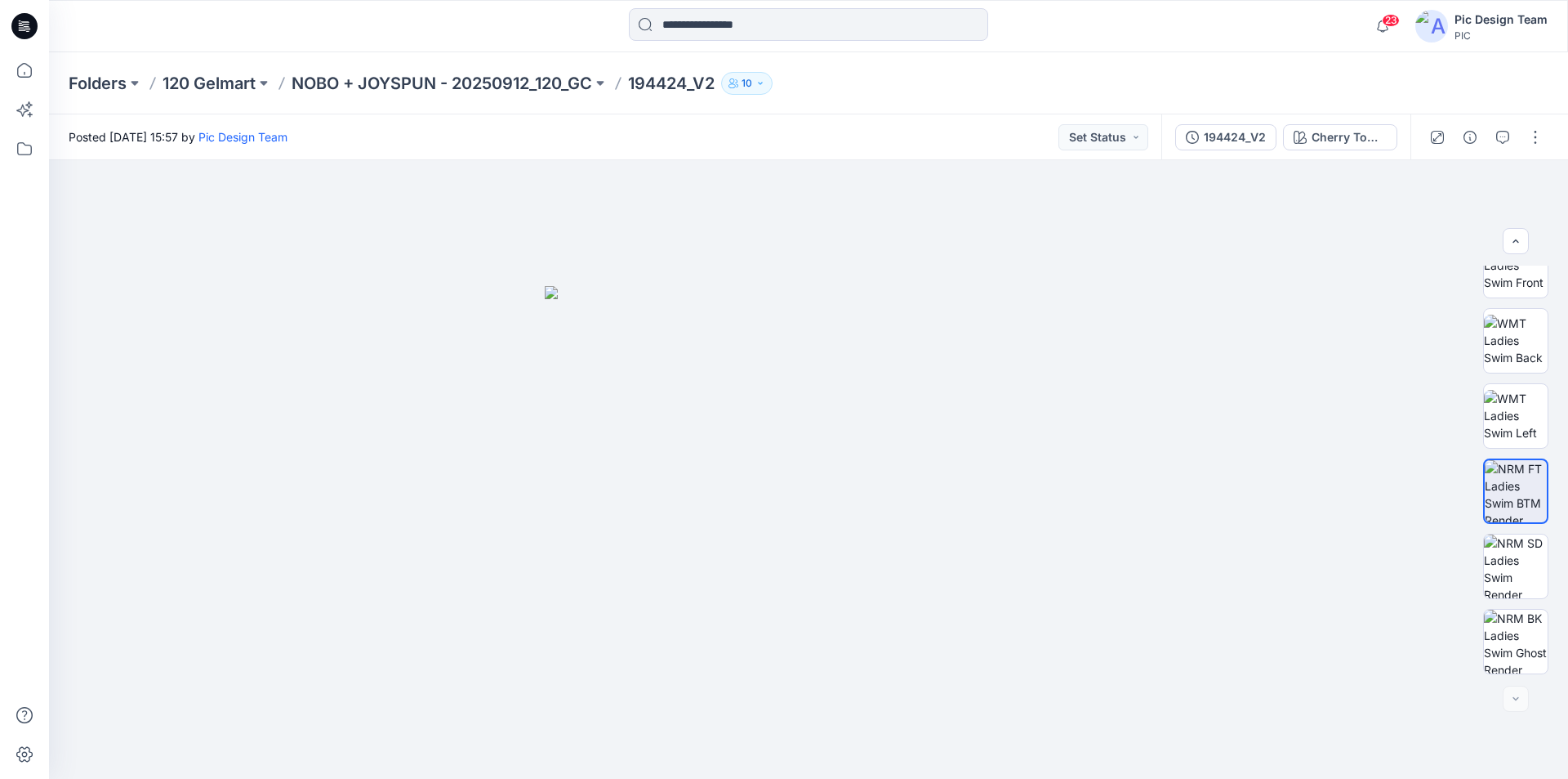
click at [20, 22] on icon at bounding box center [24, 26] width 26 height 26
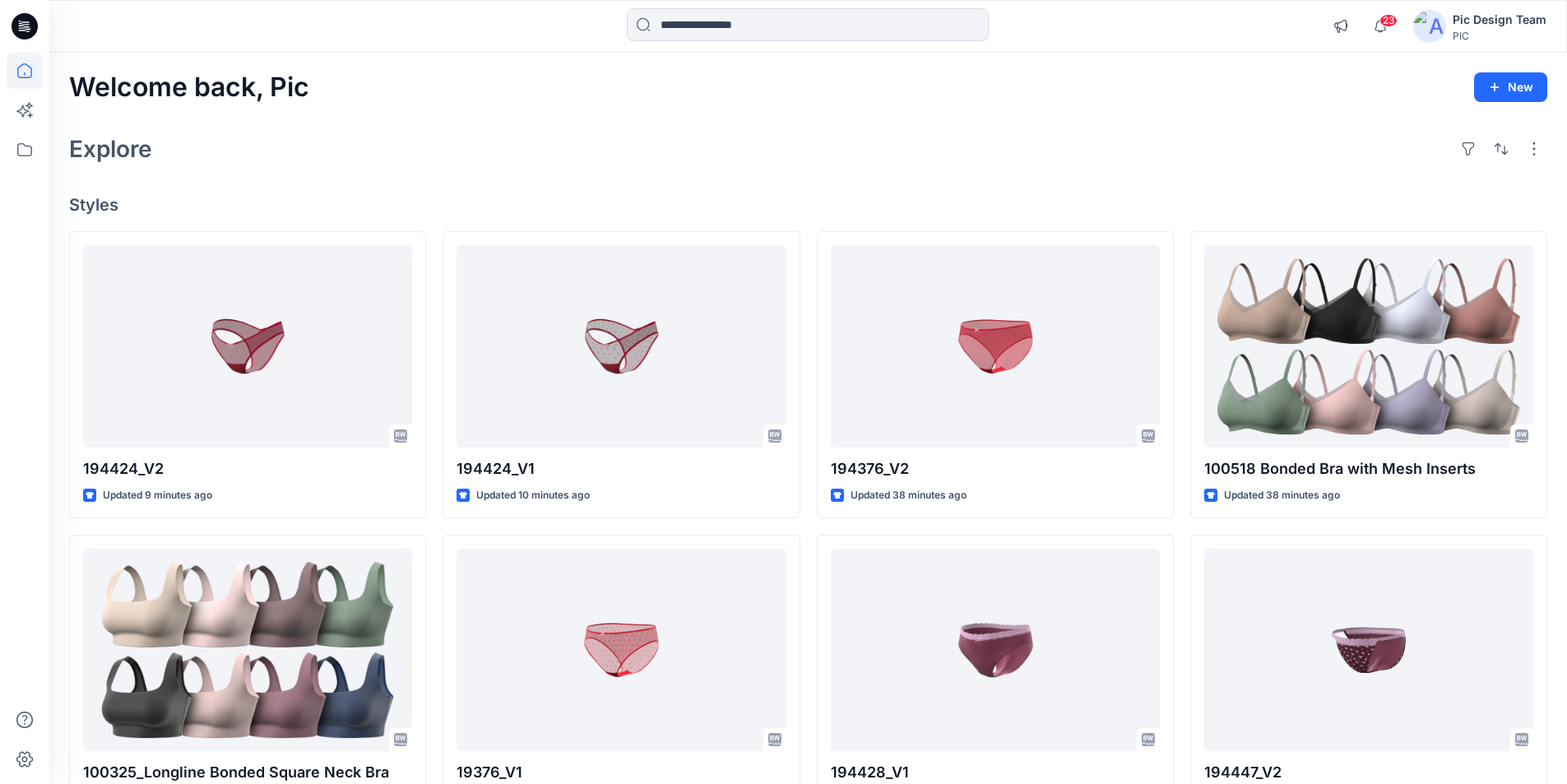
click at [28, 27] on icon at bounding box center [27, 27] width 7 height 1
click at [26, 27] on icon at bounding box center [27, 27] width 7 height 1
click at [204, 20] on div at bounding box center [239, 27] width 379 height 36
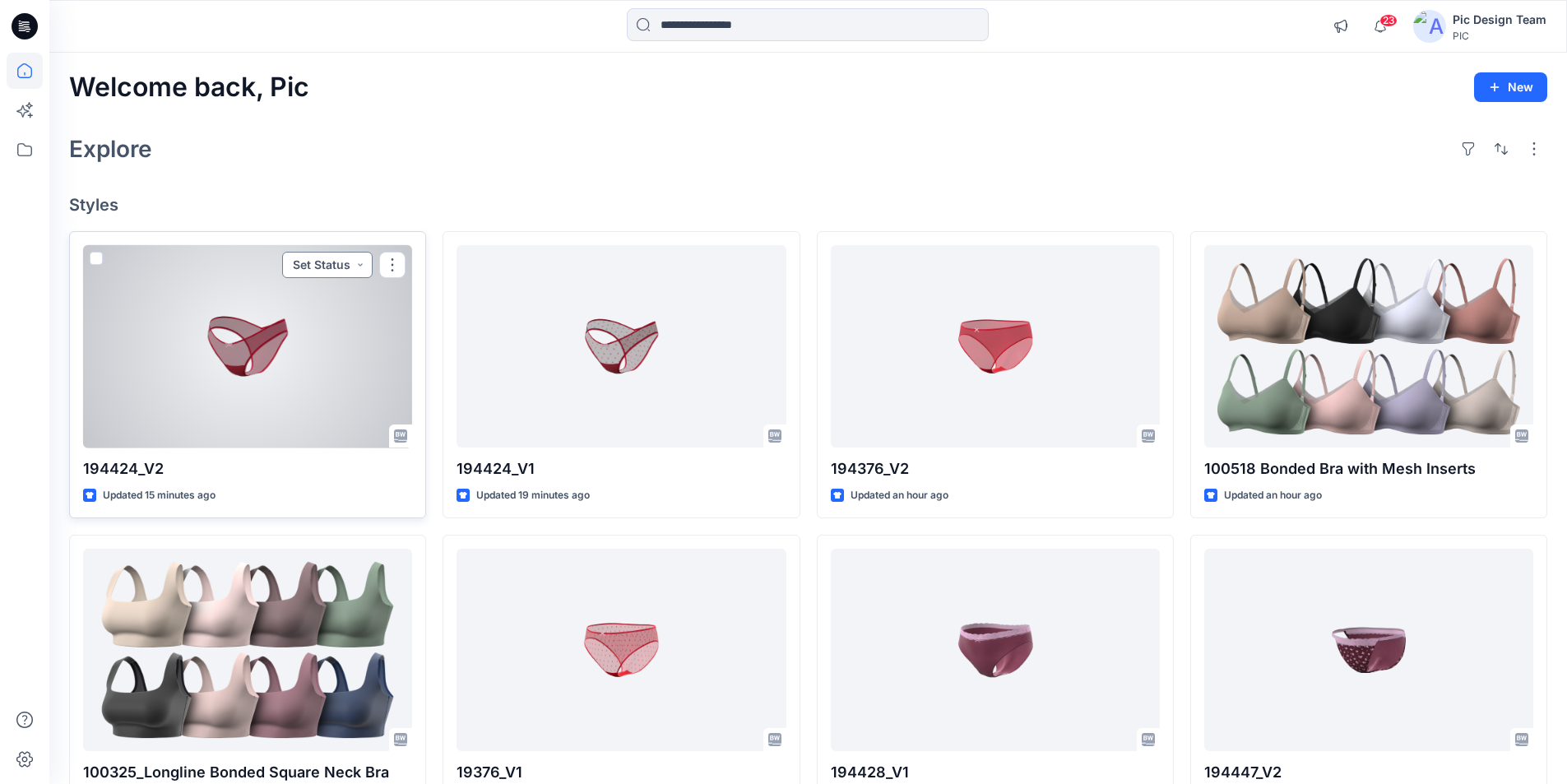
click at [355, 251] on button "Set Status" at bounding box center [327, 264] width 90 height 27
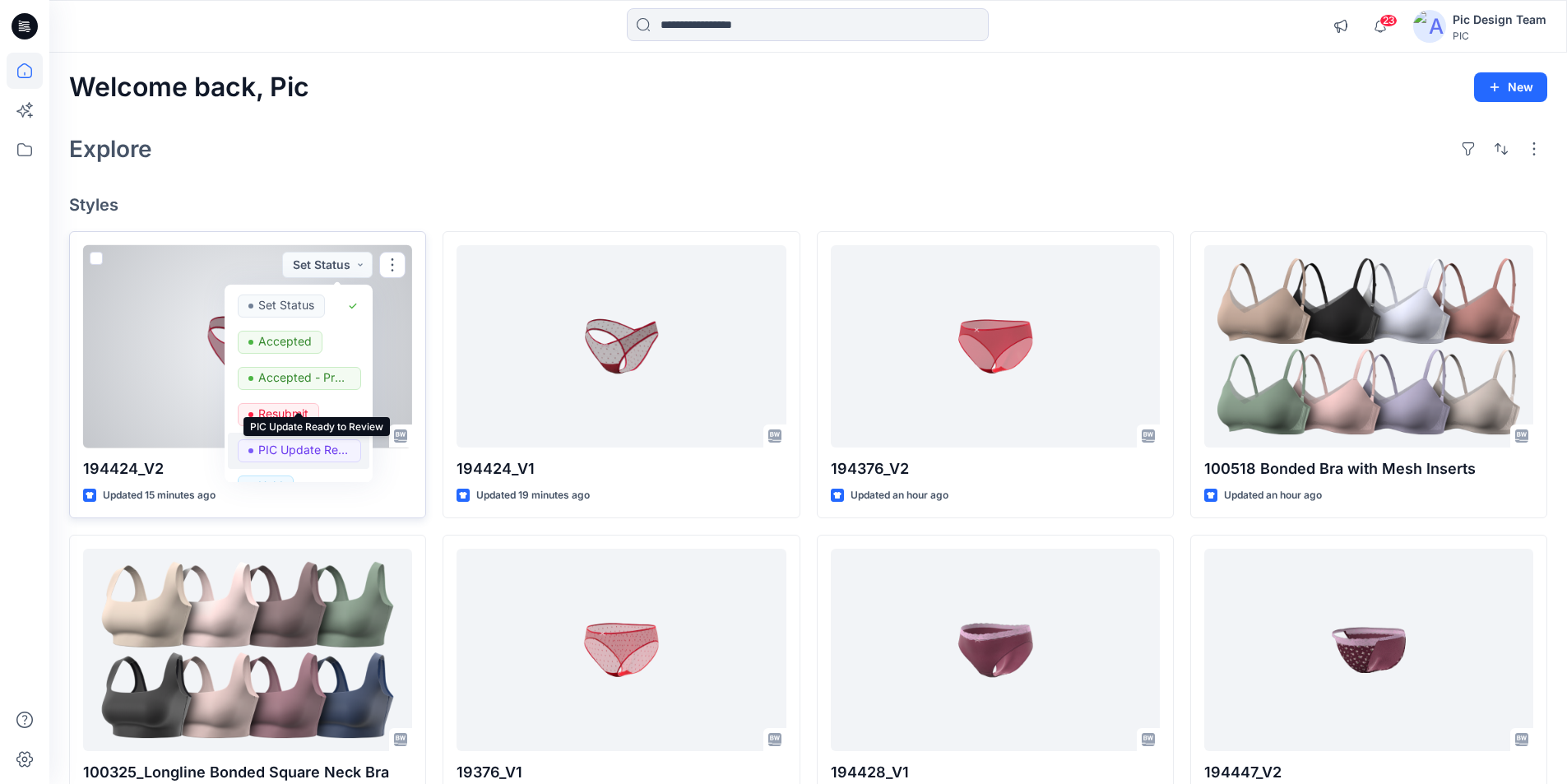
drag, startPoint x: 295, startPoint y: 398, endPoint x: 443, endPoint y: 344, distance: 157.5
click at [298, 439] on p "PIC Update Ready to Review" at bounding box center [304, 449] width 92 height 21
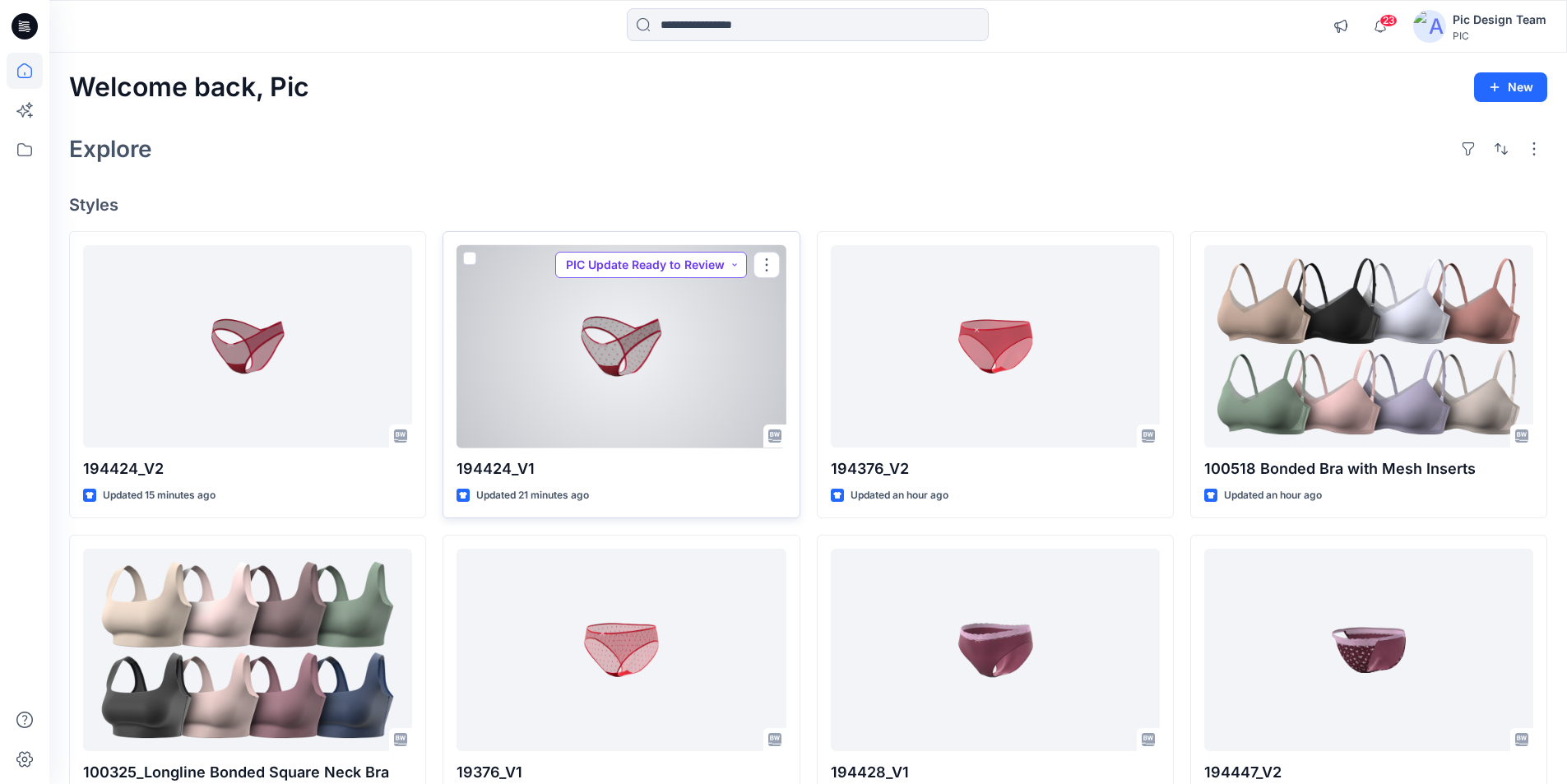
click at [734, 251] on button "PIC Update Ready to Review" at bounding box center [650, 264] width 191 height 27
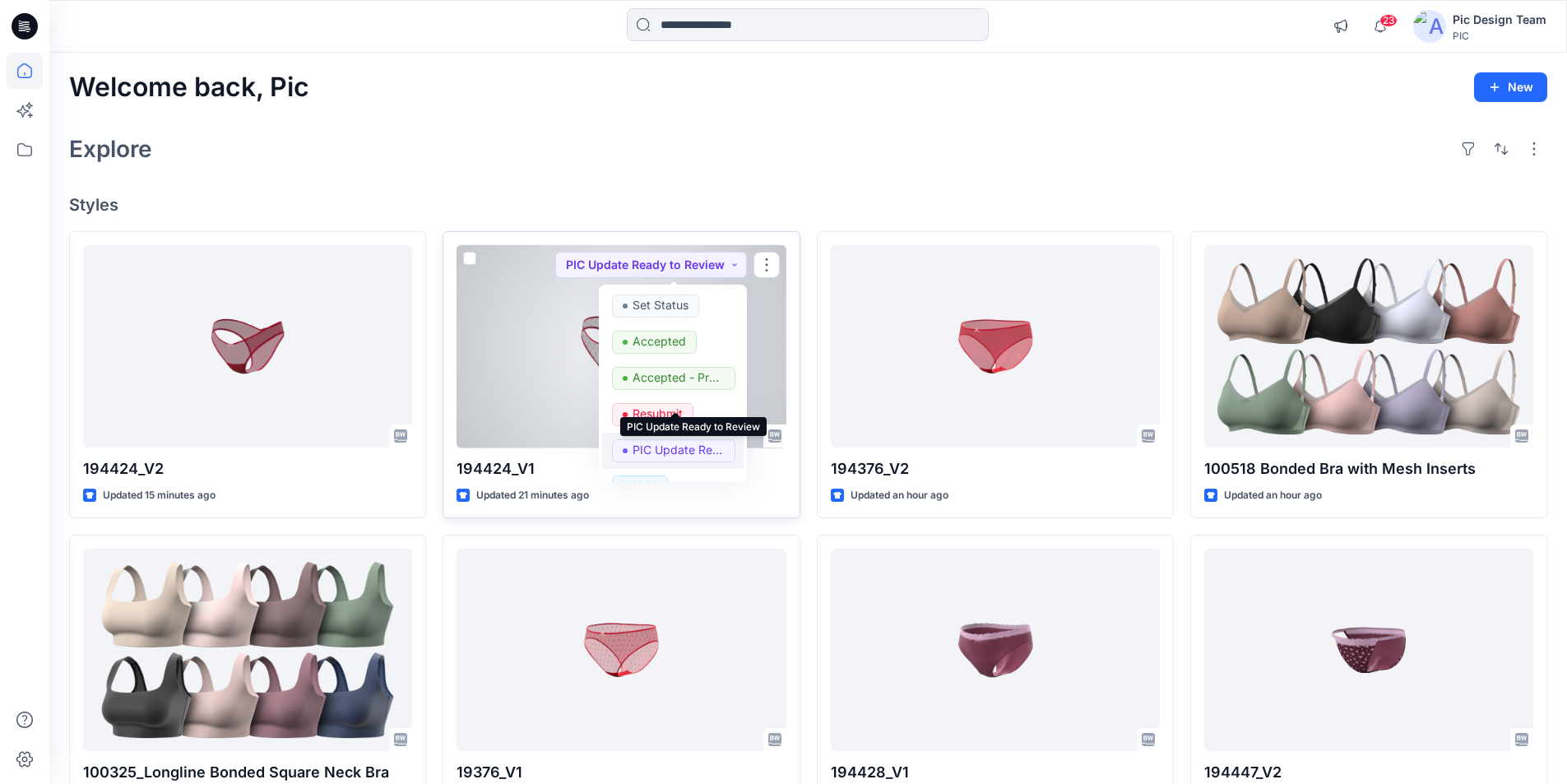
click at [656, 439] on p "PIC Update Ready to Review" at bounding box center [678, 449] width 92 height 21
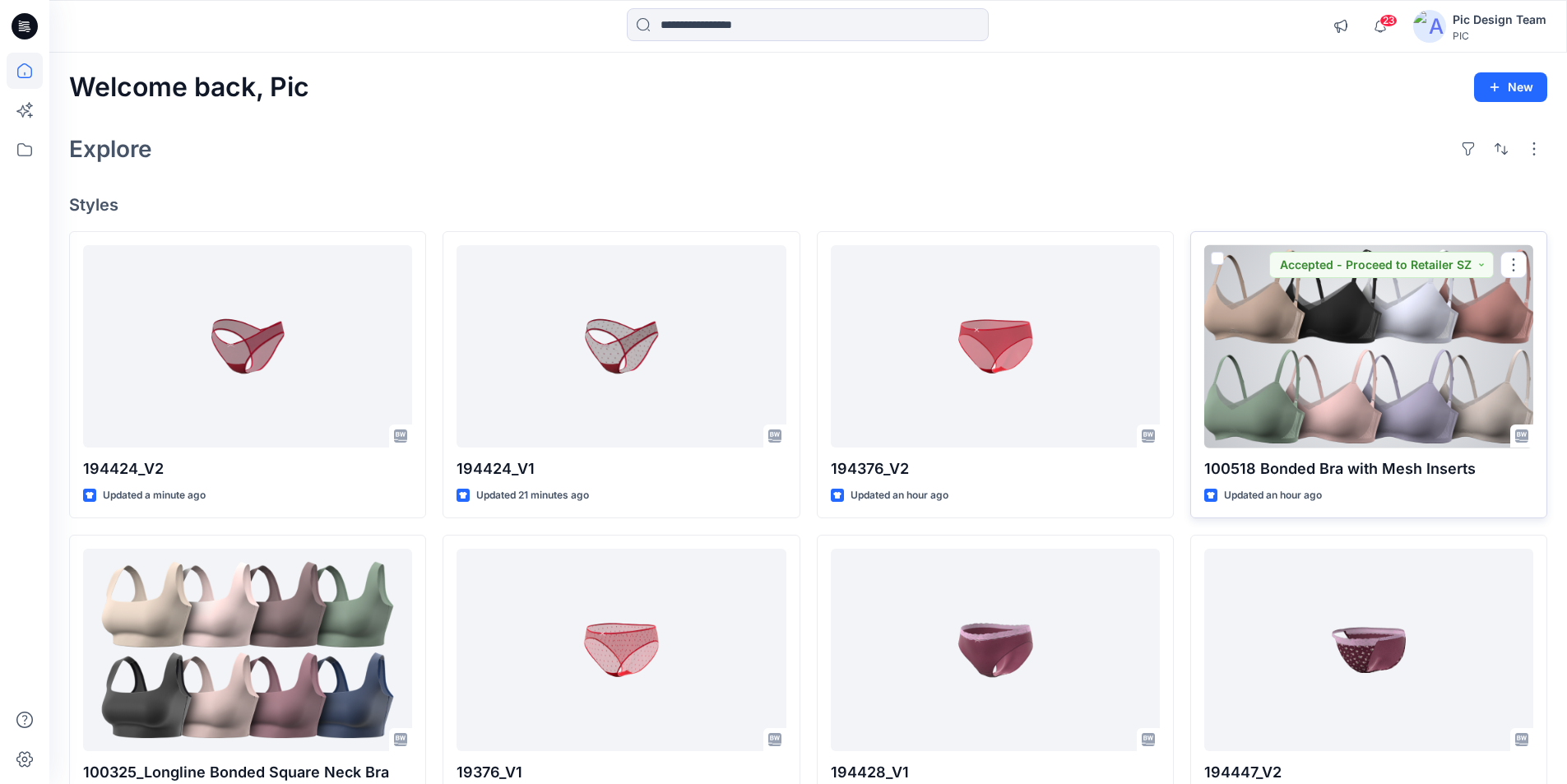
click at [1328, 322] on div at bounding box center [1368, 347] width 329 height 203
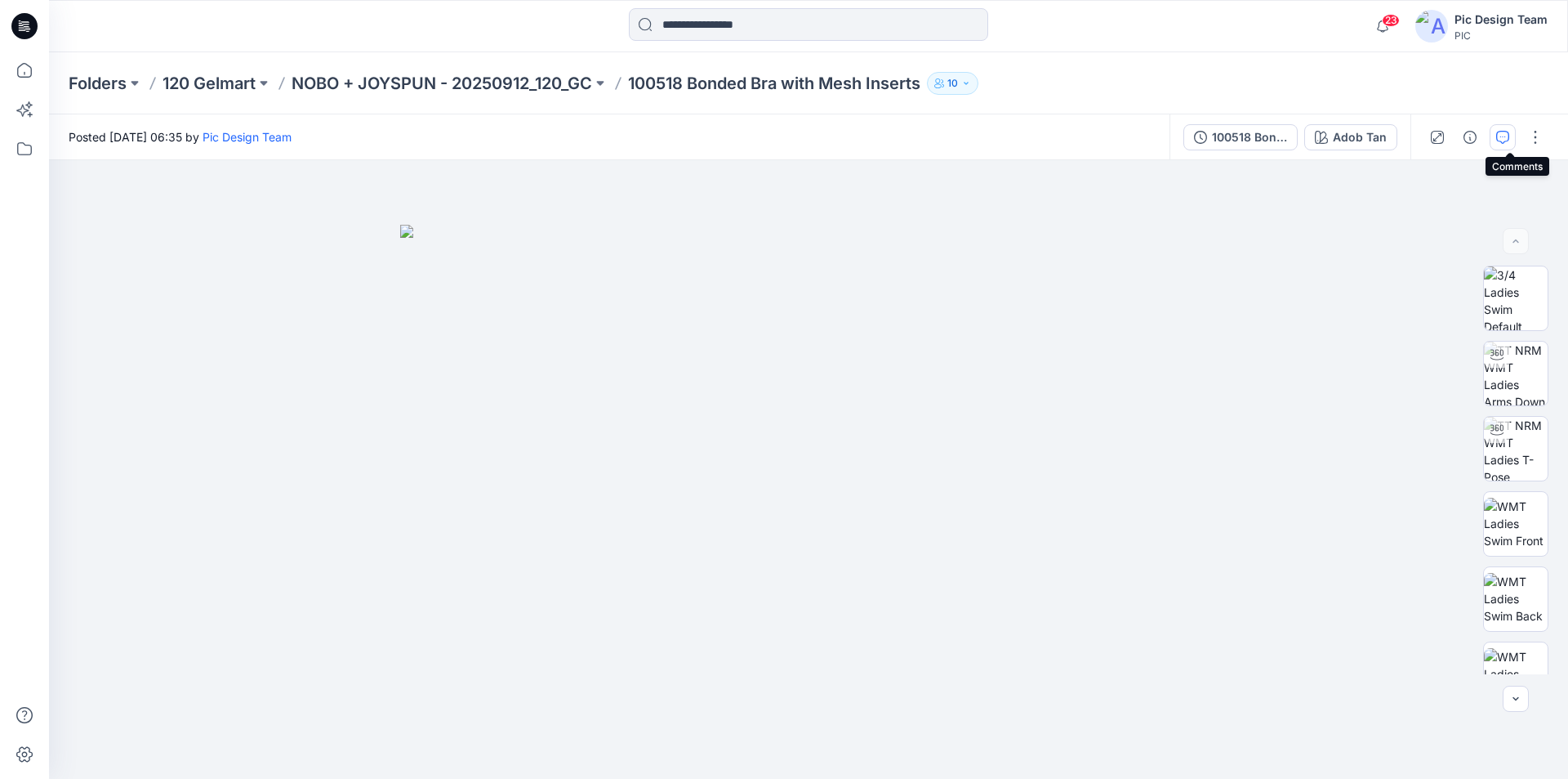
click at [1507, 139] on icon "button" at bounding box center [1502, 136] width 13 height 13
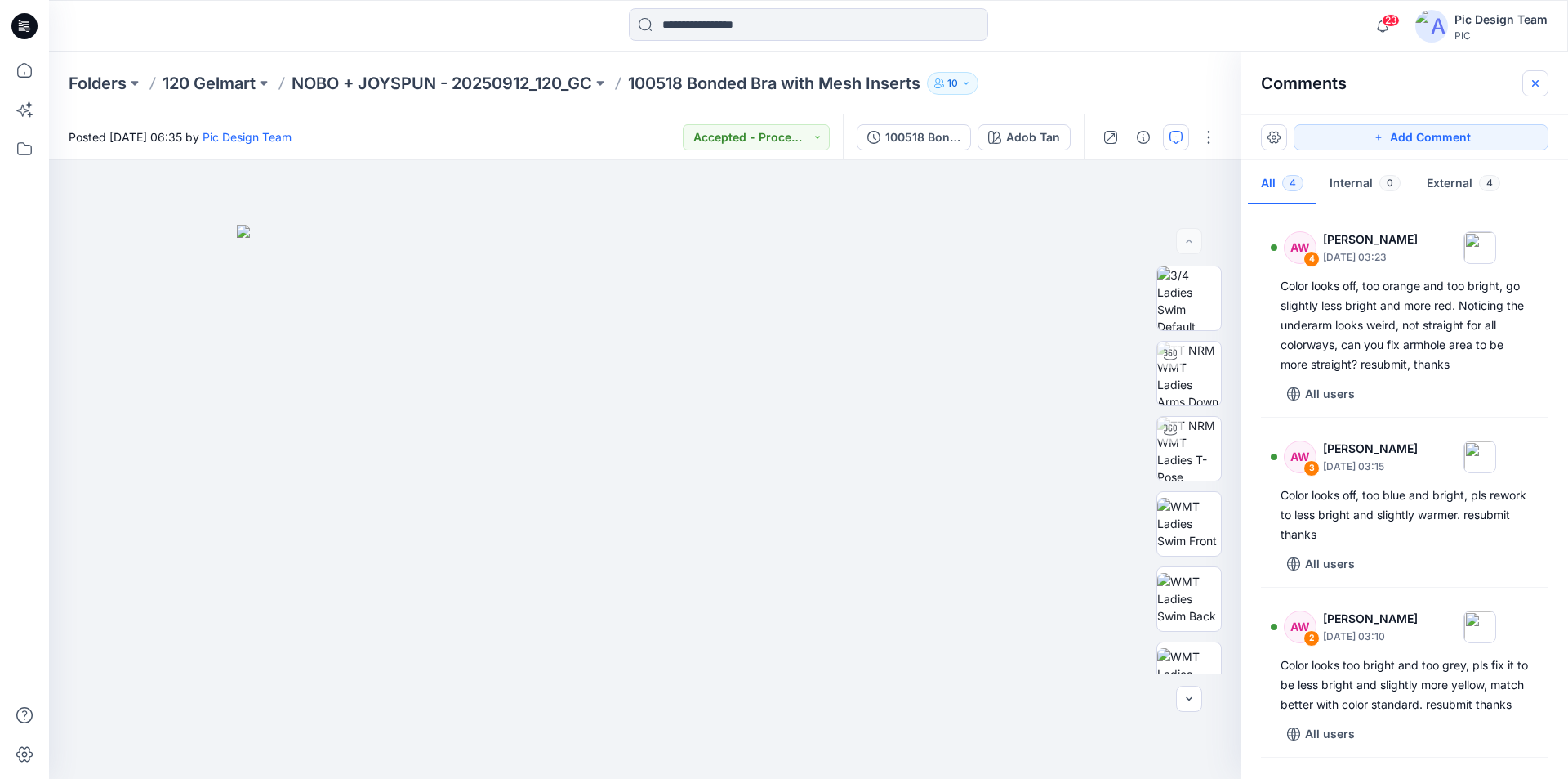
click at [1536, 86] on icon "button" at bounding box center [1535, 83] width 13 height 13
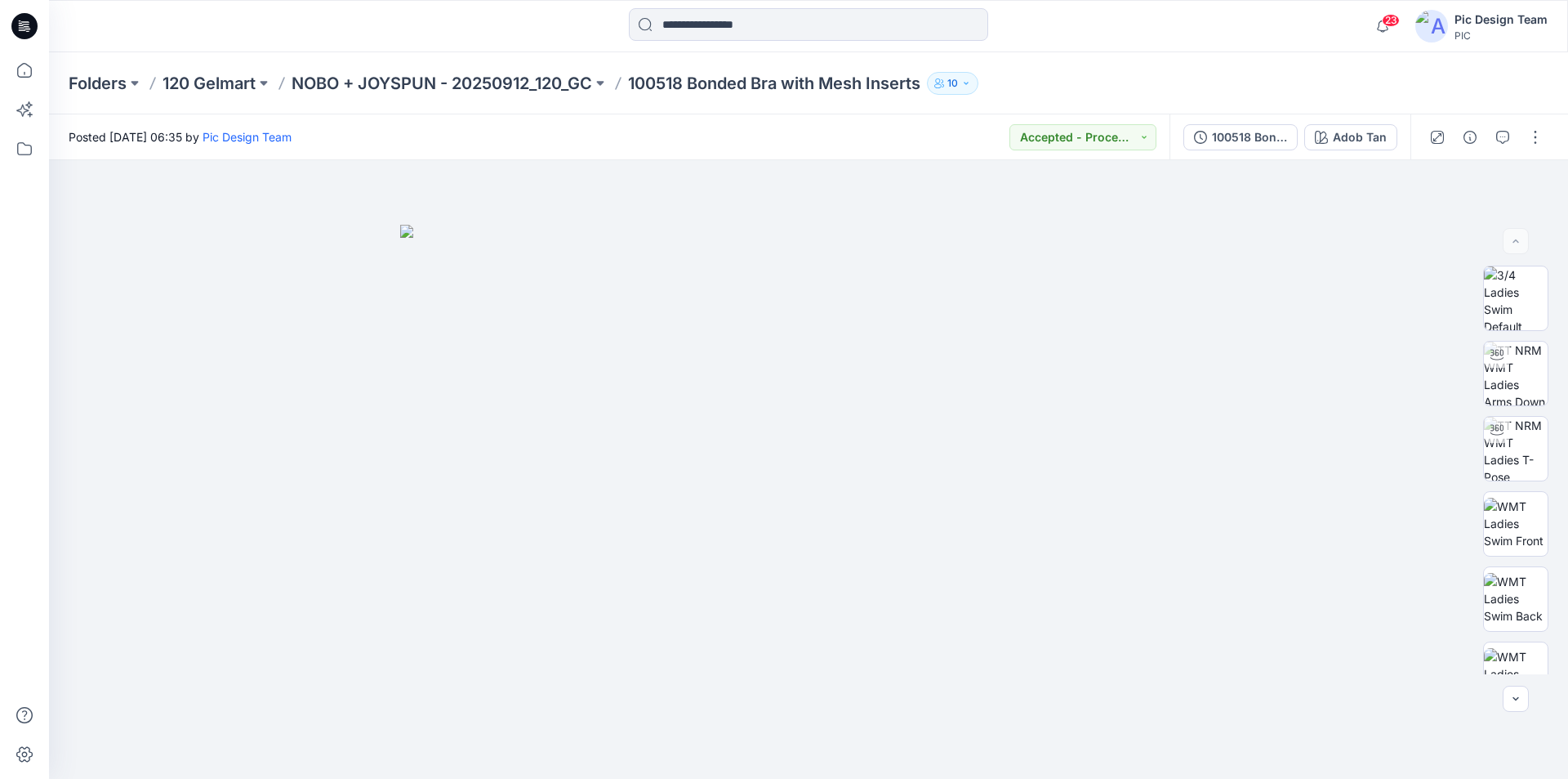
click at [26, 29] on icon at bounding box center [27, 29] width 6 height 1
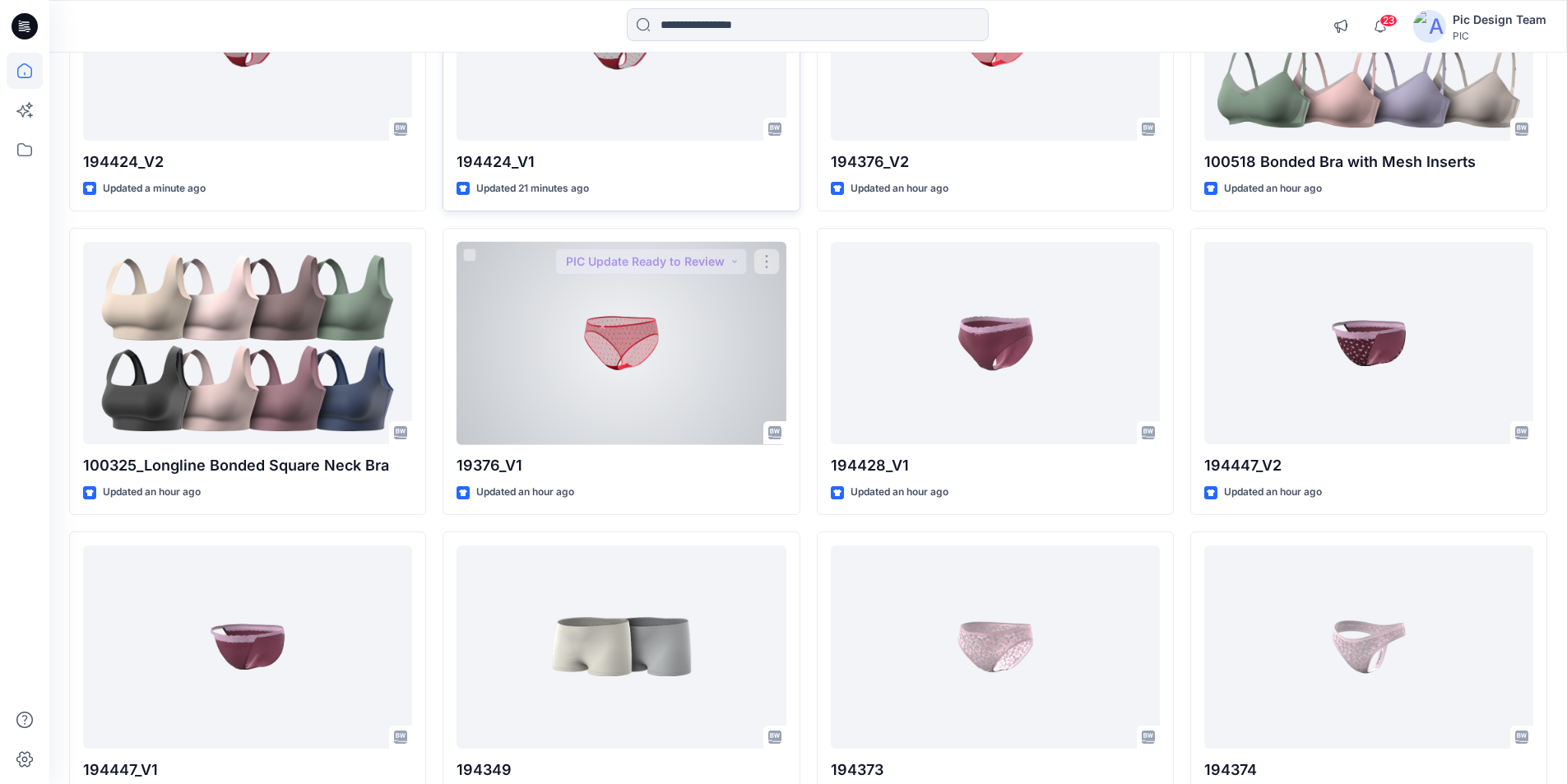
scroll to position [322, 0]
